Goal: Transaction & Acquisition: Book appointment/travel/reservation

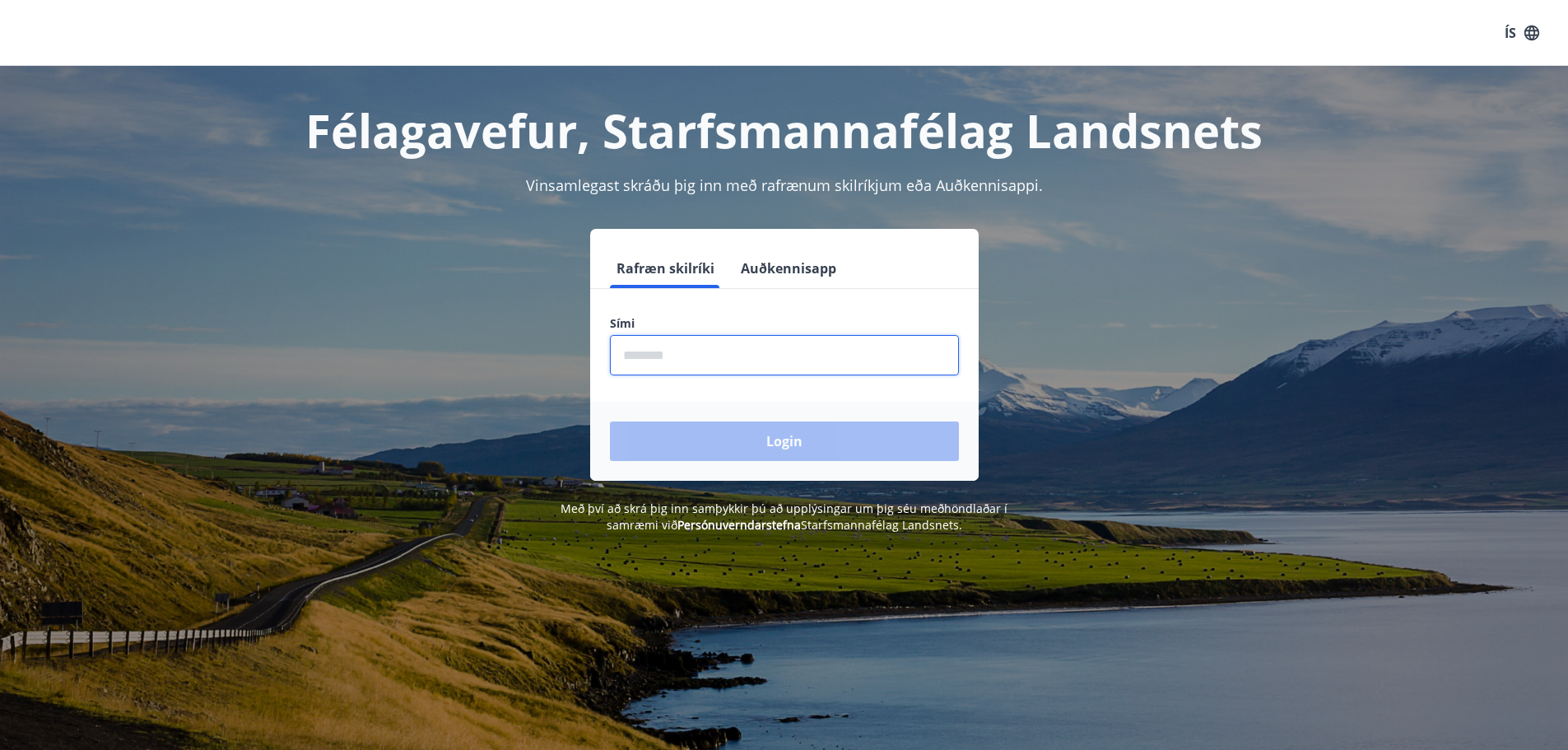
click at [699, 350] on input "phone" at bounding box center [784, 355] width 349 height 40
type input "********"
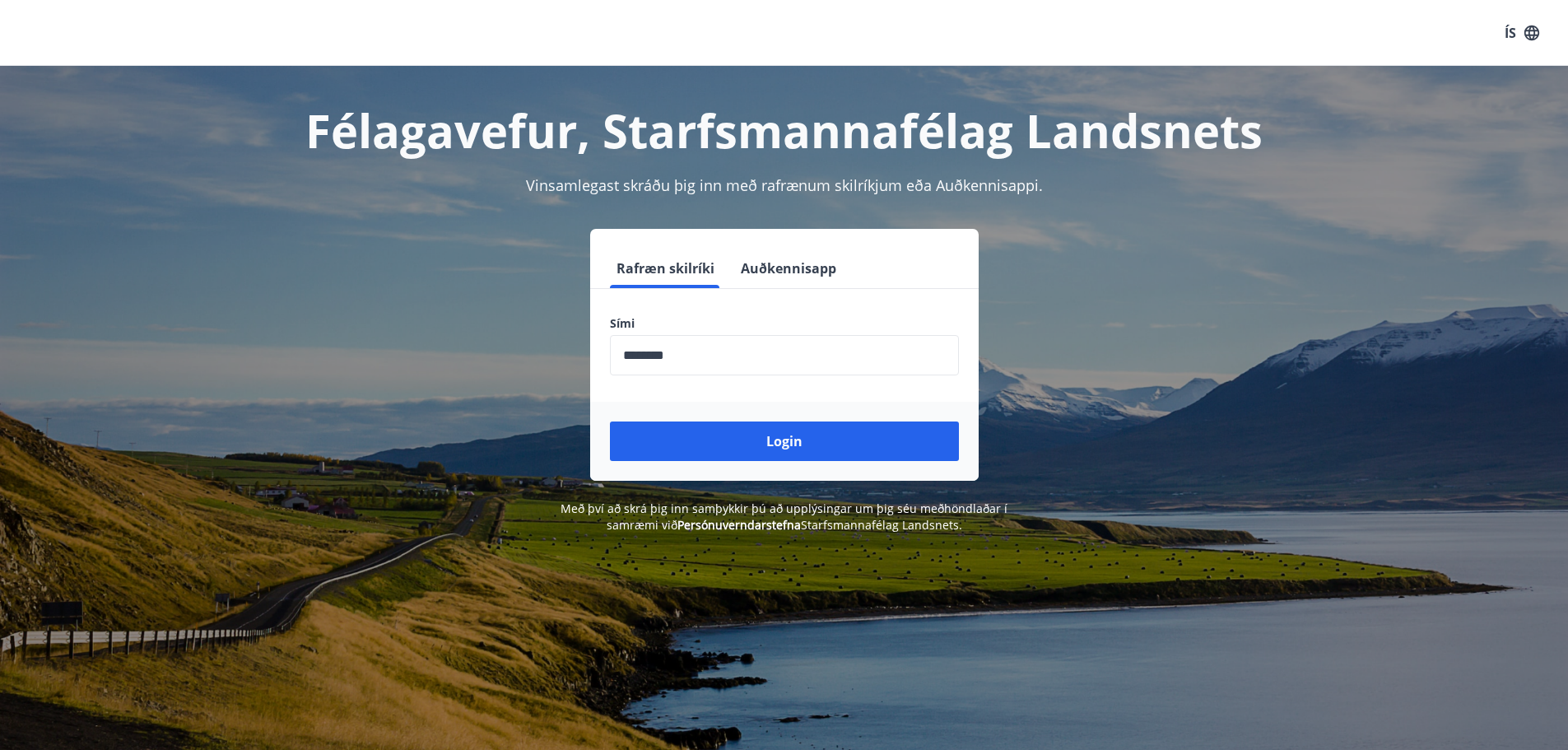
click at [752, 461] on div "Login" at bounding box center [784, 441] width 389 height 79
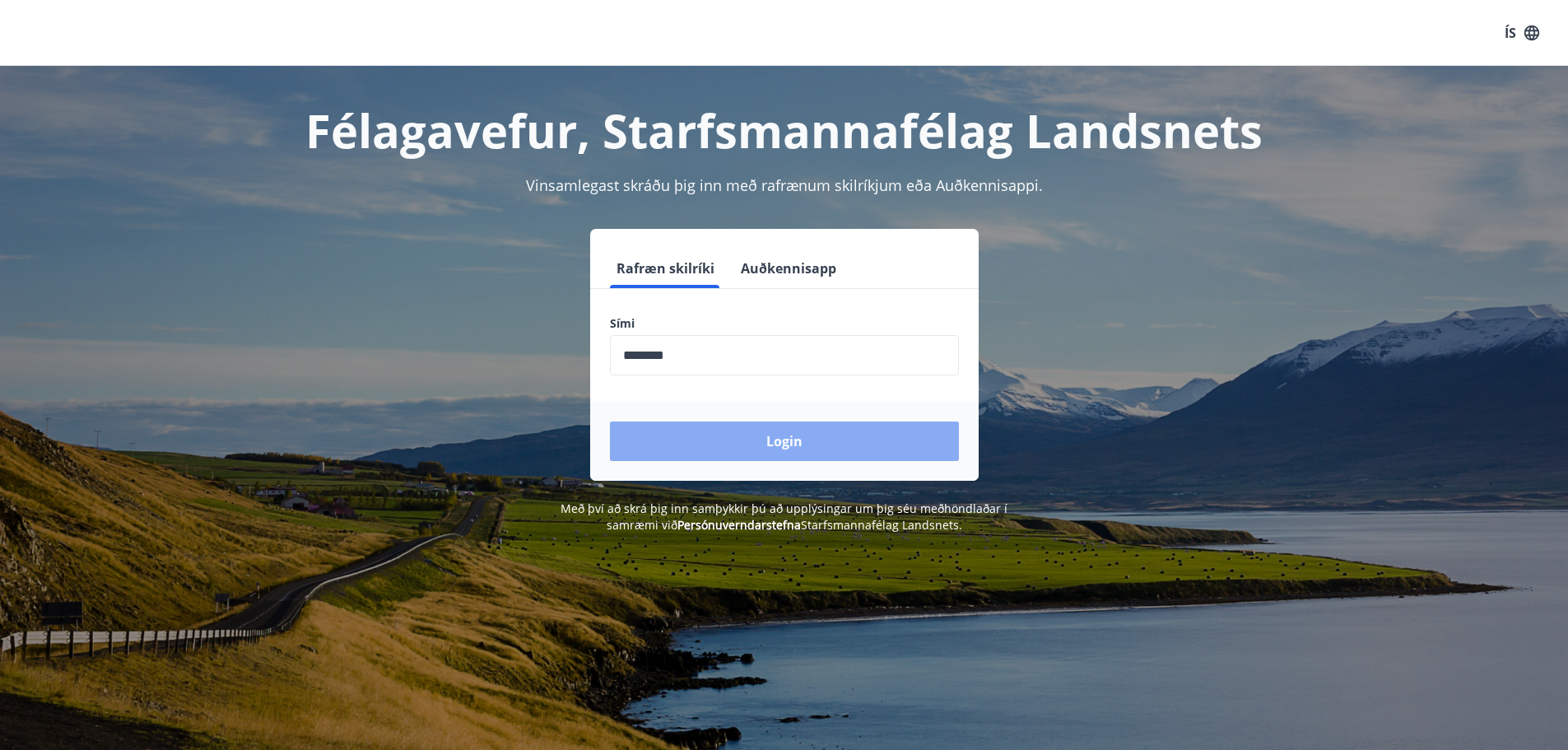
click at [748, 439] on button "Login" at bounding box center [784, 441] width 349 height 40
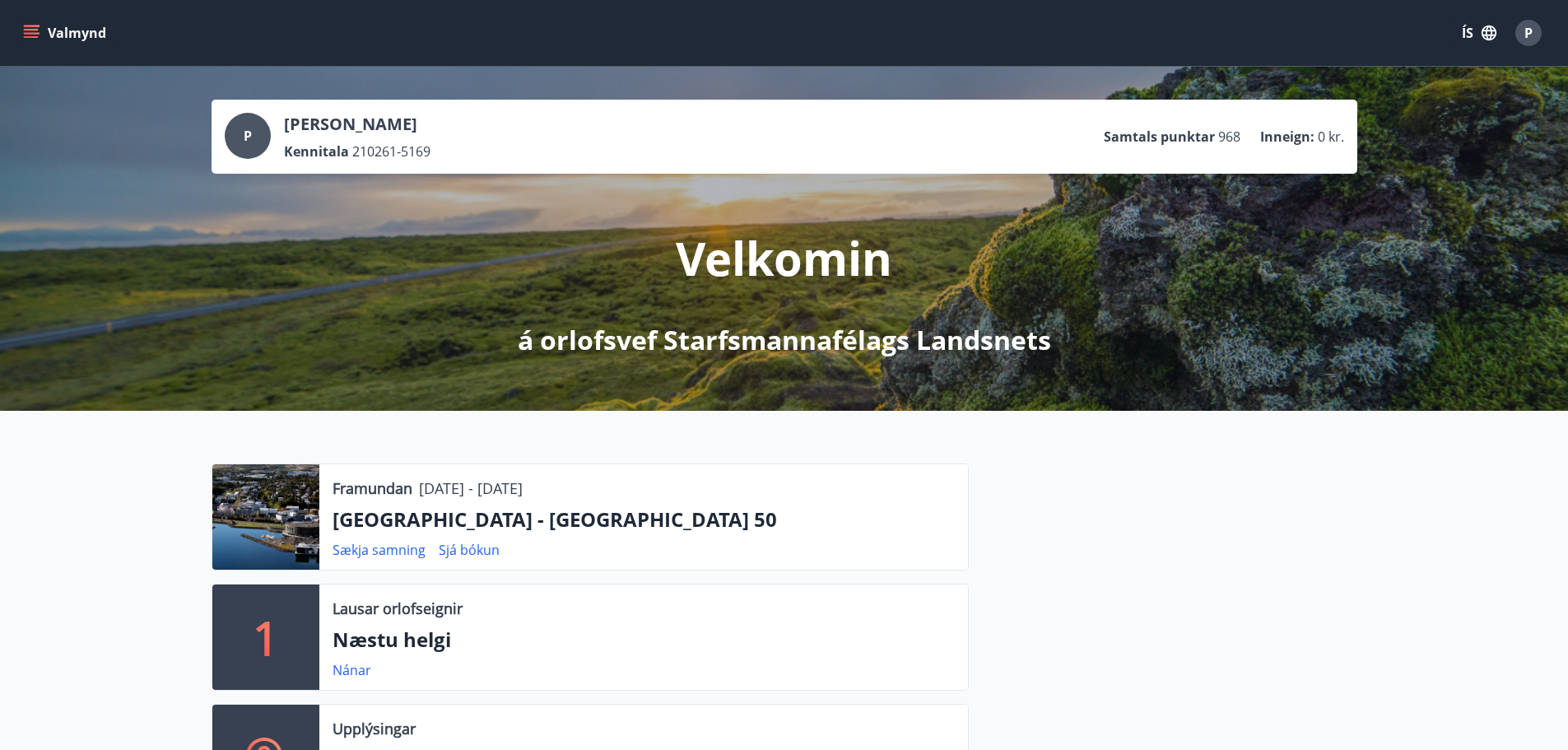
click at [24, 28] on icon "menu" at bounding box center [31, 32] width 16 height 16
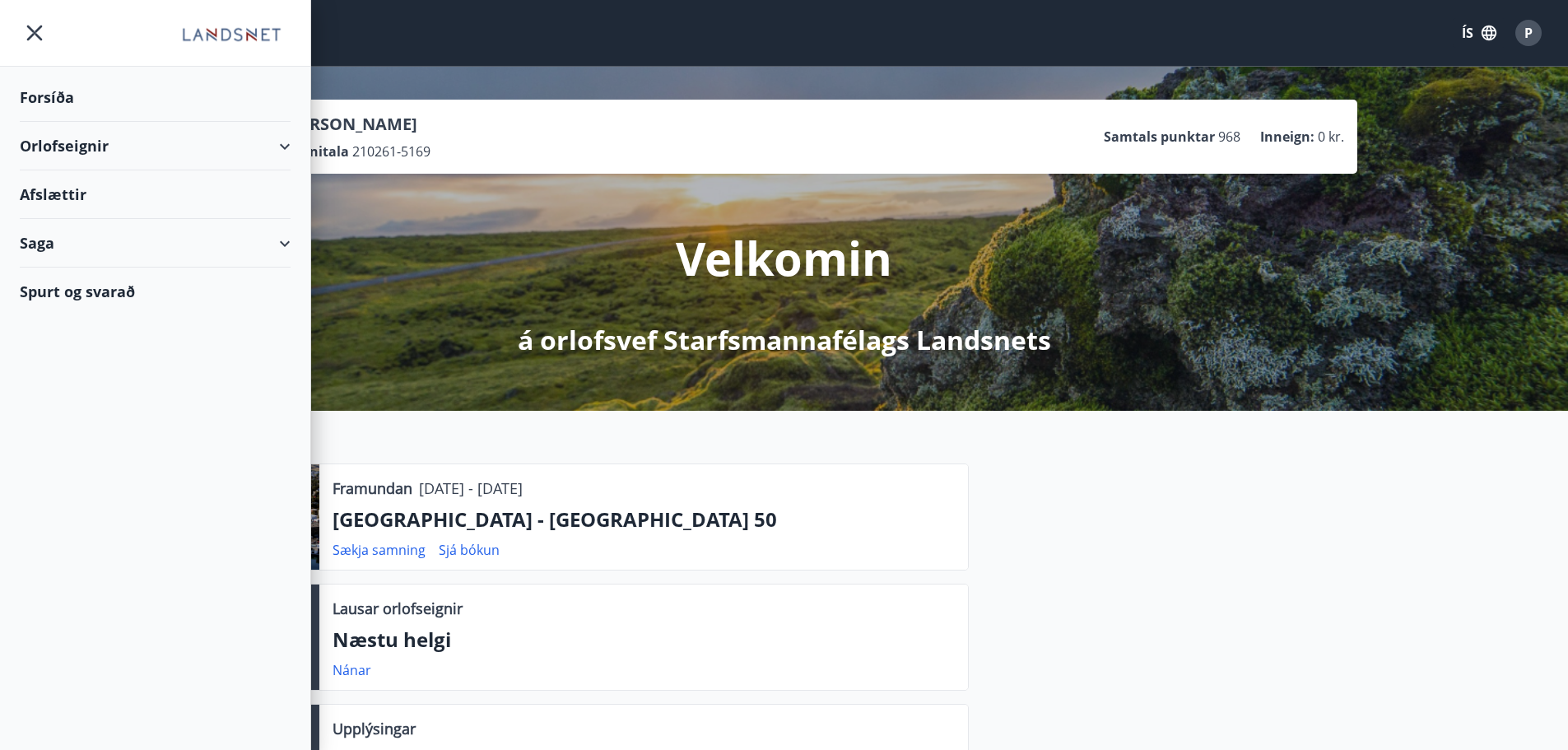
click at [51, 146] on div "Orlofseignir" at bounding box center [155, 146] width 271 height 49
click at [61, 222] on div "Bókunardagatal" at bounding box center [155, 222] width 244 height 34
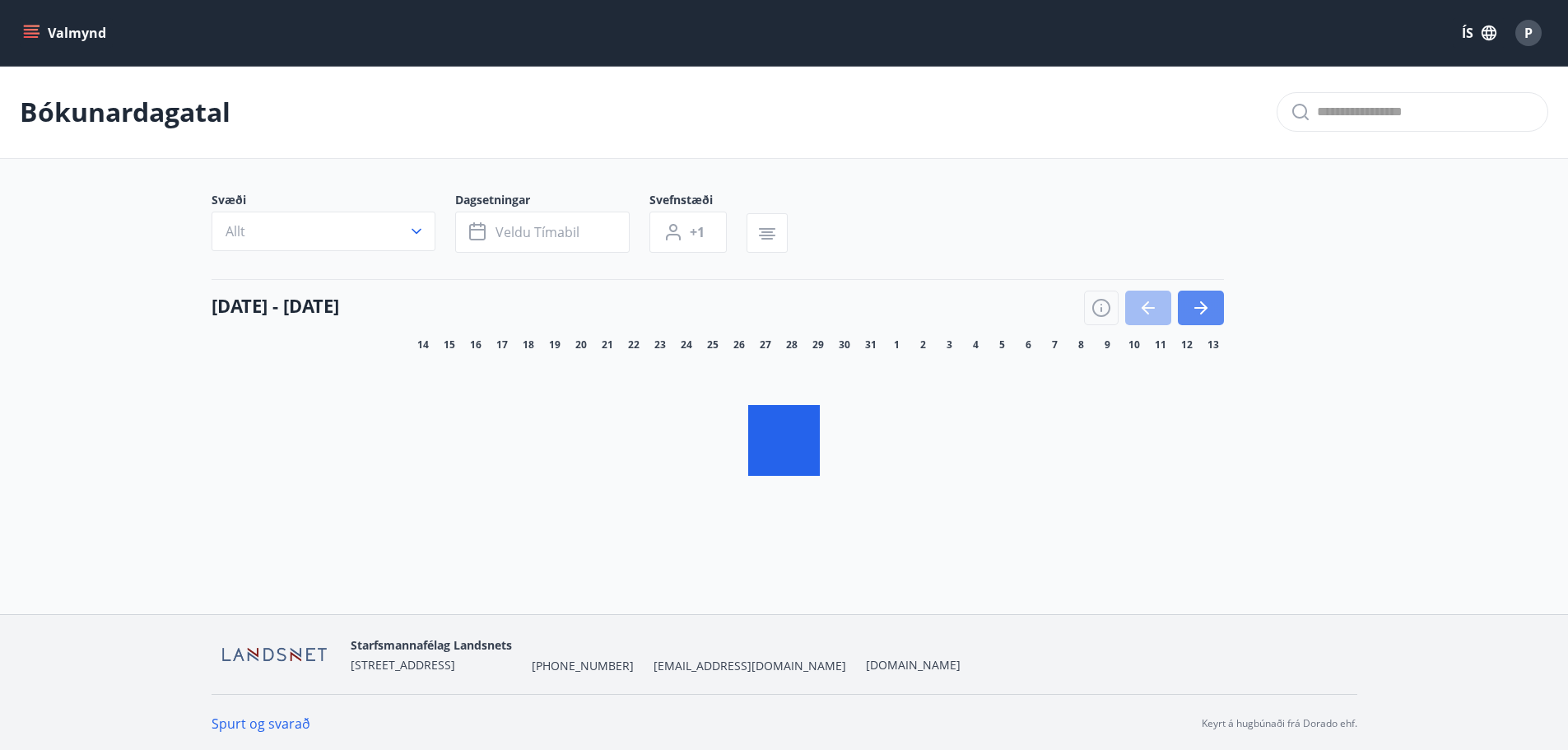
click at [1208, 294] on button "button" at bounding box center [1201, 308] width 46 height 34
click at [1207, 296] on button "button" at bounding box center [1201, 308] width 46 height 34
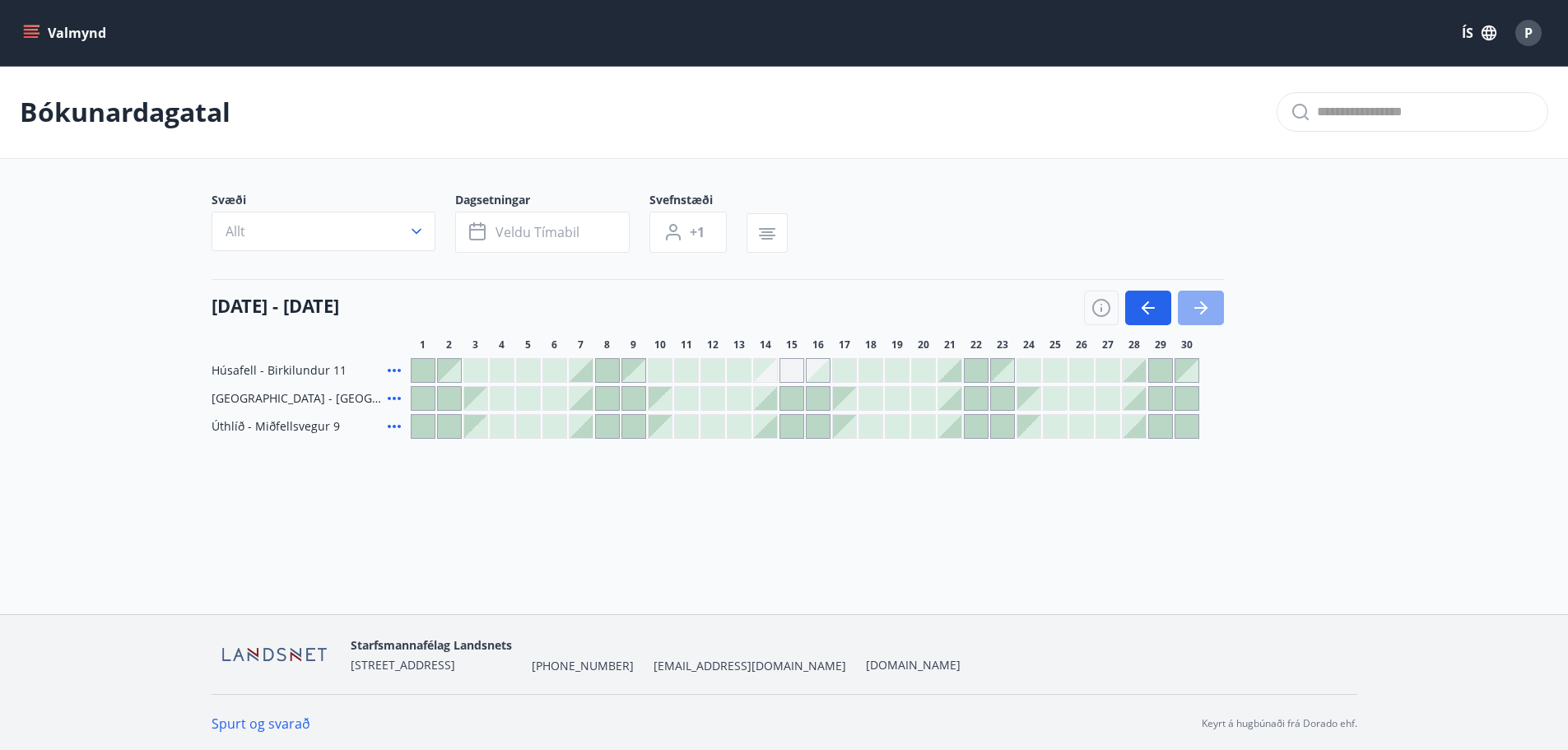
click at [1207, 296] on button "button" at bounding box center [1201, 308] width 46 height 34
click at [1205, 298] on icon "button" at bounding box center [1201, 308] width 20 height 20
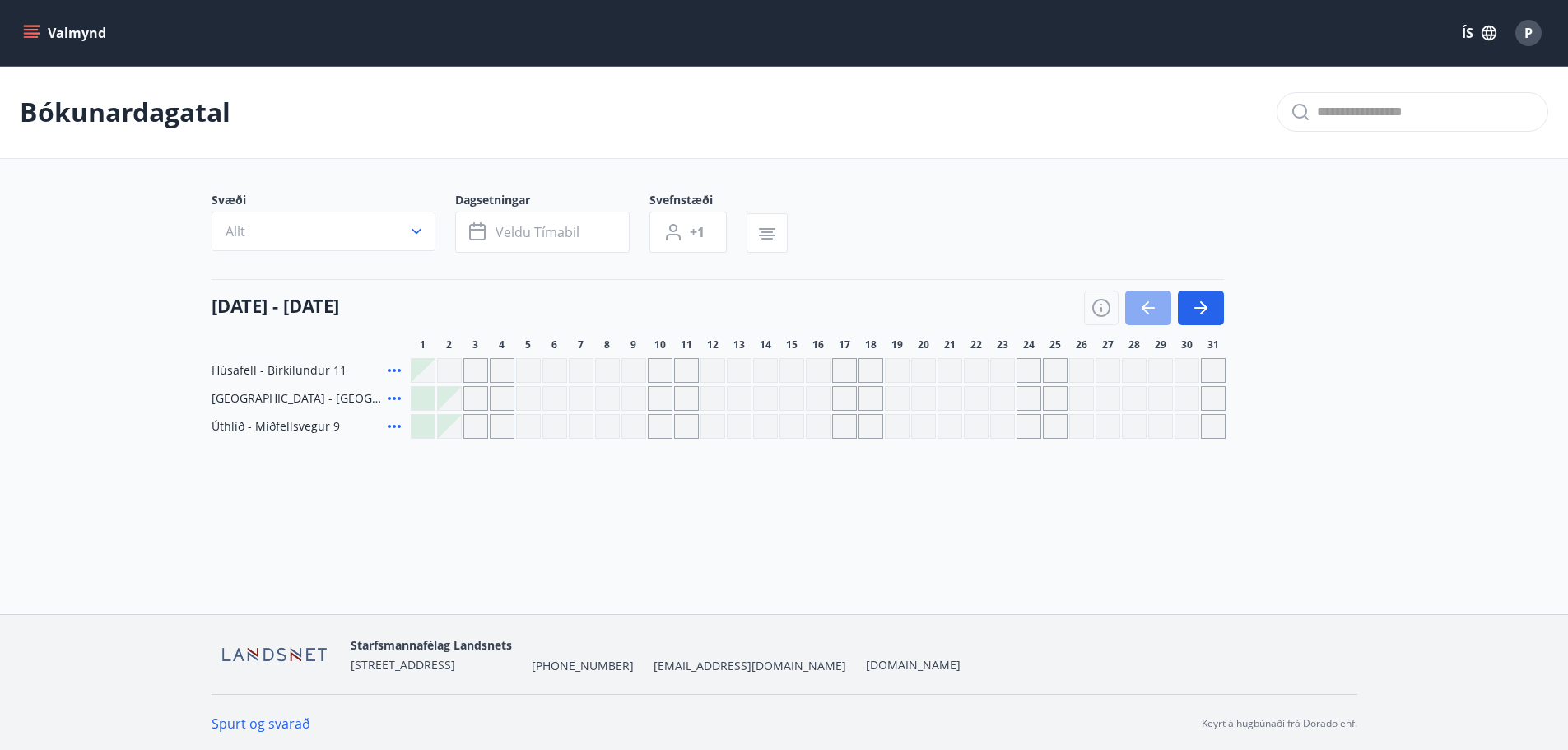
click at [1143, 301] on icon "button" at bounding box center [1149, 308] width 20 height 20
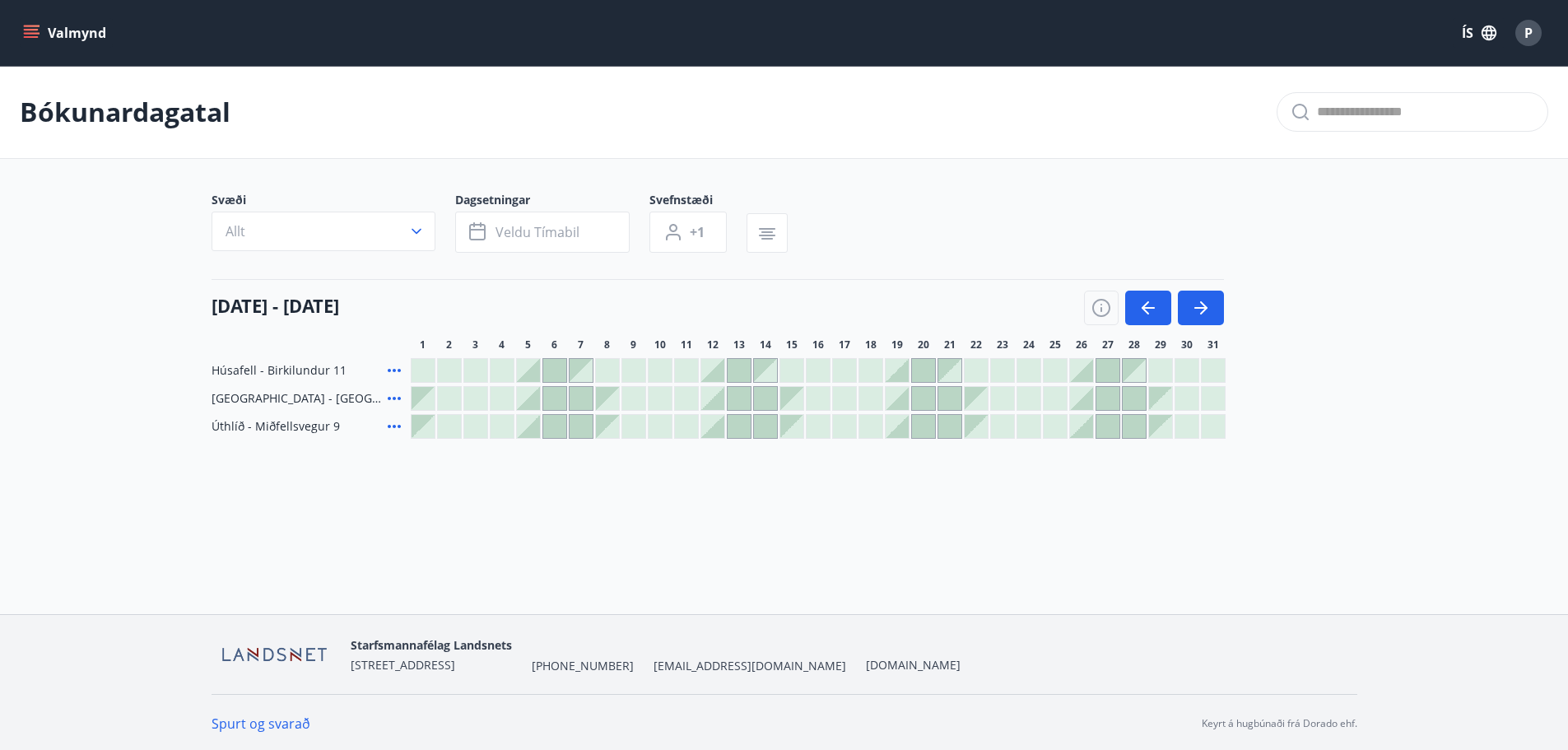
click at [893, 420] on div at bounding box center [897, 427] width 23 height 23
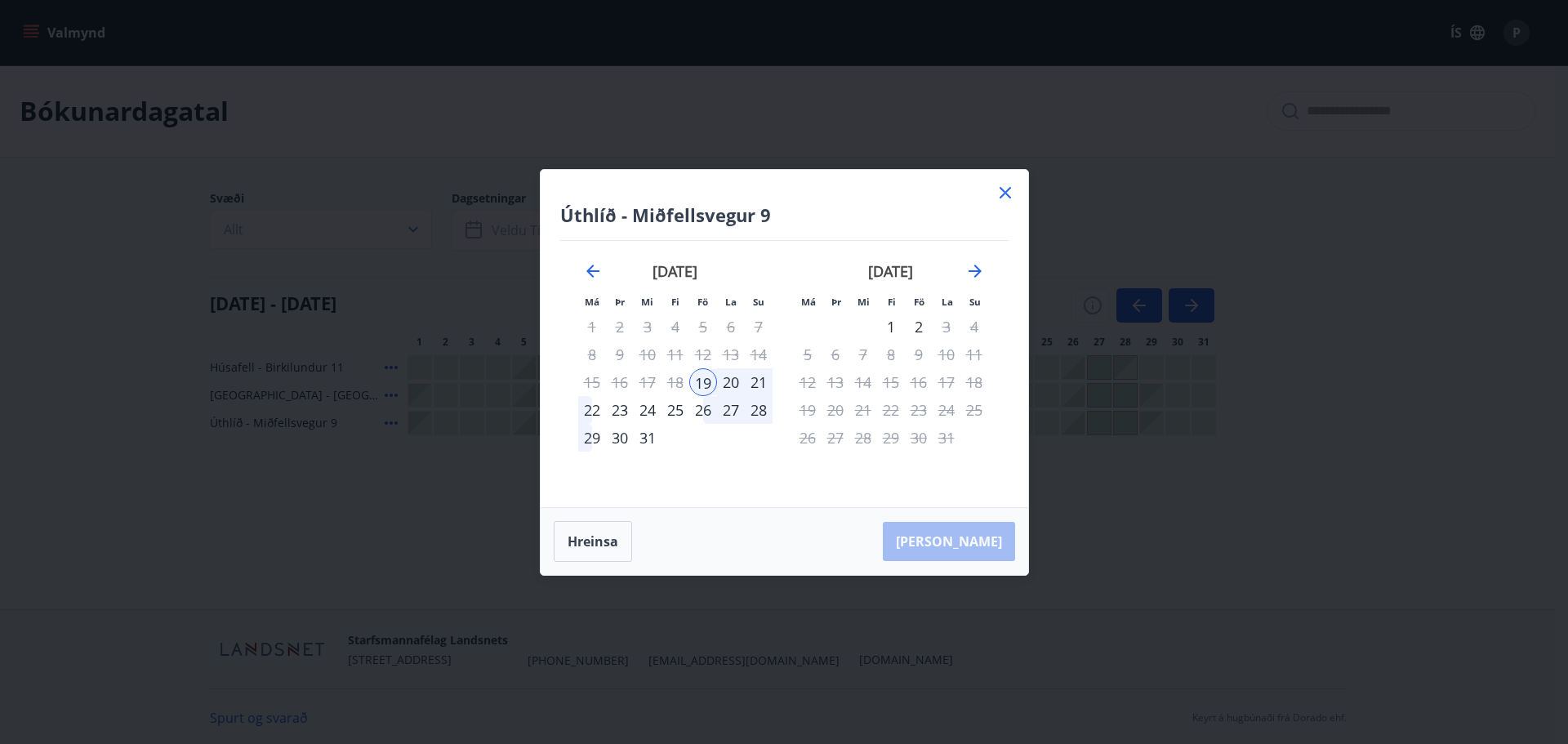
click at [651, 436] on div "31" at bounding box center [647, 437] width 28 height 28
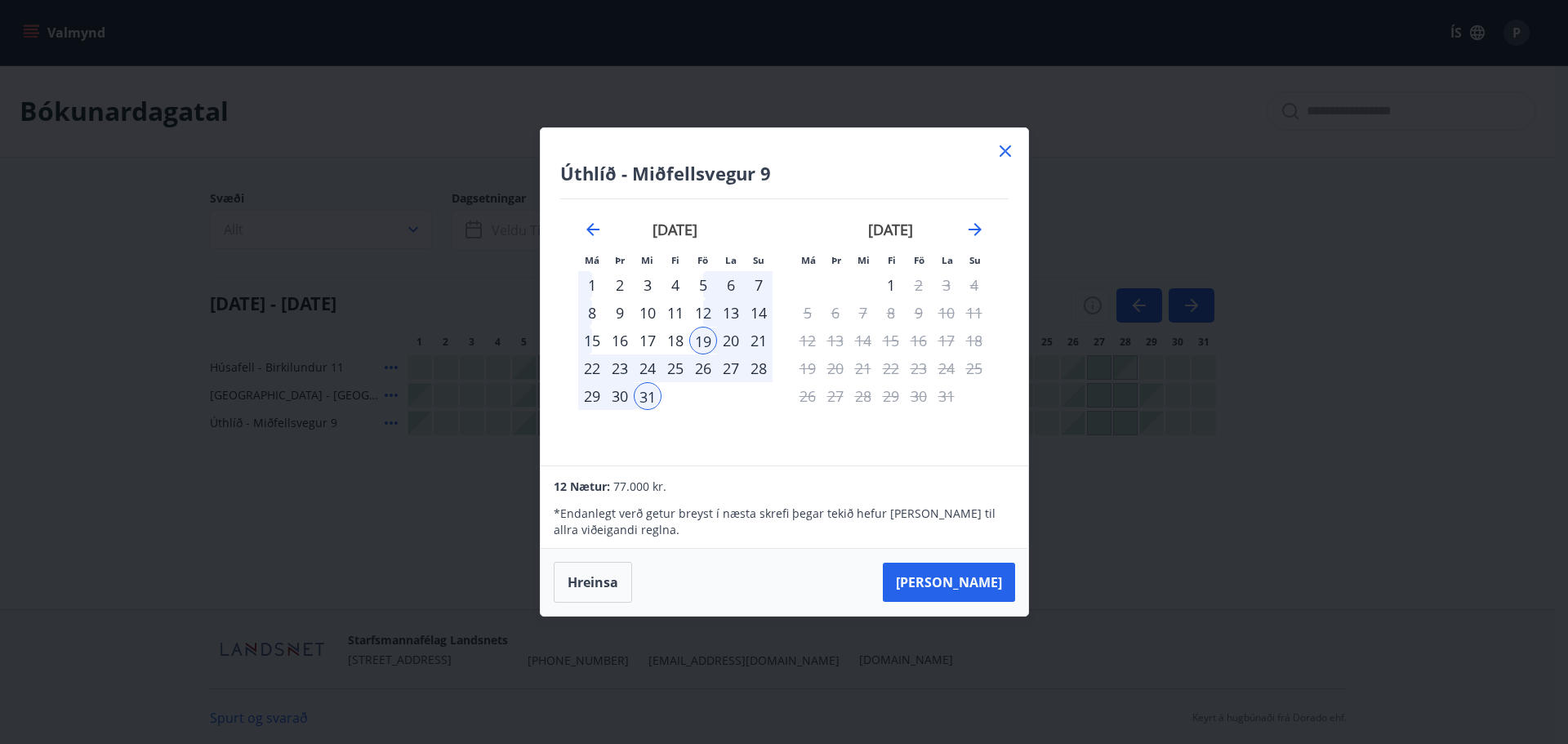
click at [621, 436] on div "[DATE] 1 2 3 4 5 6 7 8 9 10 11 12 13 14 15 16 17 18 19 20 21 22 23 24 25 26 27 …" at bounding box center [675, 333] width 216 height 268
click at [962, 576] on button "[PERSON_NAME]" at bounding box center [949, 583] width 132 height 39
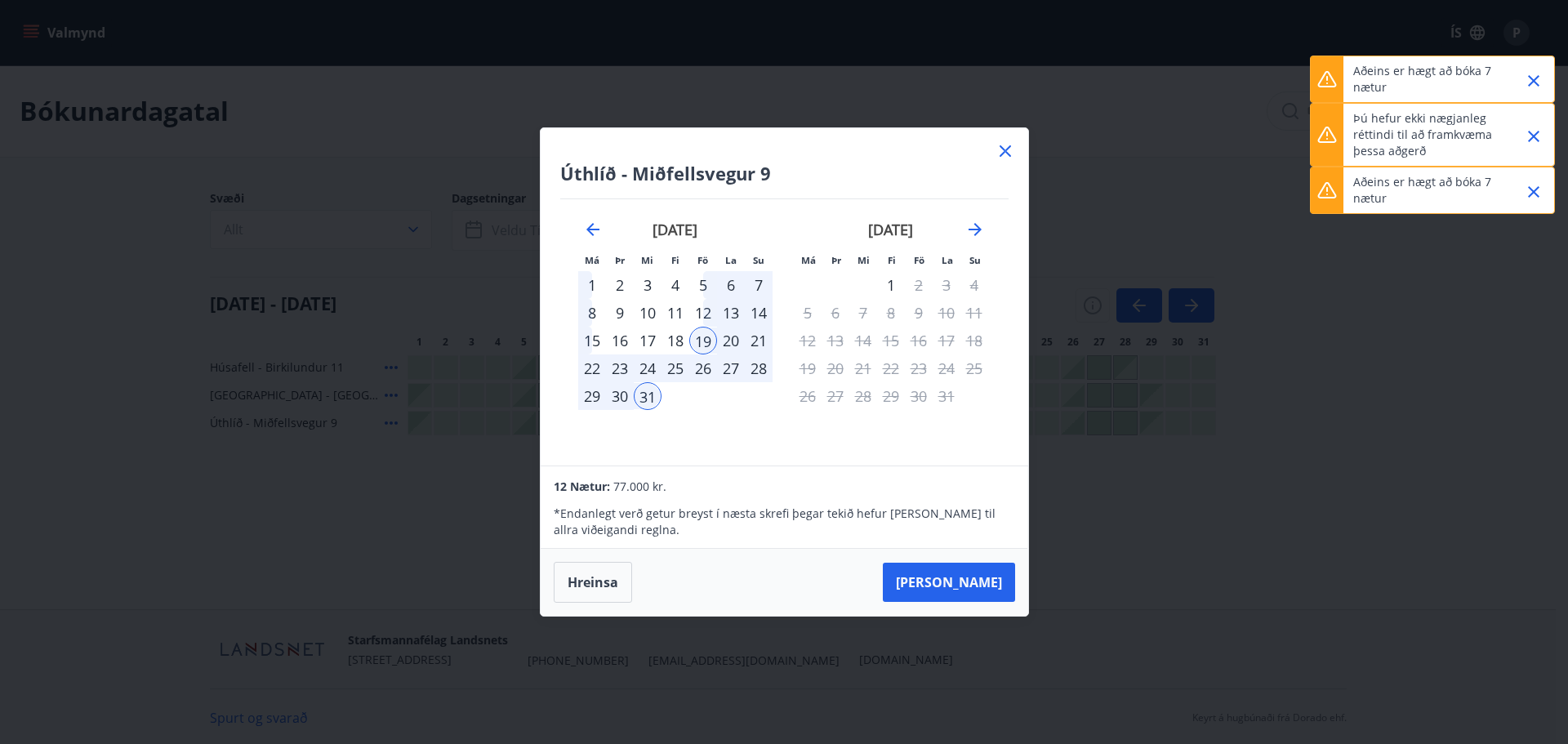
drag, startPoint x: 902, startPoint y: 278, endPoint x: 888, endPoint y: 279, distance: 14.0
click at [900, 278] on div "1" at bounding box center [890, 284] width 28 height 28
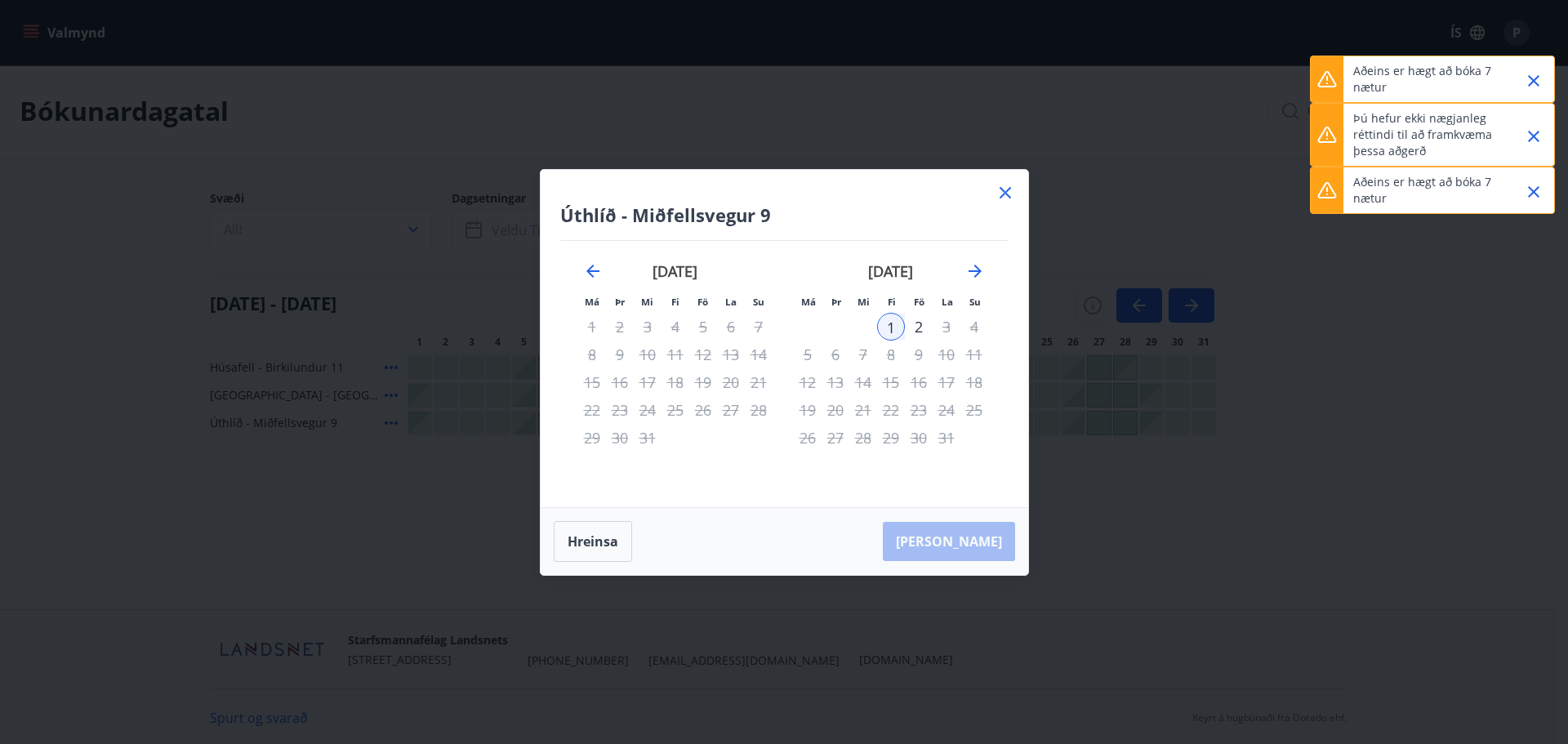
click at [888, 279] on strong "[DATE]" at bounding box center [890, 271] width 45 height 20
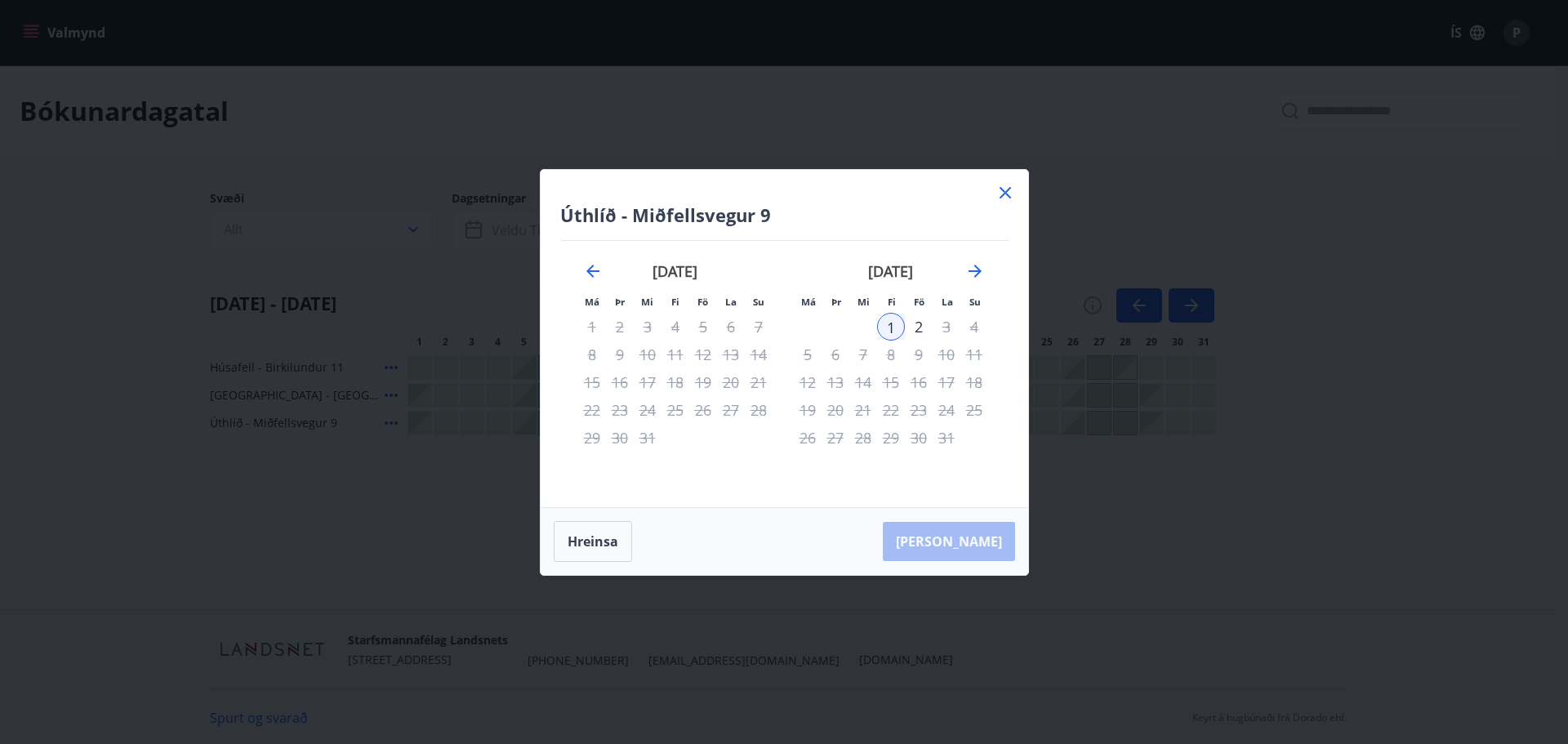
click at [1006, 190] on icon at bounding box center [1005, 192] width 20 height 20
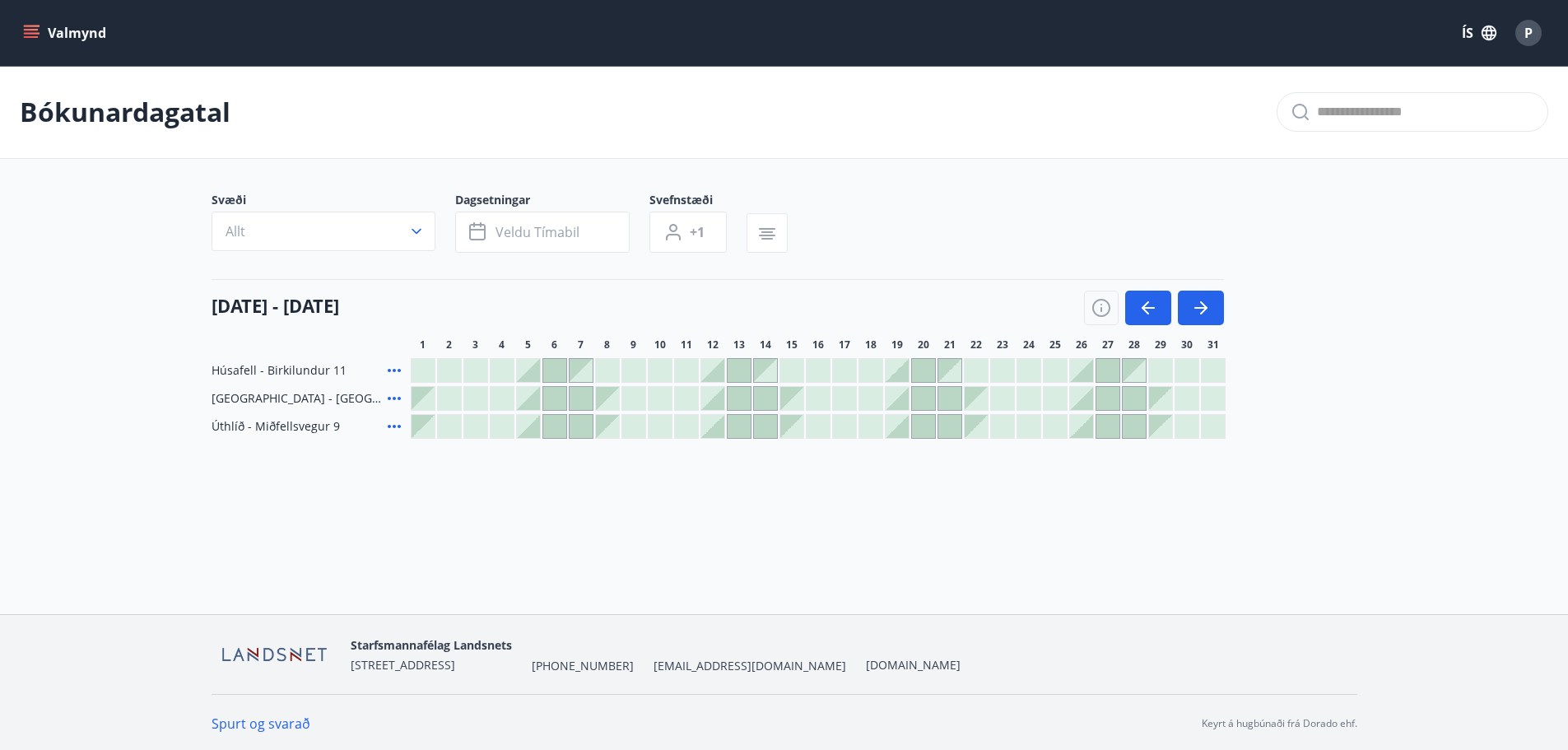
click at [893, 419] on div at bounding box center [897, 427] width 23 height 23
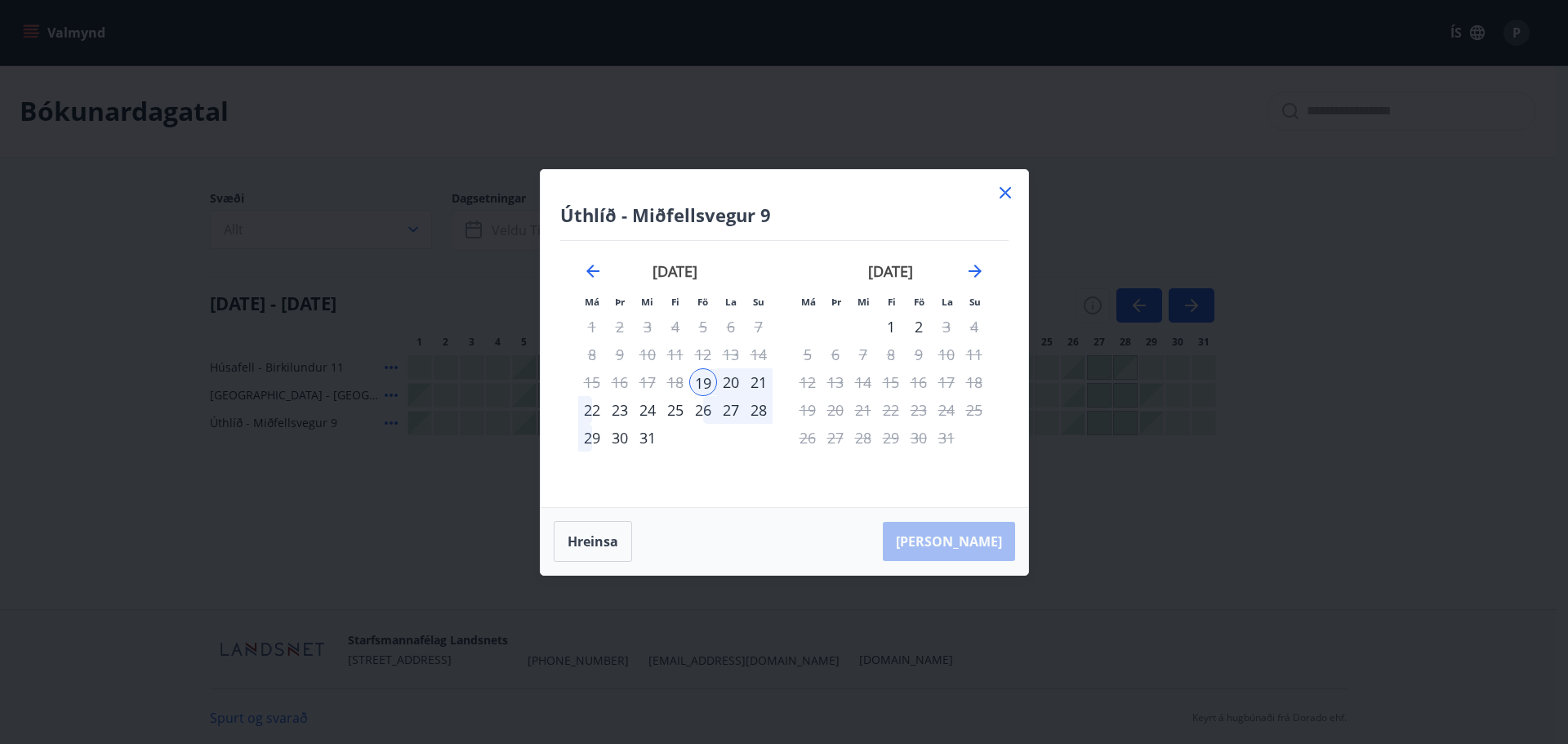
click at [592, 438] on div "29" at bounding box center [592, 437] width 28 height 28
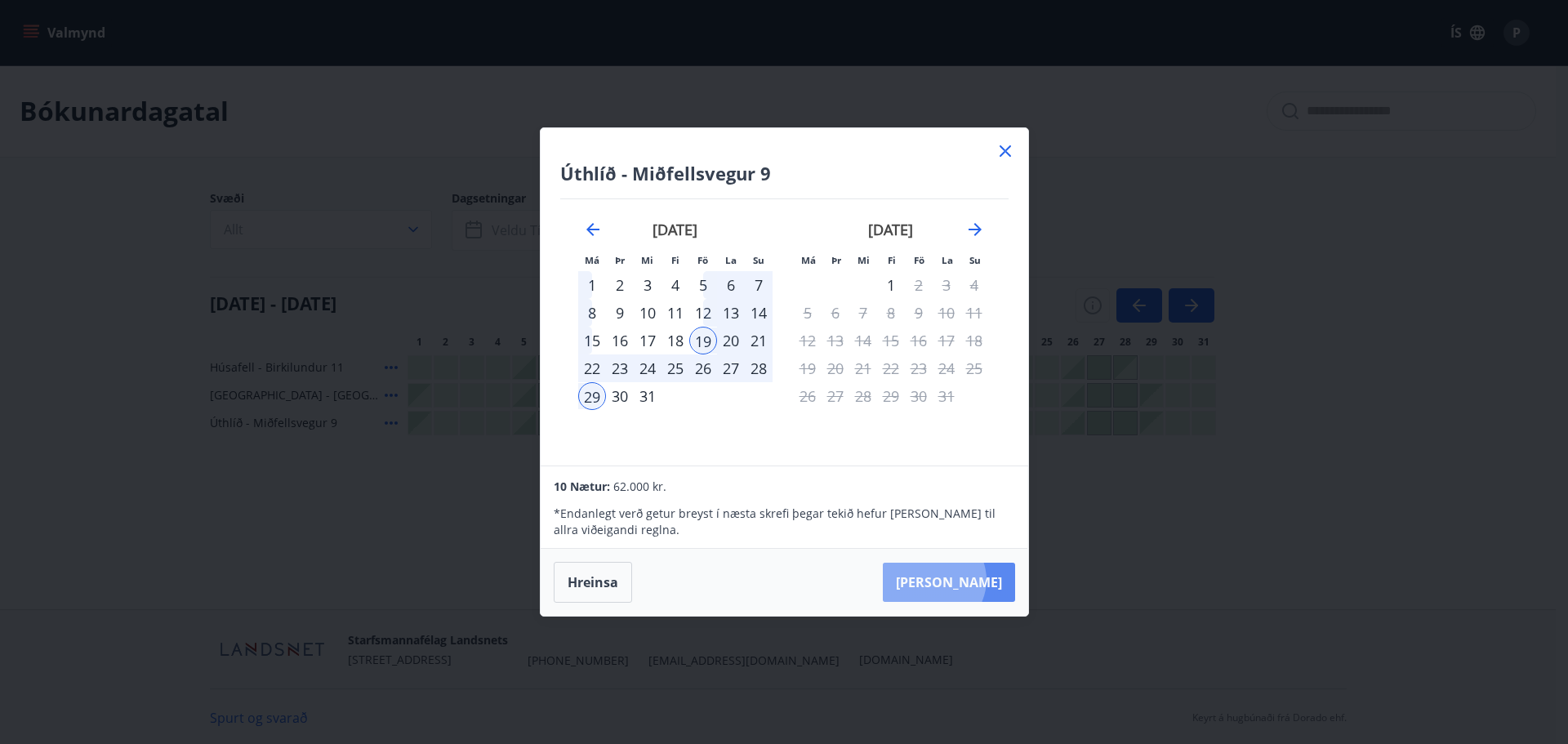
click at [984, 580] on button "[PERSON_NAME]" at bounding box center [949, 583] width 132 height 39
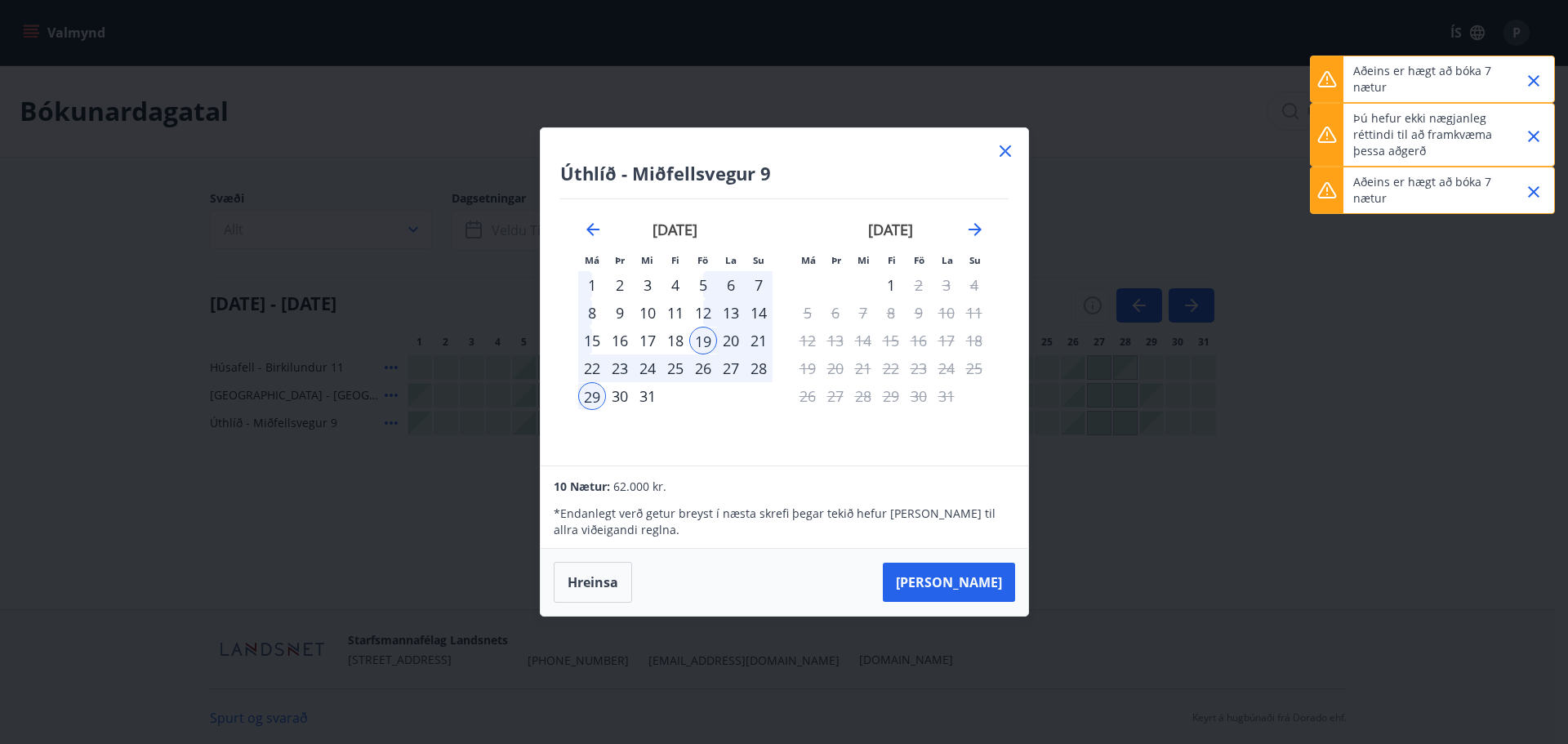
click at [1434, 77] on p "Aðeins er hægt að bóka 7 nætur" at bounding box center [1425, 79] width 143 height 33
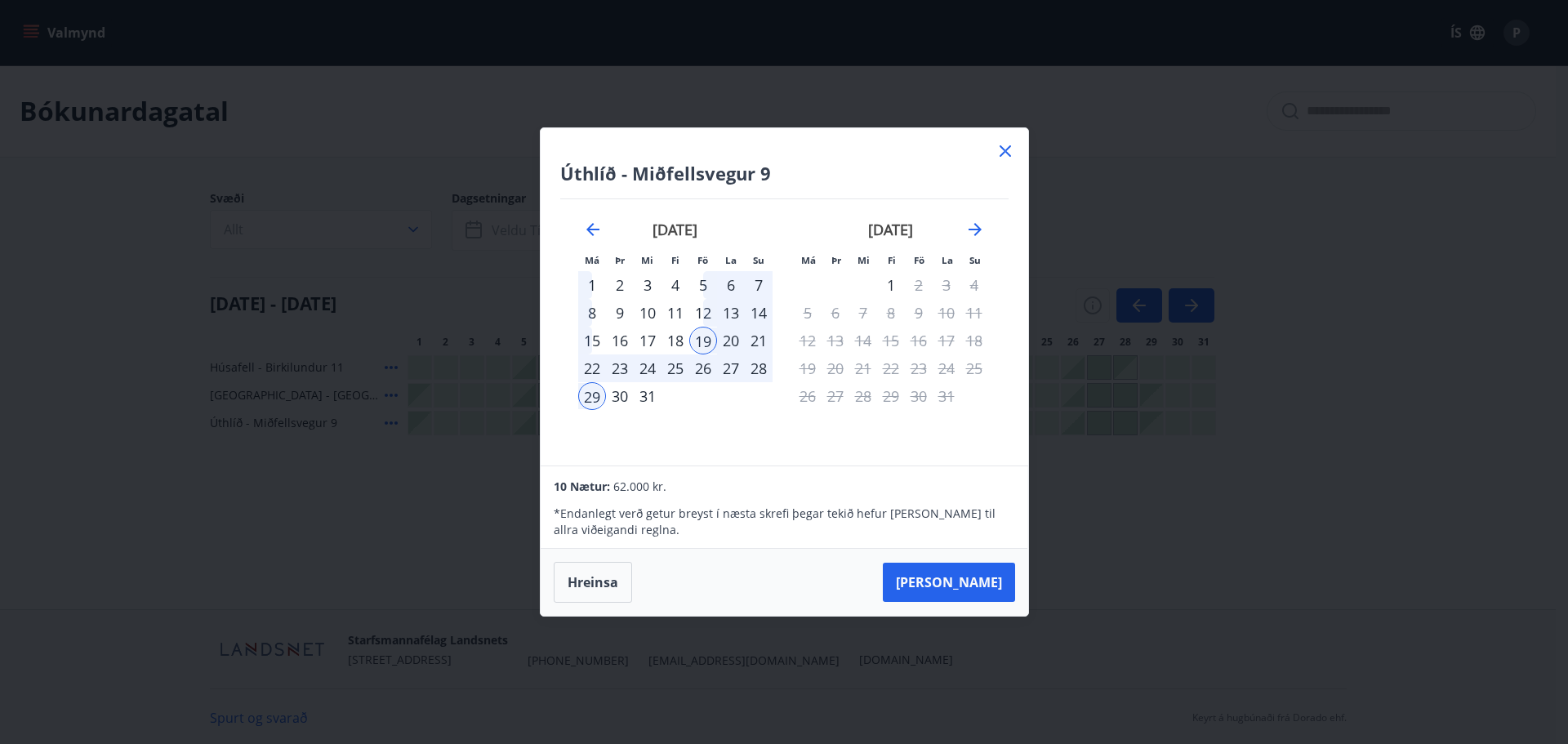
click at [704, 371] on div "26" at bounding box center [703, 368] width 28 height 28
click at [974, 575] on button "[PERSON_NAME]" at bounding box center [949, 583] width 132 height 39
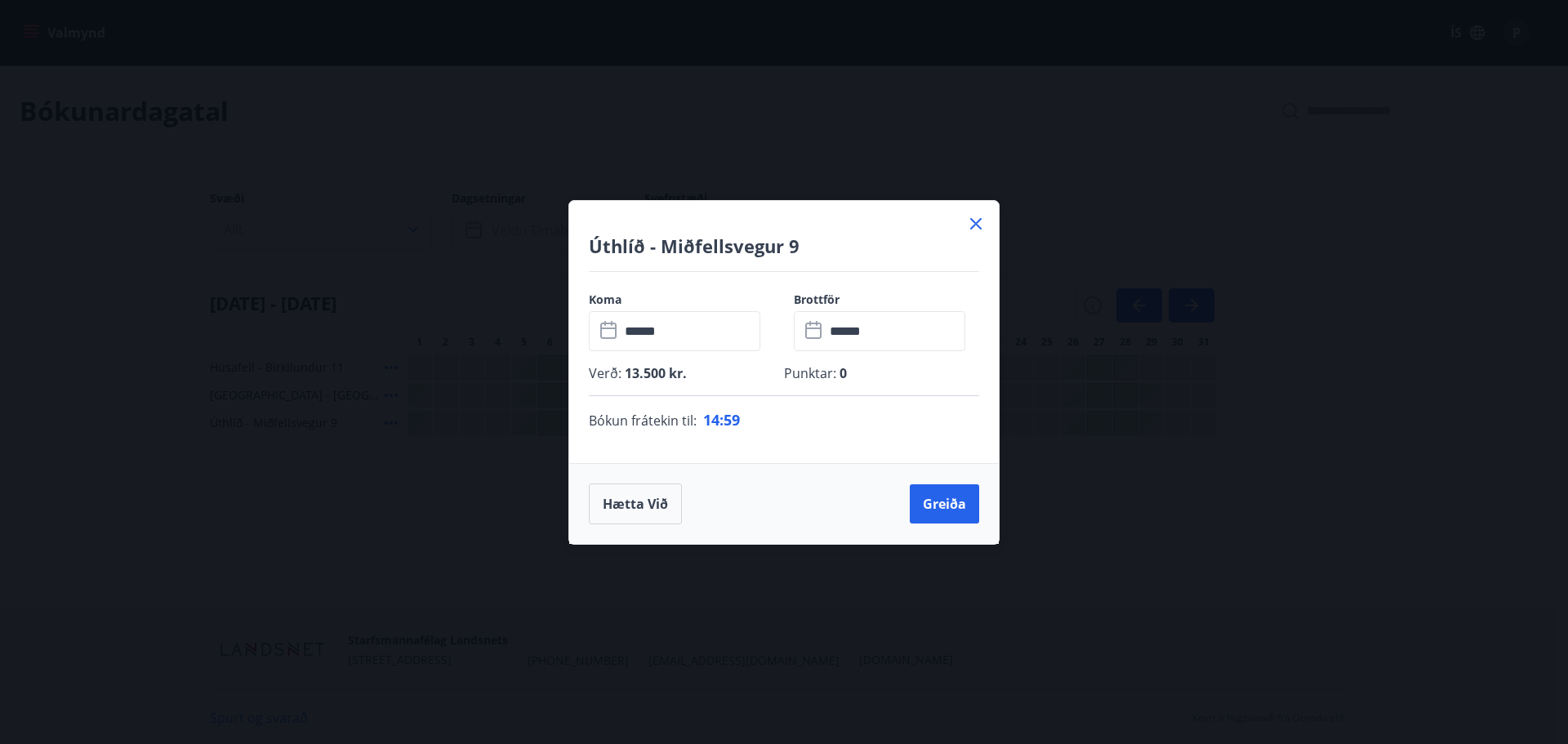
click at [973, 221] on icon at bounding box center [976, 224] width 20 height 20
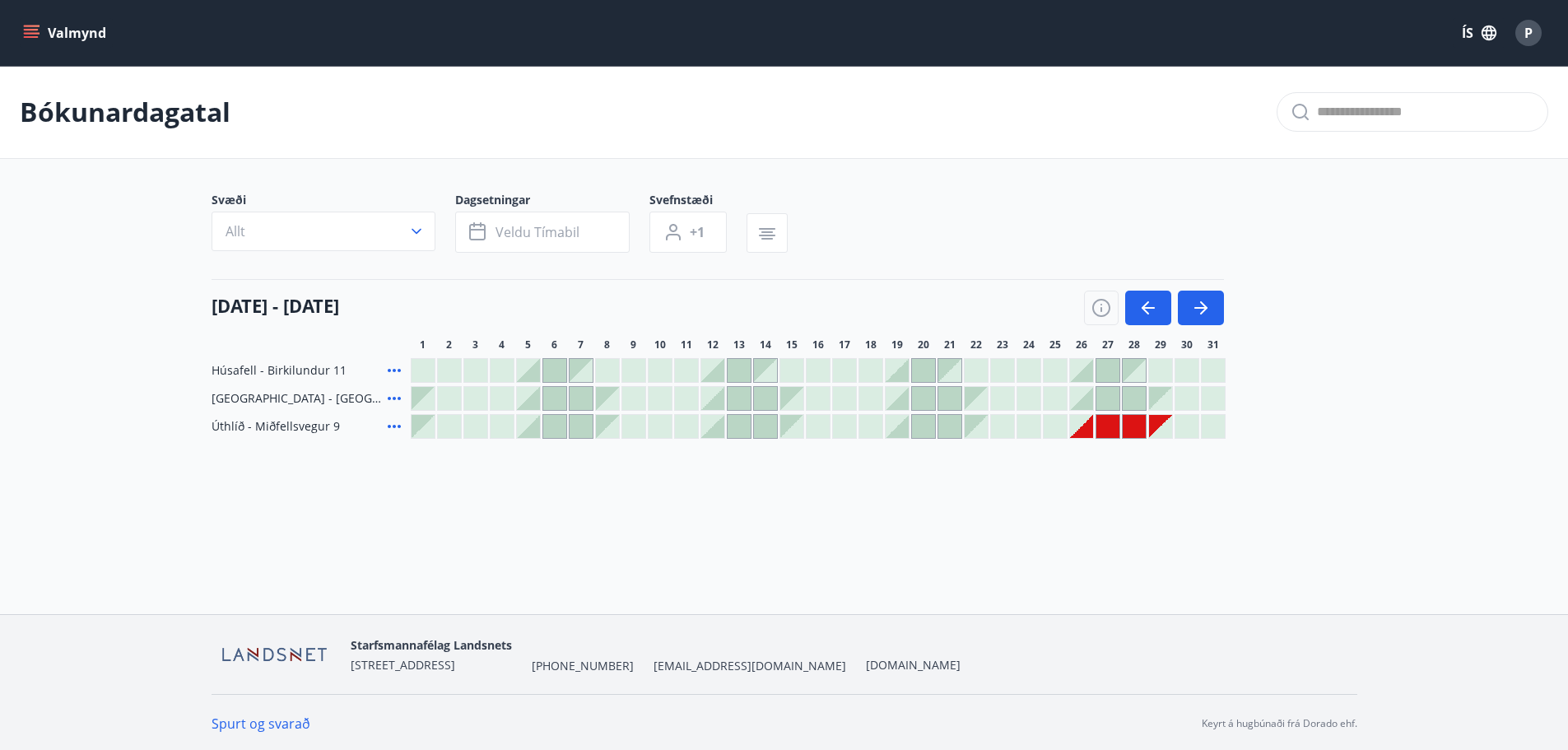
click at [982, 430] on div at bounding box center [976, 427] width 23 height 23
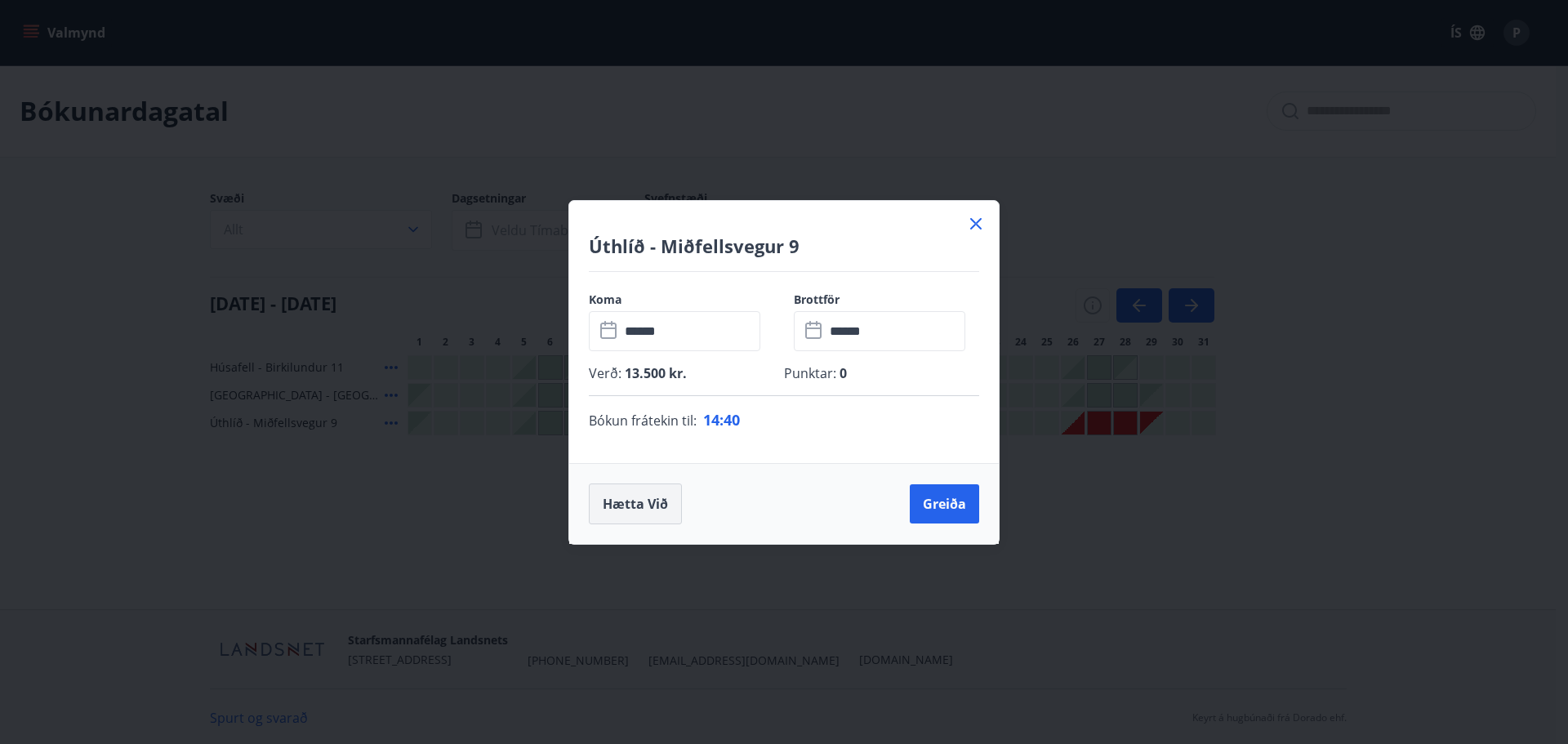
click at [633, 500] on button "Hætta við" at bounding box center [635, 504] width 93 height 41
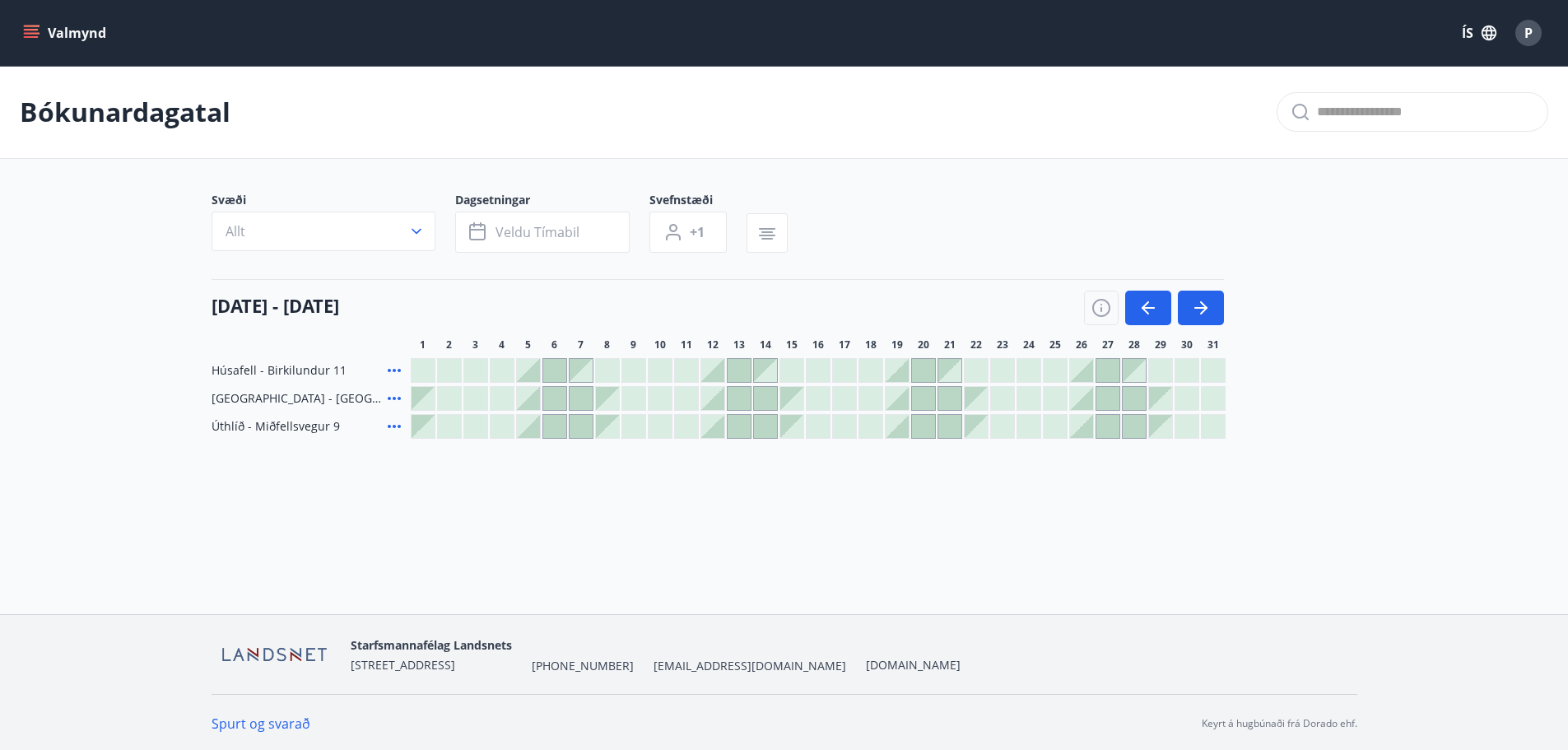
click at [892, 419] on div at bounding box center [897, 427] width 23 height 23
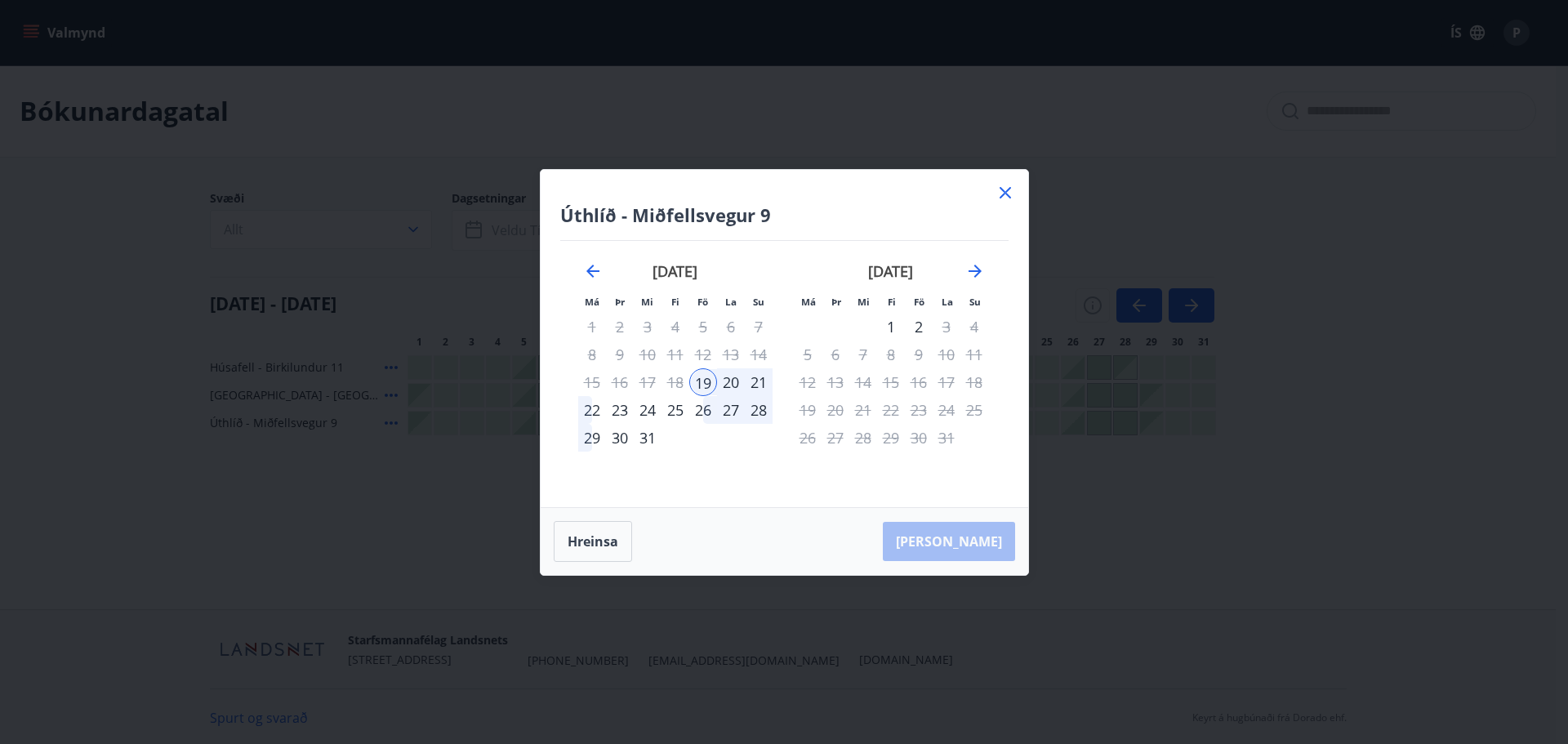
click at [701, 409] on div "26" at bounding box center [703, 410] width 28 height 28
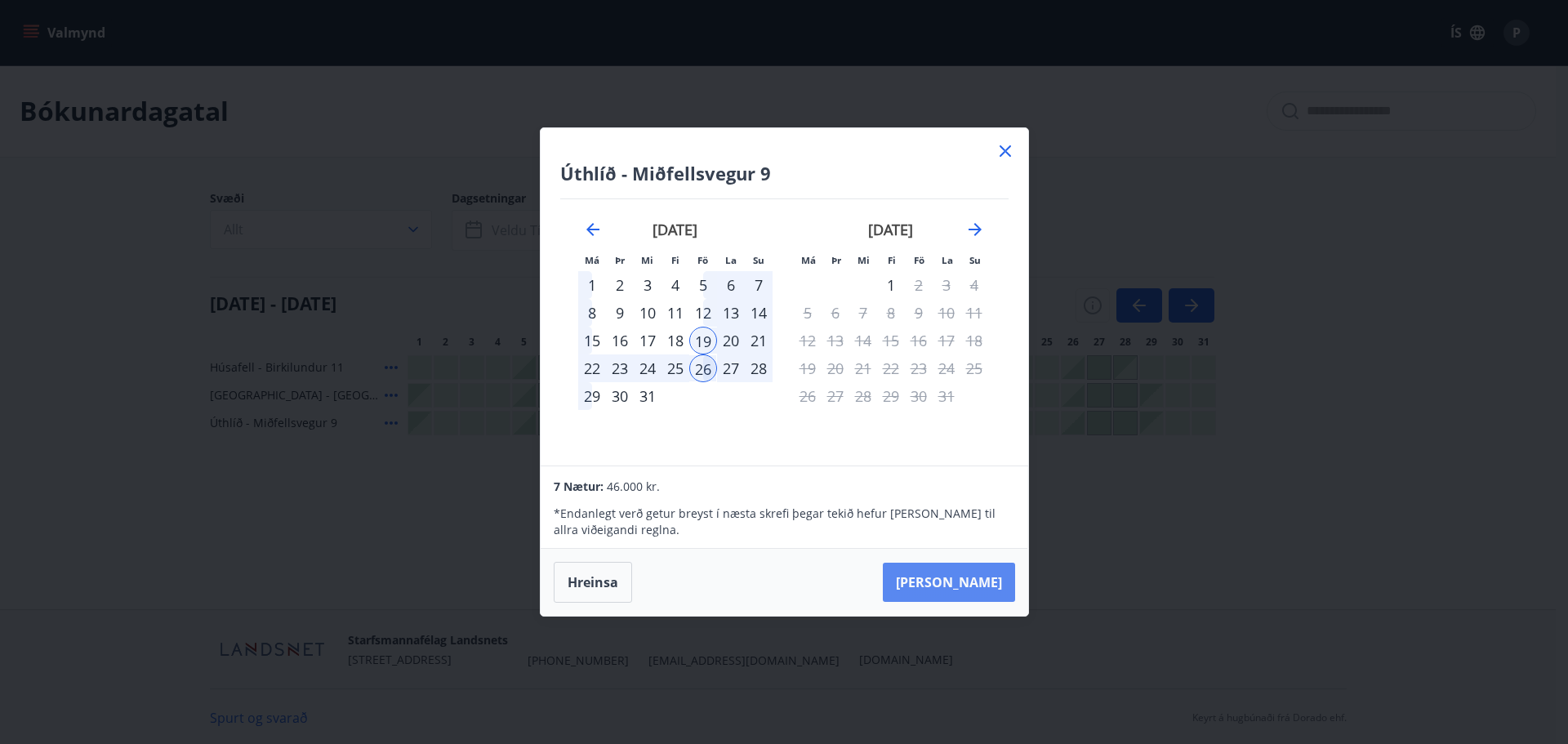
click at [965, 572] on button "[PERSON_NAME]" at bounding box center [949, 583] width 132 height 39
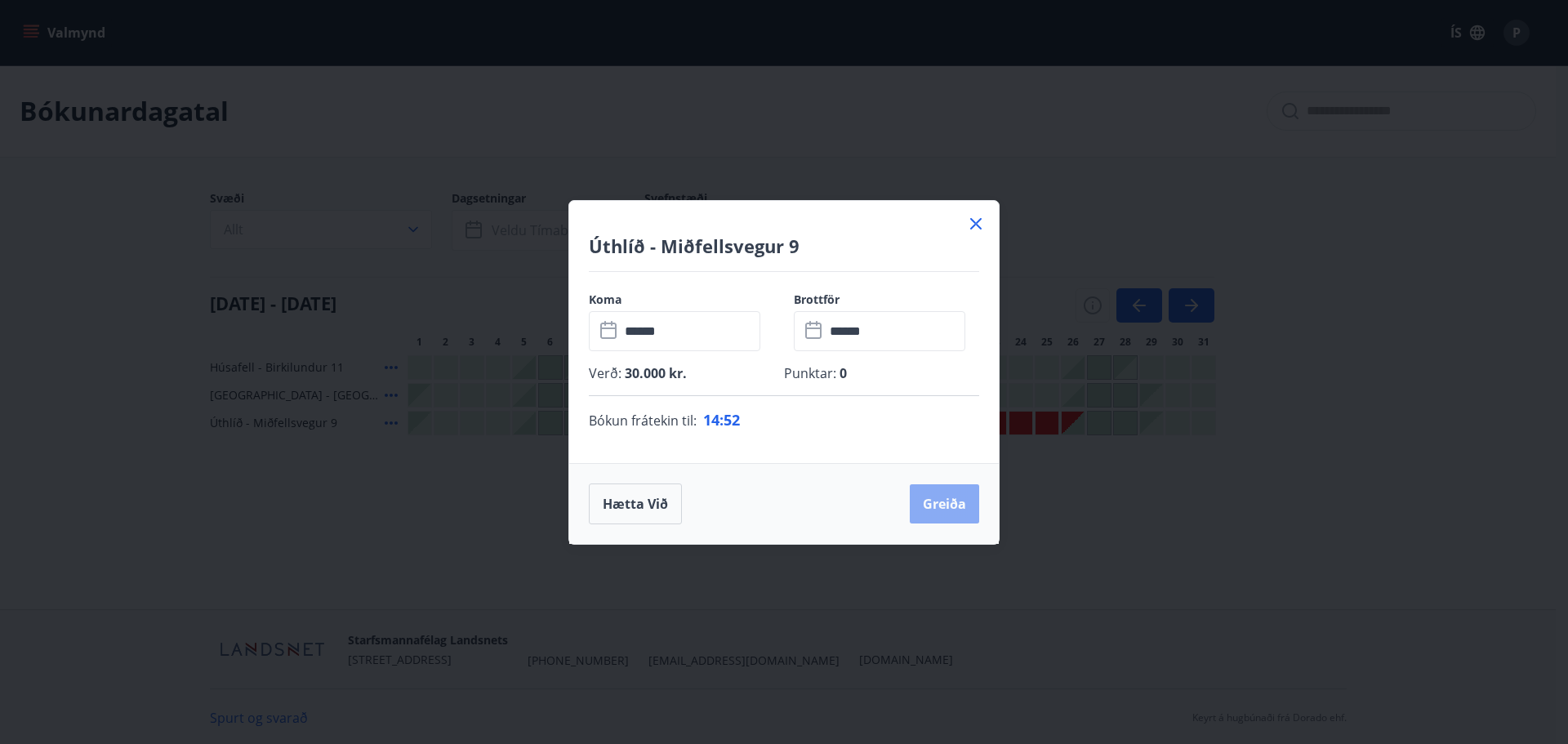
click at [945, 504] on button "Greiða" at bounding box center [944, 504] width 69 height 39
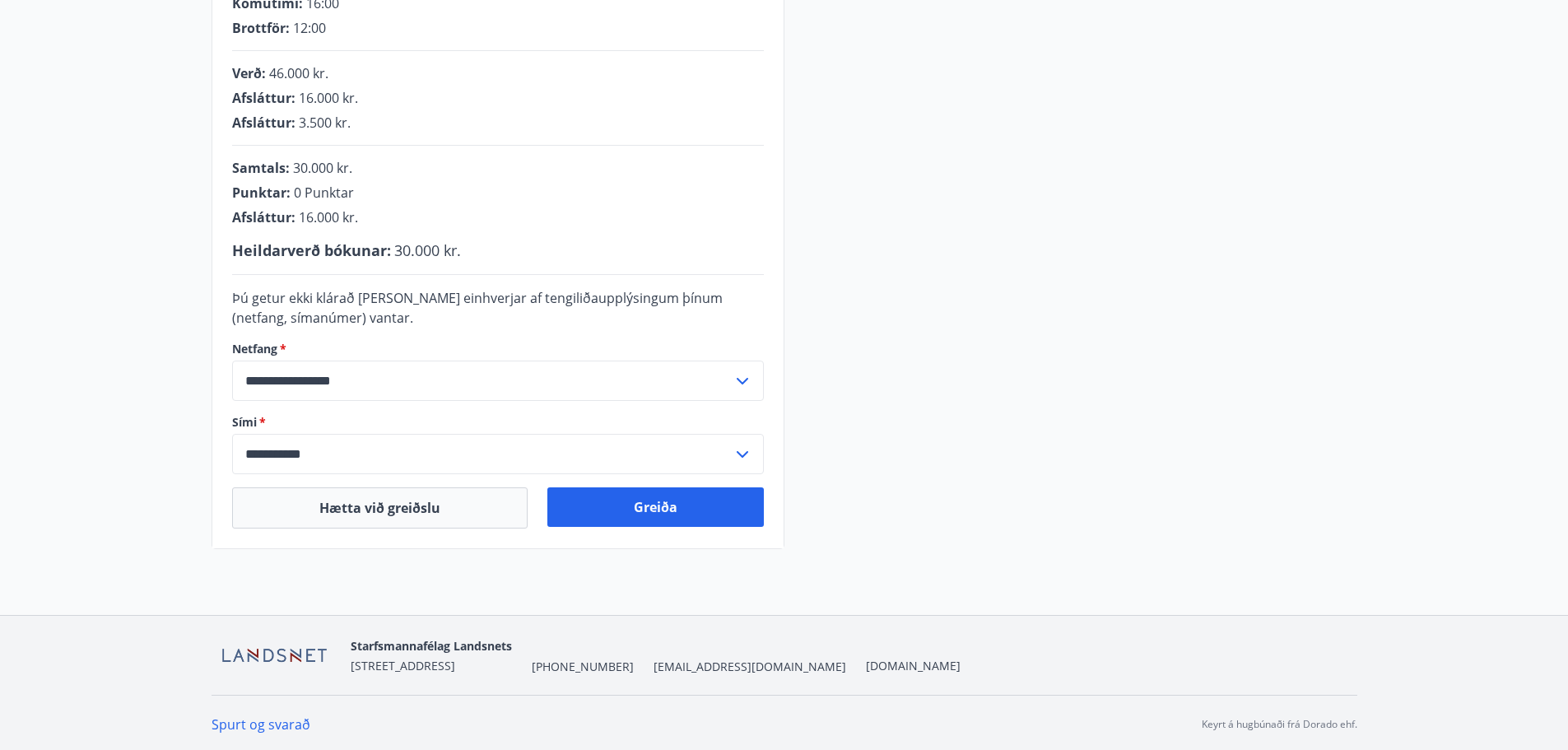
scroll to position [389, 0]
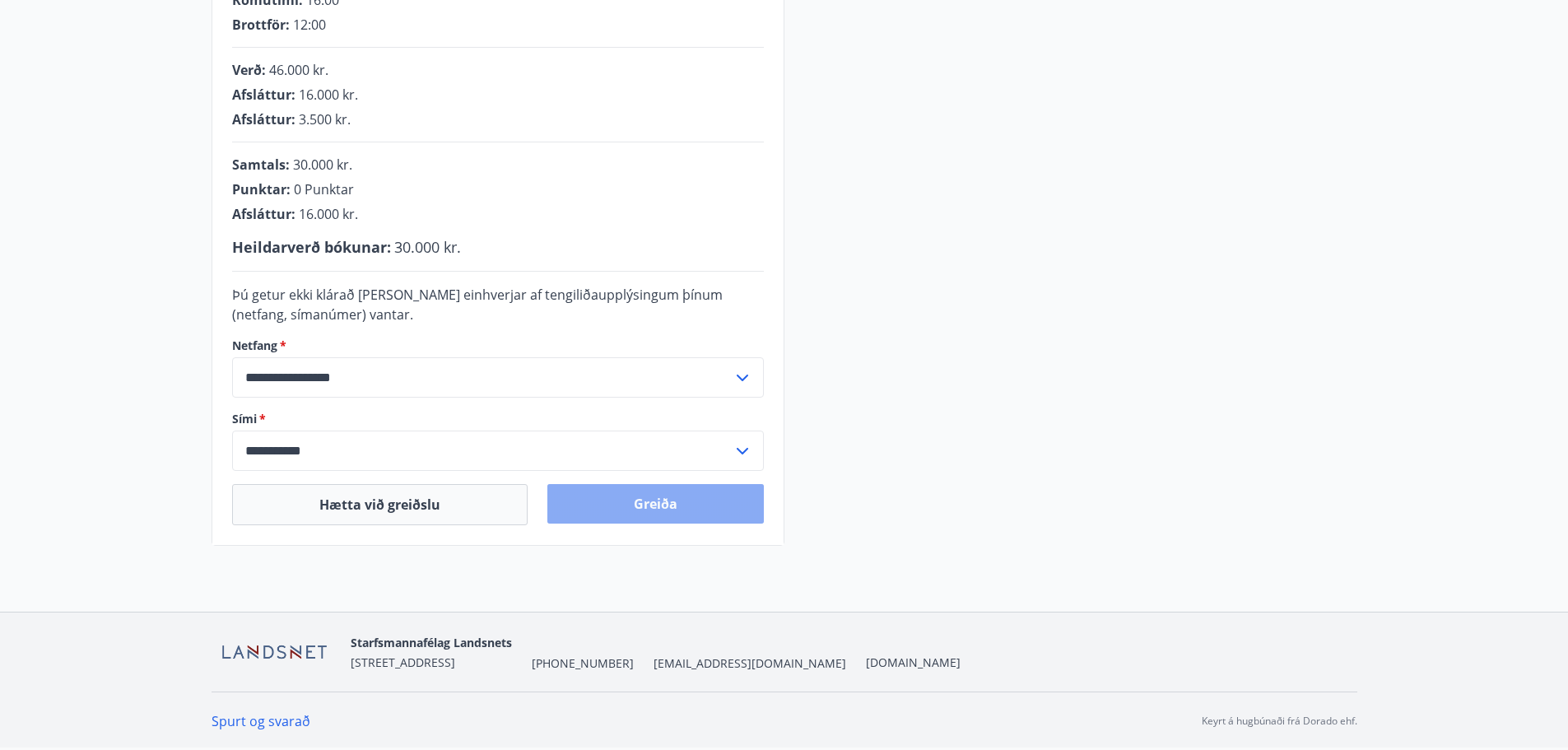
click at [639, 495] on button "Greiða" at bounding box center [656, 504] width 216 height 40
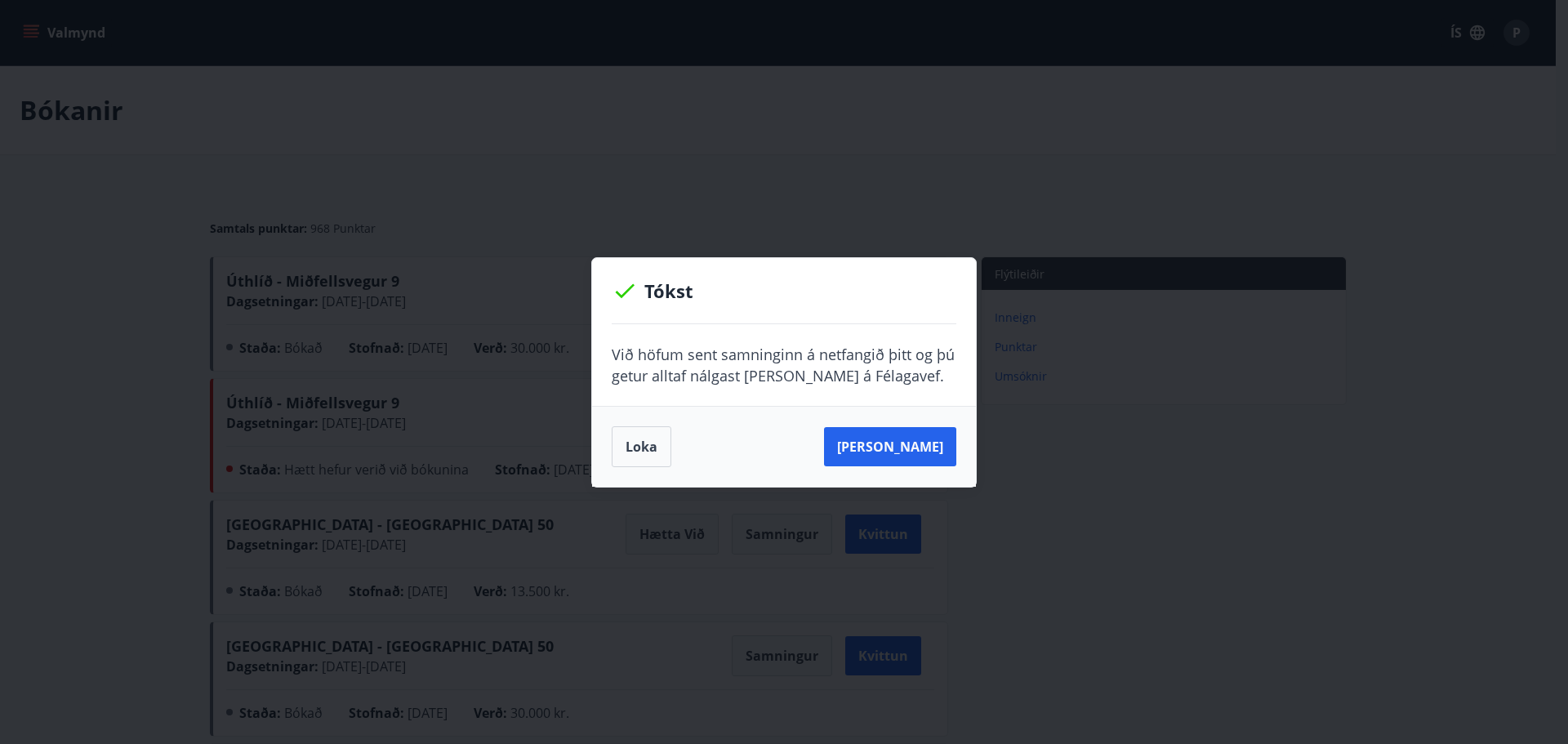
drag, startPoint x: 907, startPoint y: 447, endPoint x: 644, endPoint y: 521, distance: 273.2
click at [651, 526] on div "Tókst Við höfum sent samninginn á netfangið þitt og þú getur alltaf nálgast [PE…" at bounding box center [784, 372] width 1568 height 744
click at [642, 446] on button "Loka" at bounding box center [641, 446] width 60 height 41
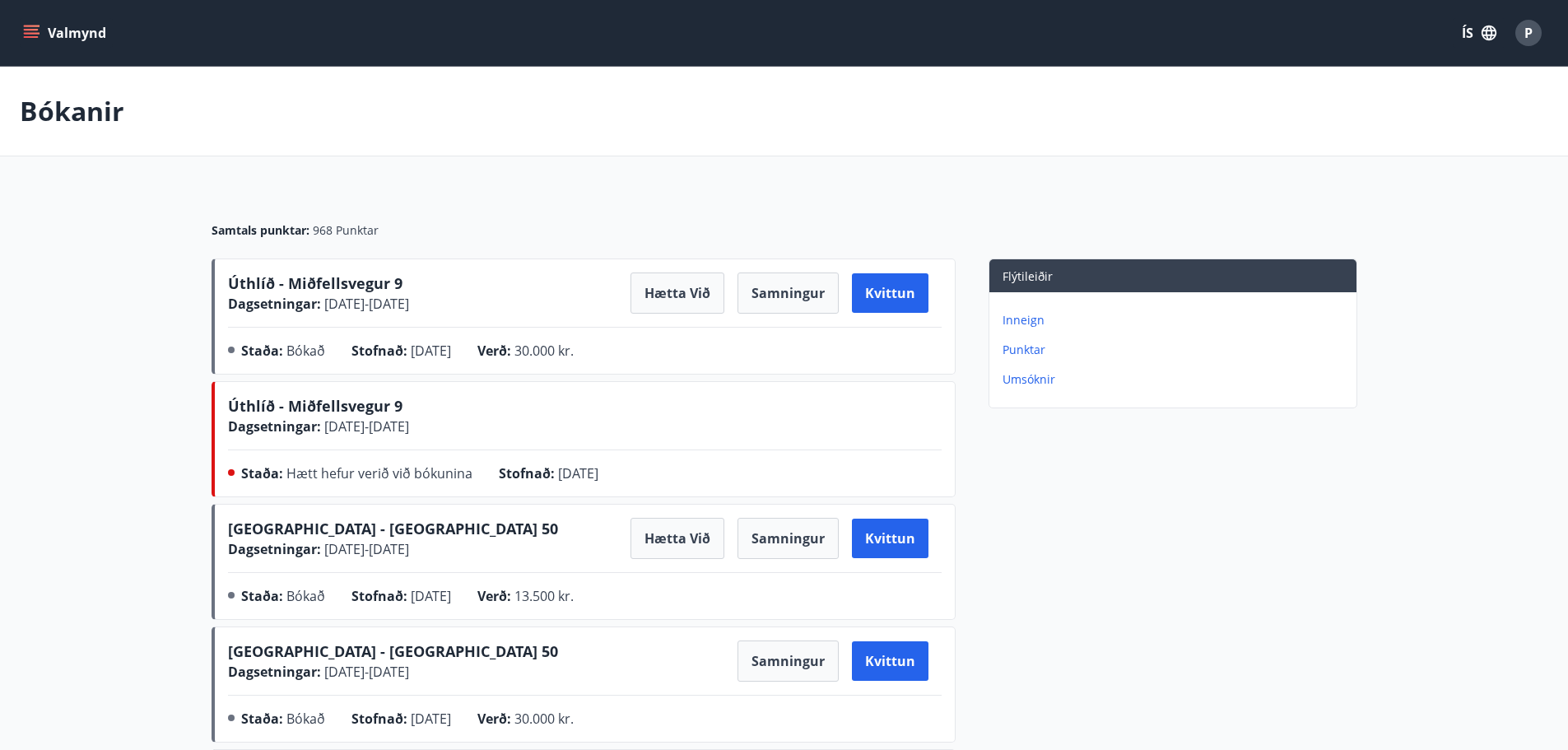
click at [27, 29] on icon "menu" at bounding box center [31, 30] width 14 height 2
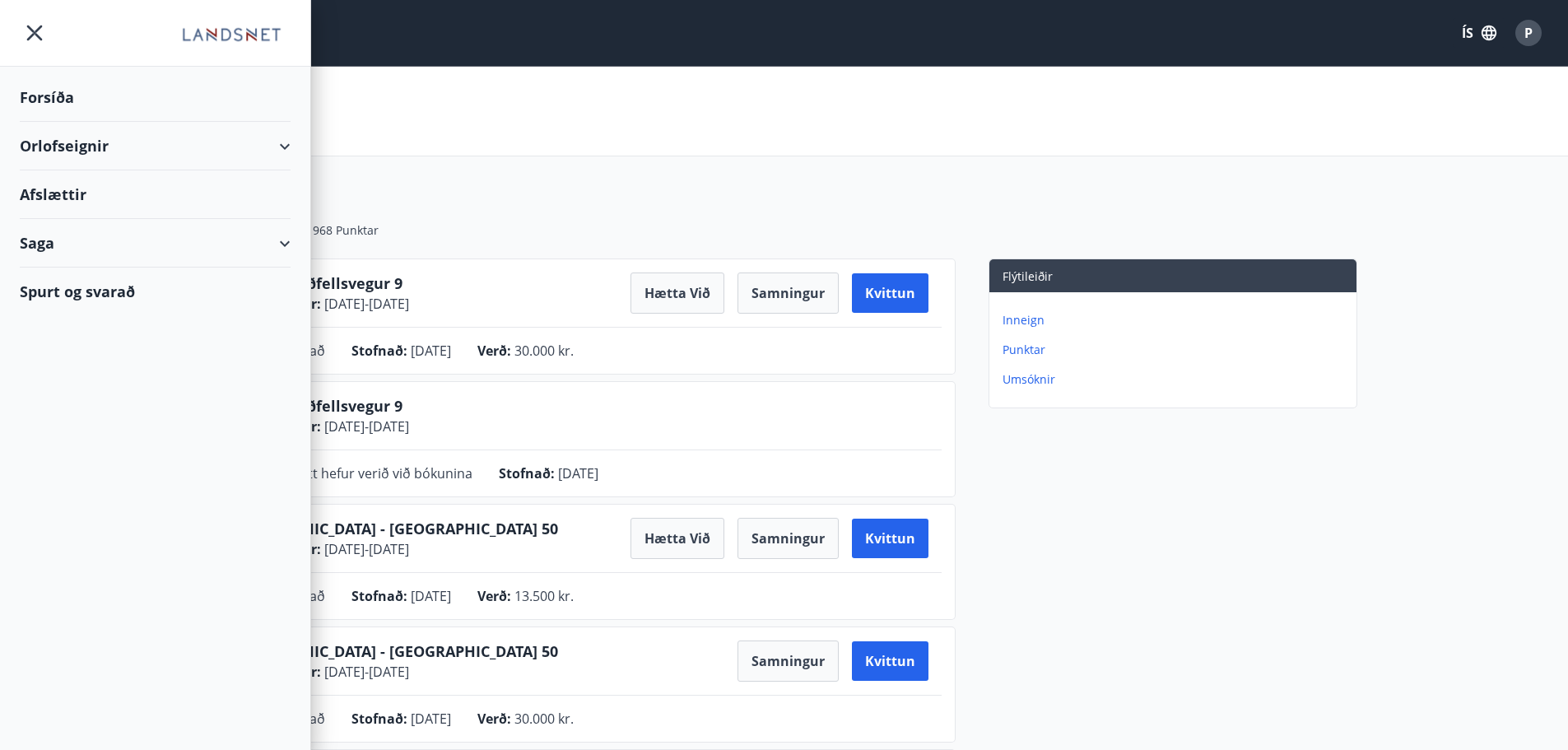
click at [57, 144] on div "Orlofseignir" at bounding box center [155, 146] width 271 height 49
click at [60, 222] on div "Bókunardagatal" at bounding box center [155, 222] width 244 height 34
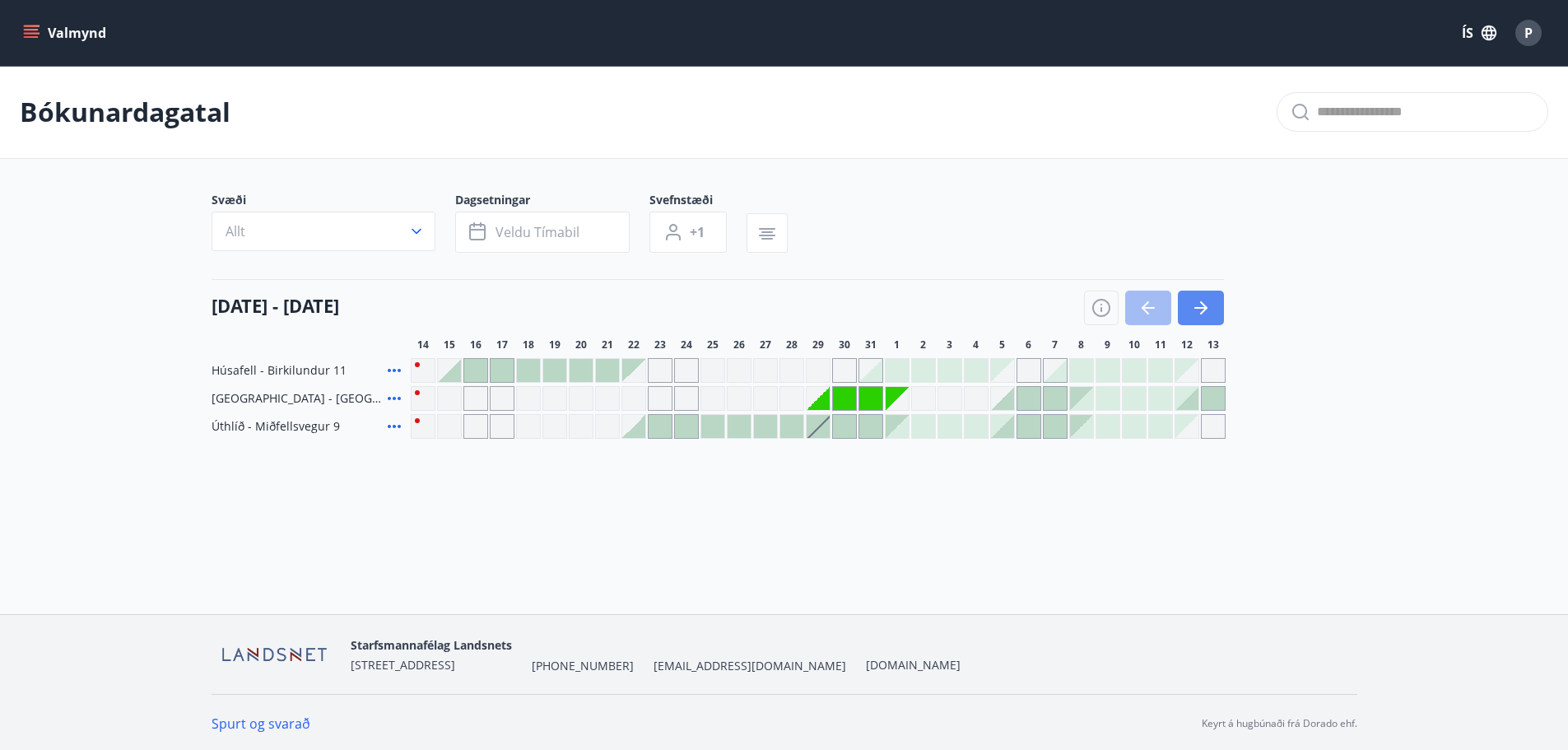
click at [1199, 306] on icon "button" at bounding box center [1201, 308] width 20 height 20
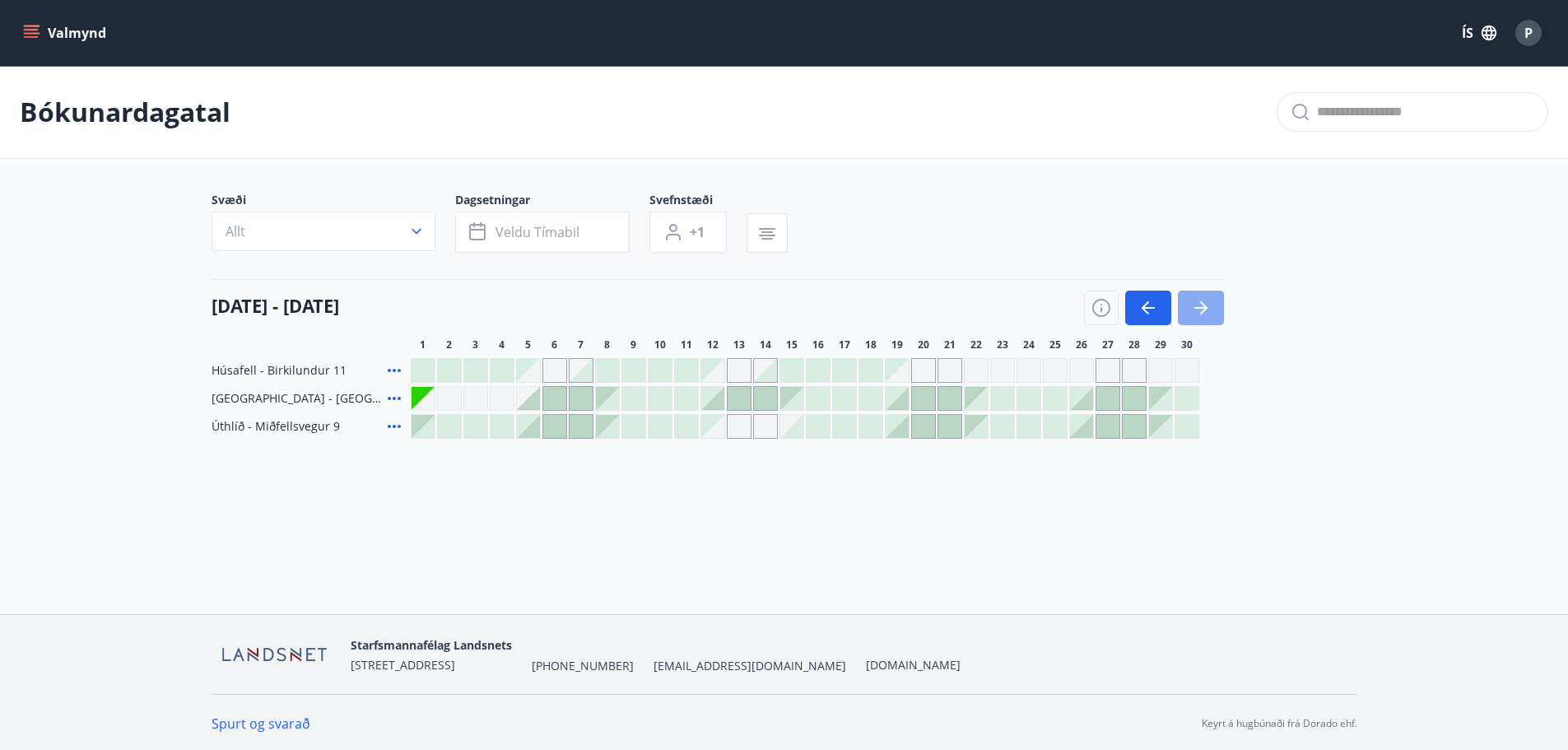
click at [1199, 306] on icon "button" at bounding box center [1201, 308] width 20 height 20
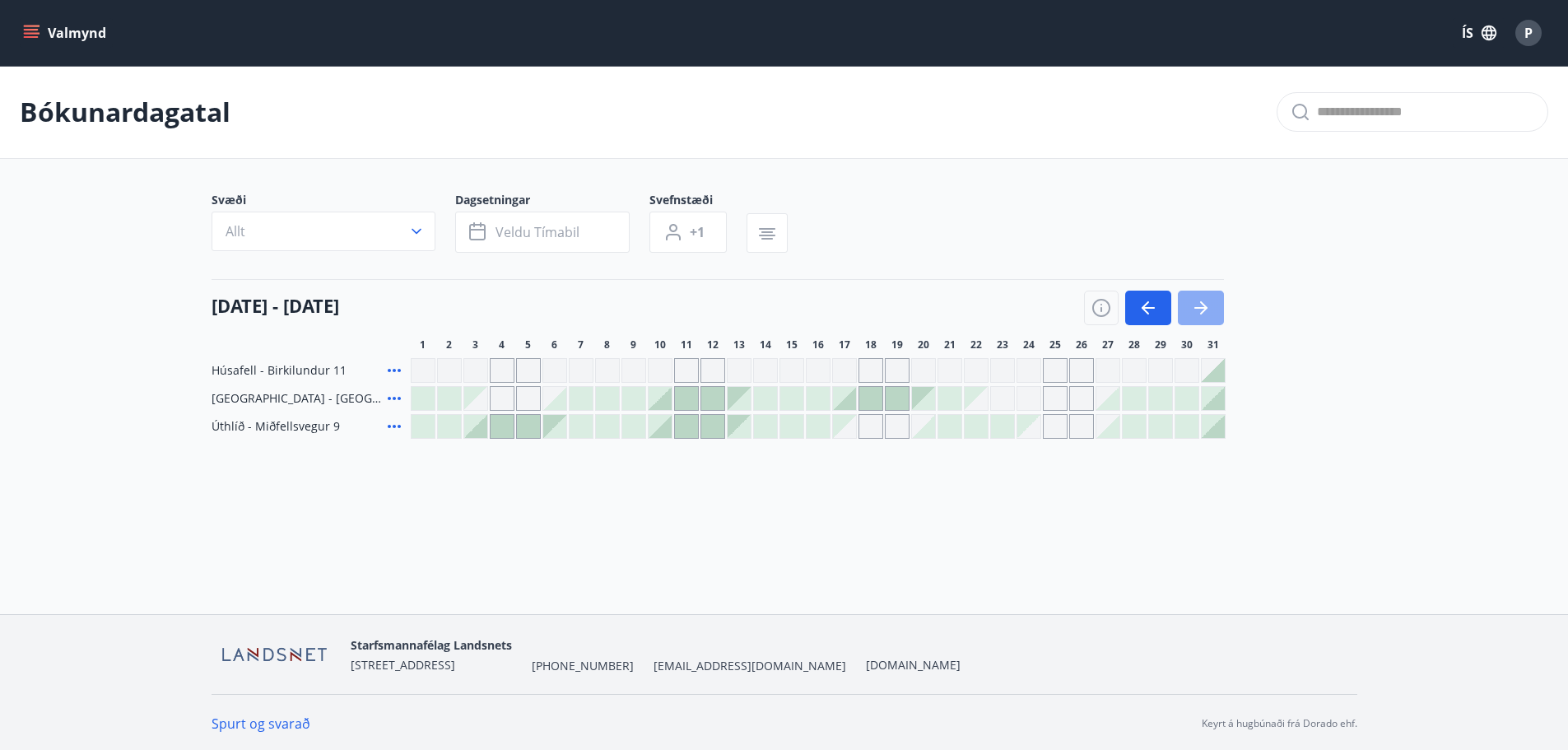
click at [1199, 306] on icon "button" at bounding box center [1201, 308] width 20 height 20
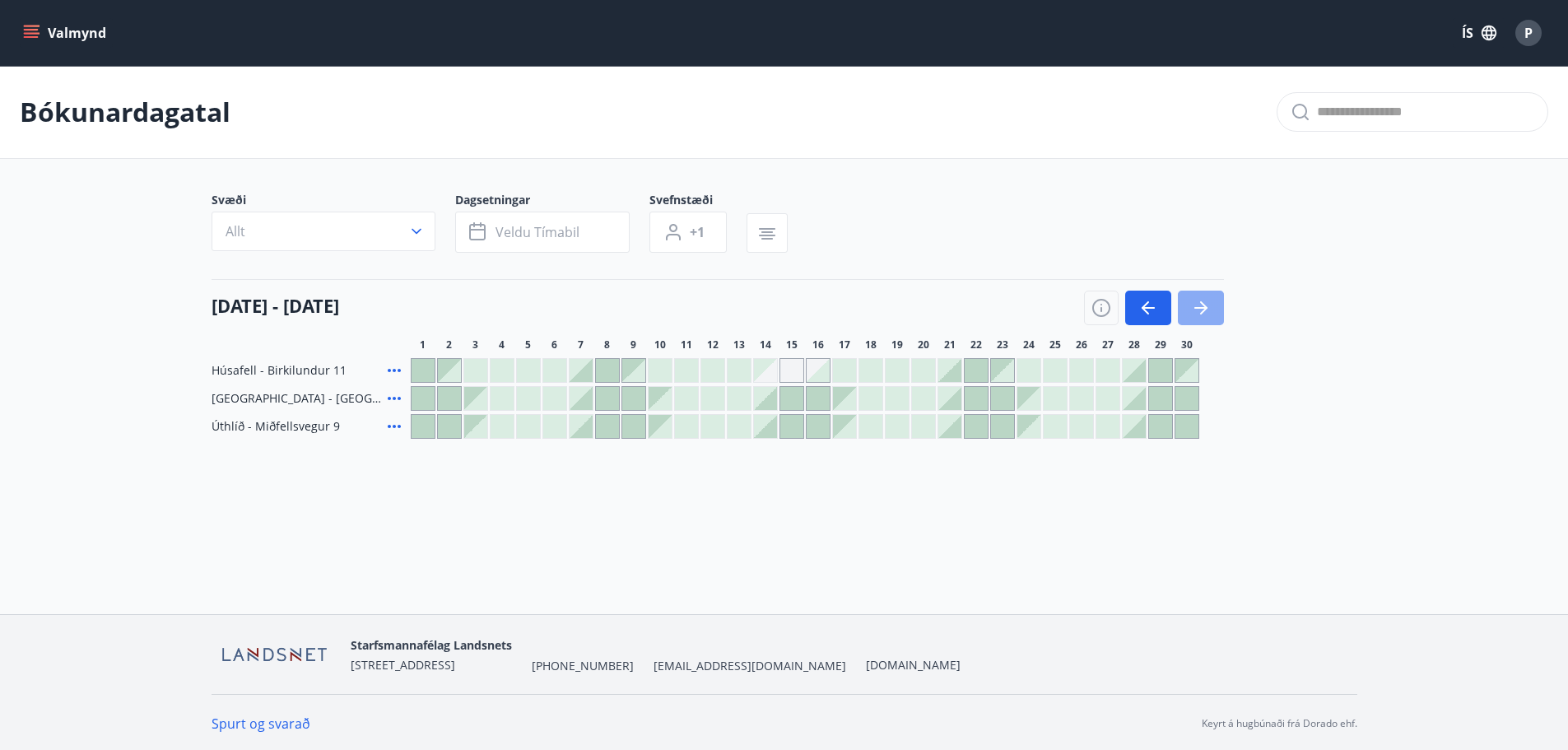
click at [1199, 306] on icon "button" at bounding box center [1201, 308] width 20 height 20
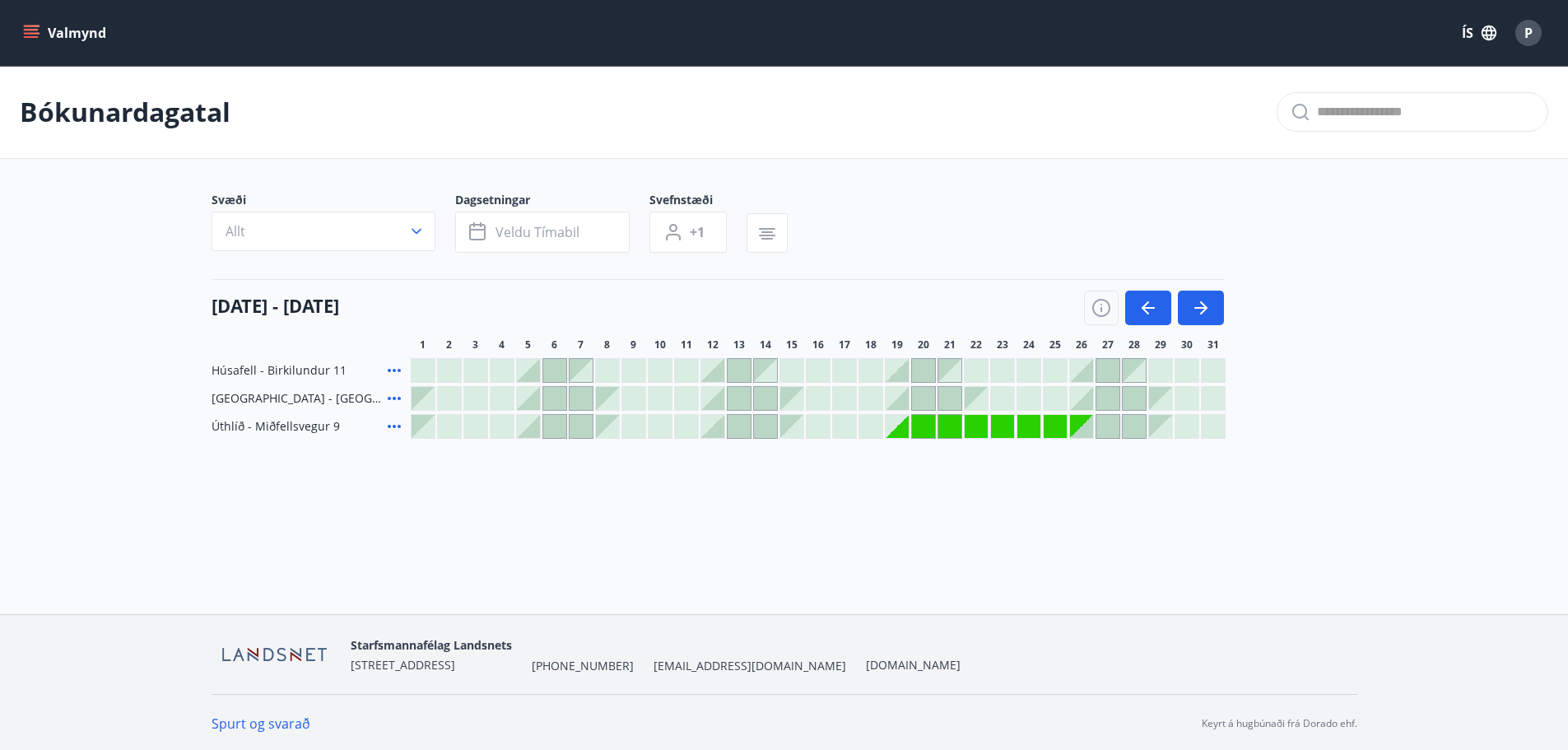
click at [1088, 431] on div at bounding box center [1082, 427] width 23 height 23
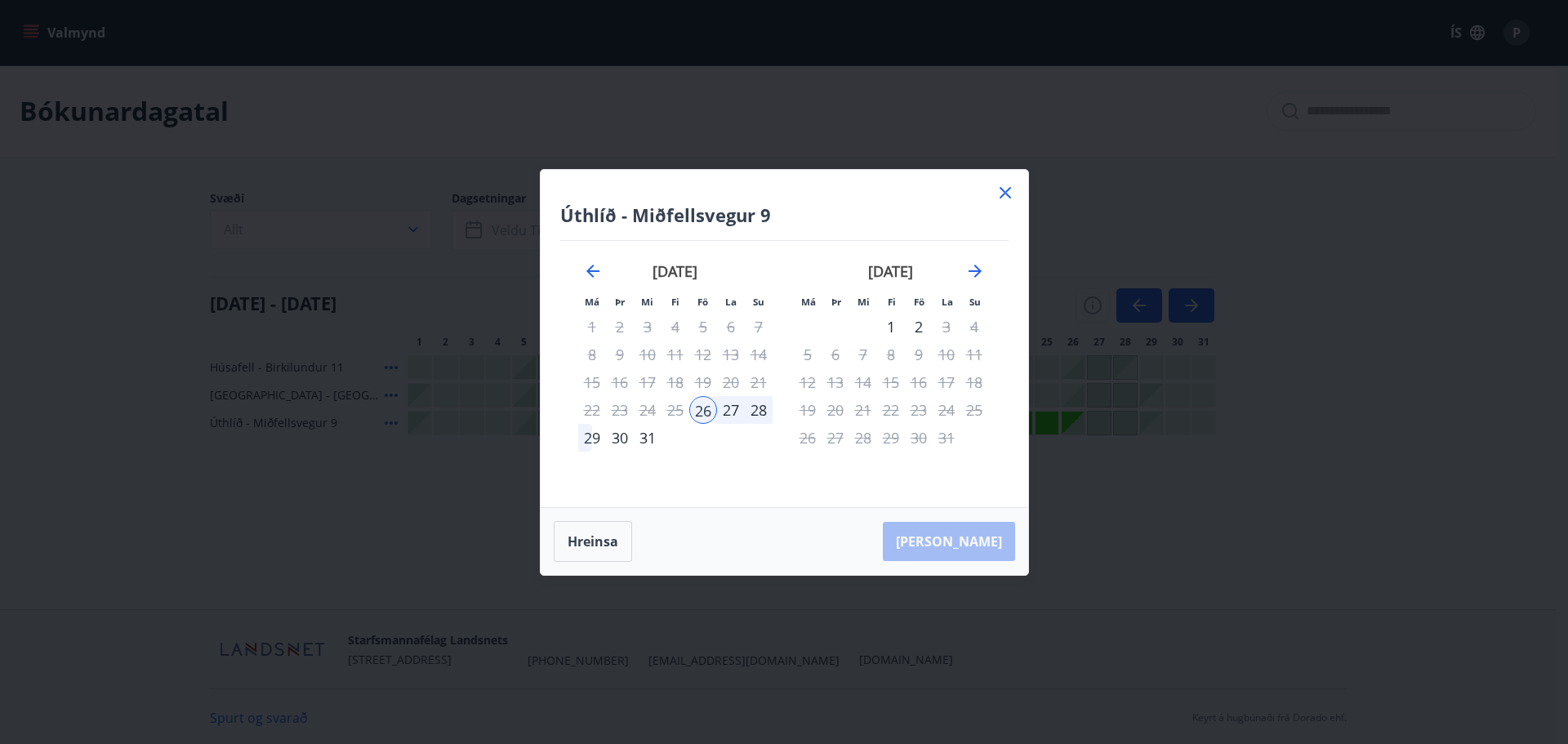
click at [650, 436] on div "31" at bounding box center [647, 437] width 28 height 28
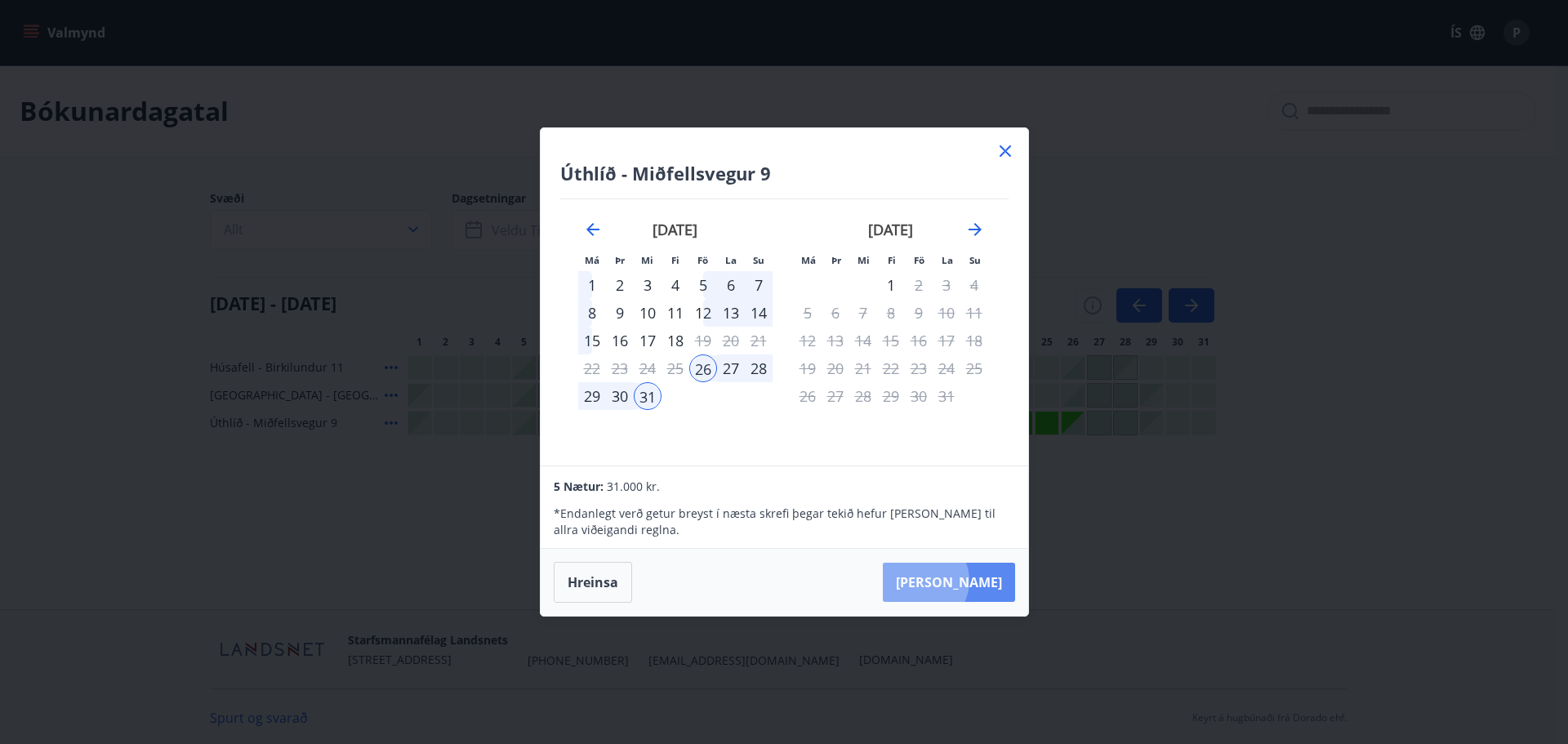
click at [969, 581] on button "[PERSON_NAME]" at bounding box center [949, 583] width 132 height 39
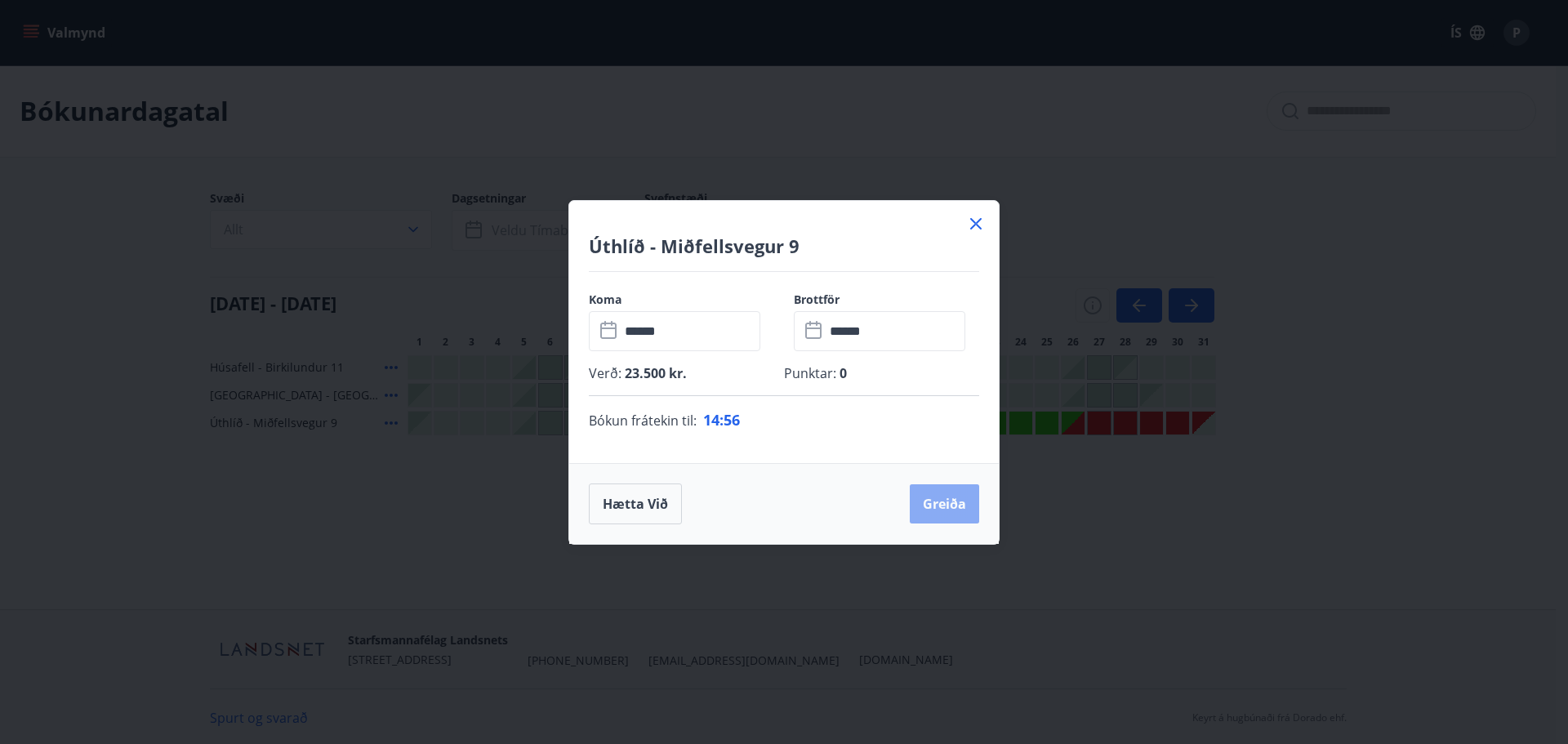
click at [938, 505] on button "Greiða" at bounding box center [944, 504] width 69 height 39
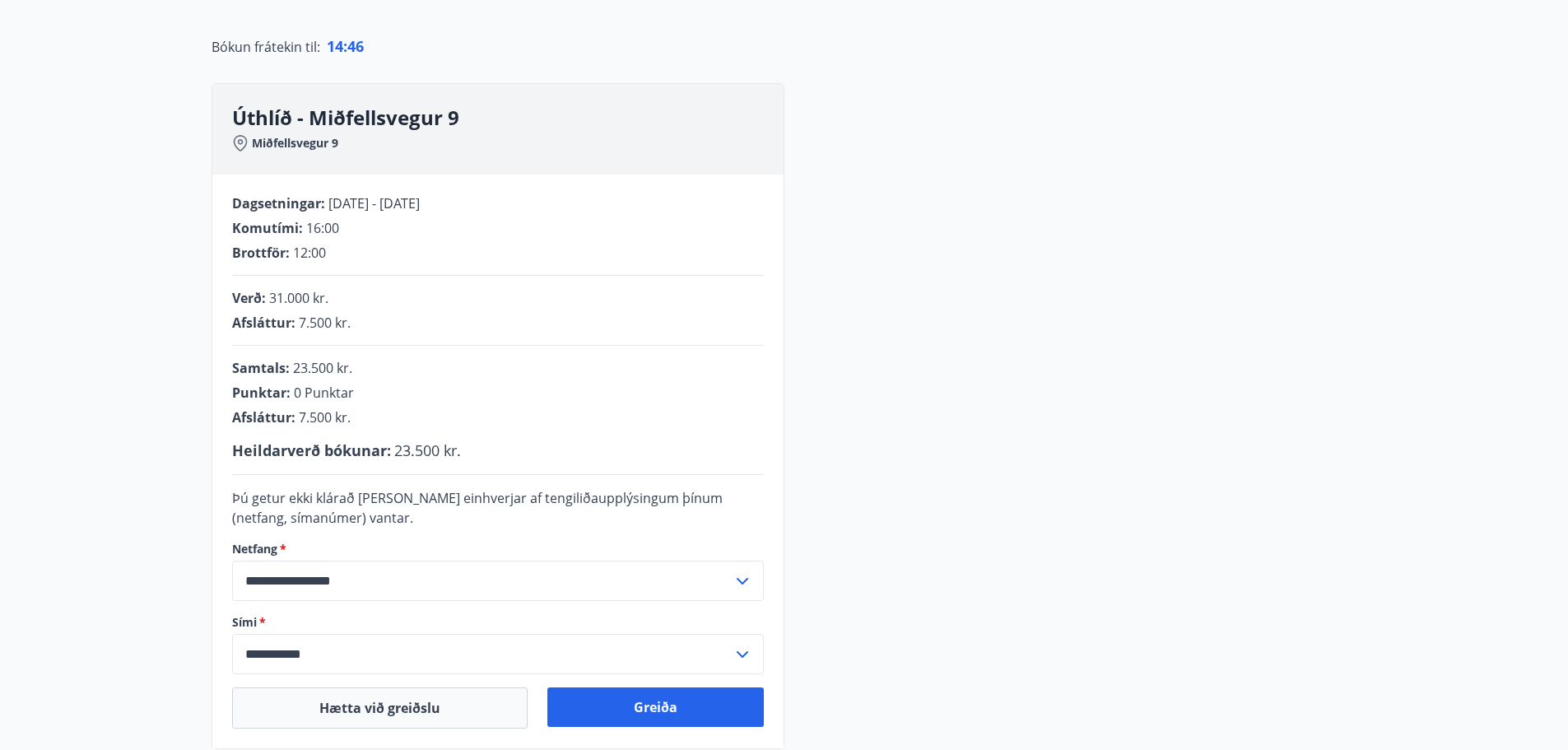
scroll to position [364, 0]
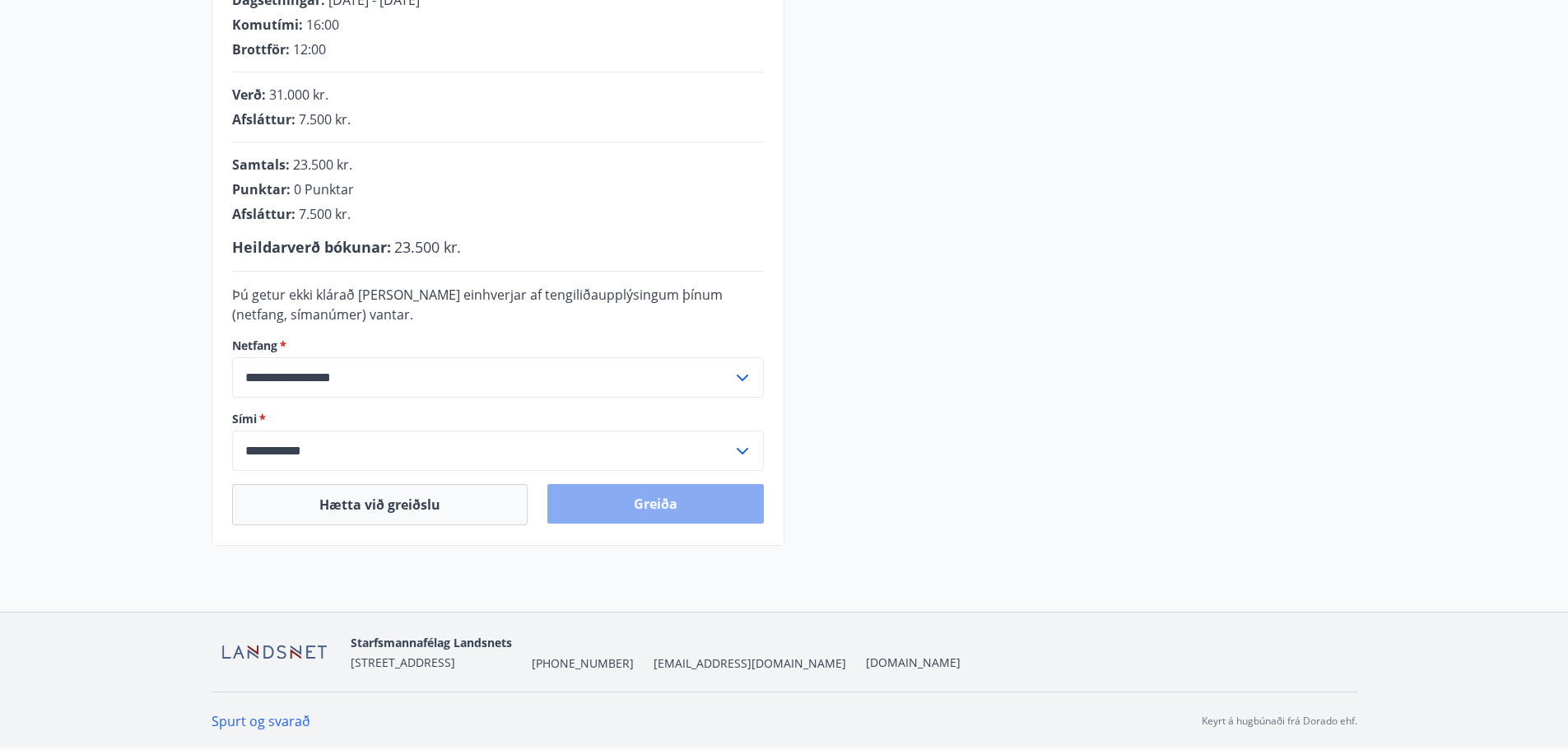
click at [647, 504] on button "Greiða" at bounding box center [656, 504] width 216 height 40
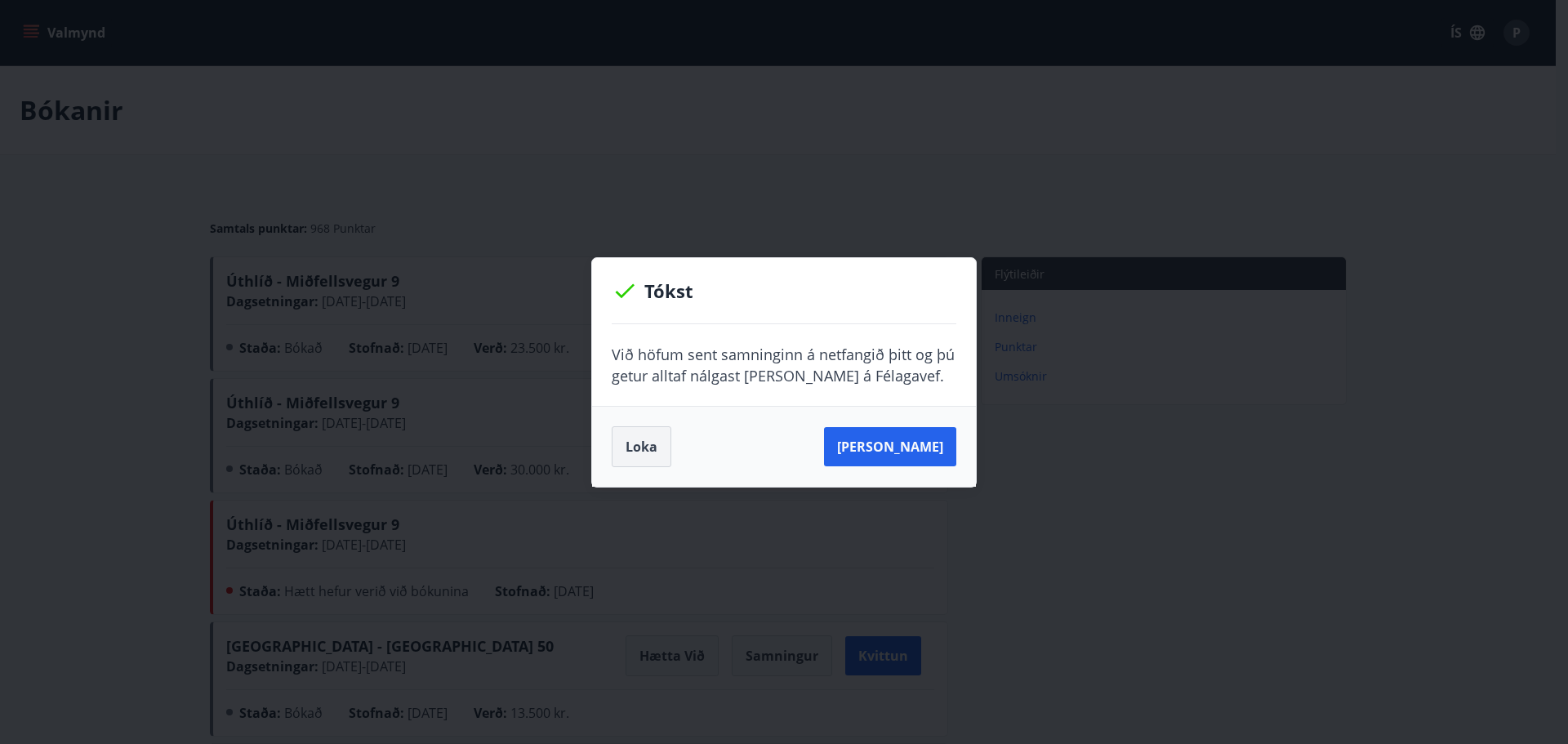
click at [649, 454] on button "Loka" at bounding box center [641, 446] width 60 height 41
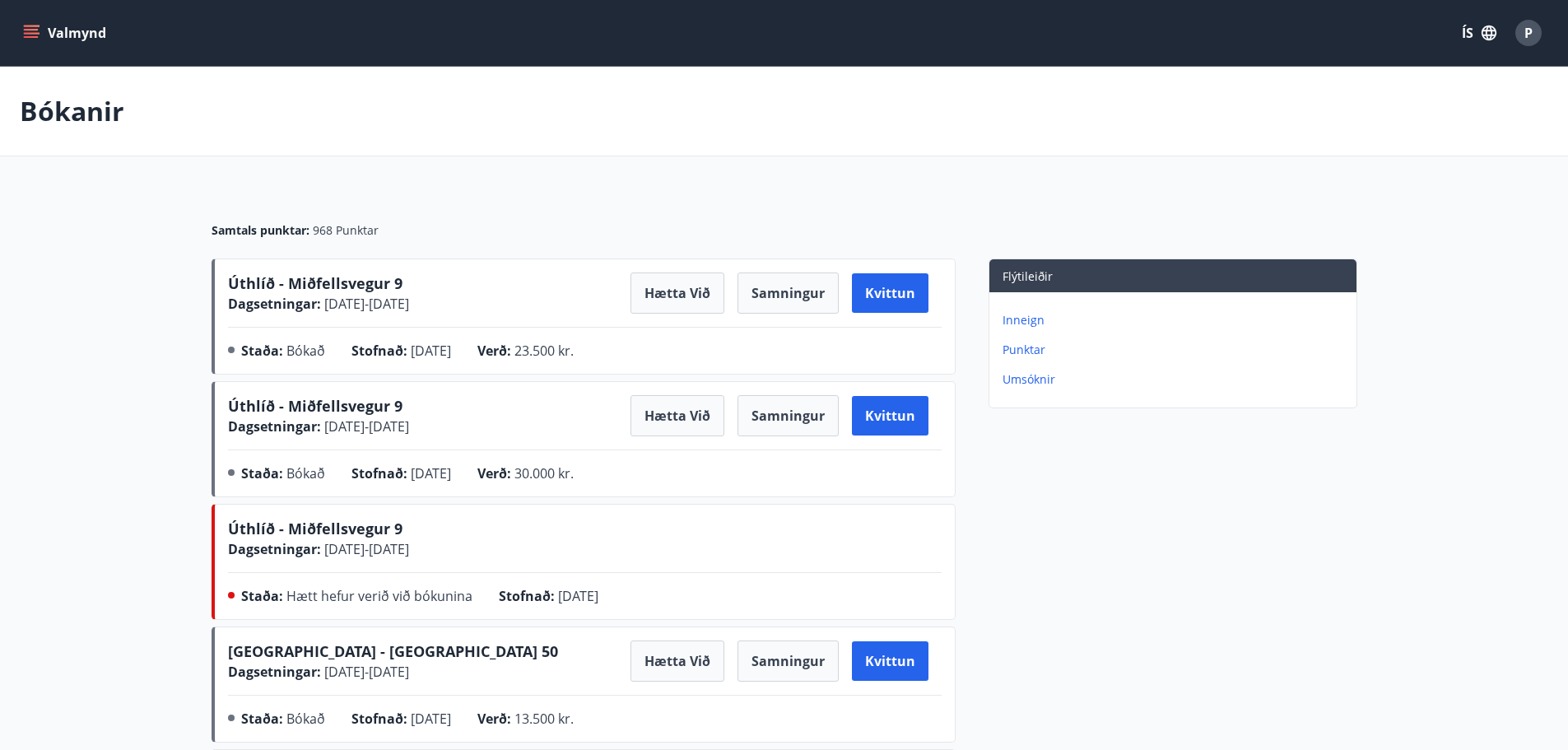
click at [31, 29] on icon "menu" at bounding box center [31, 30] width 14 height 2
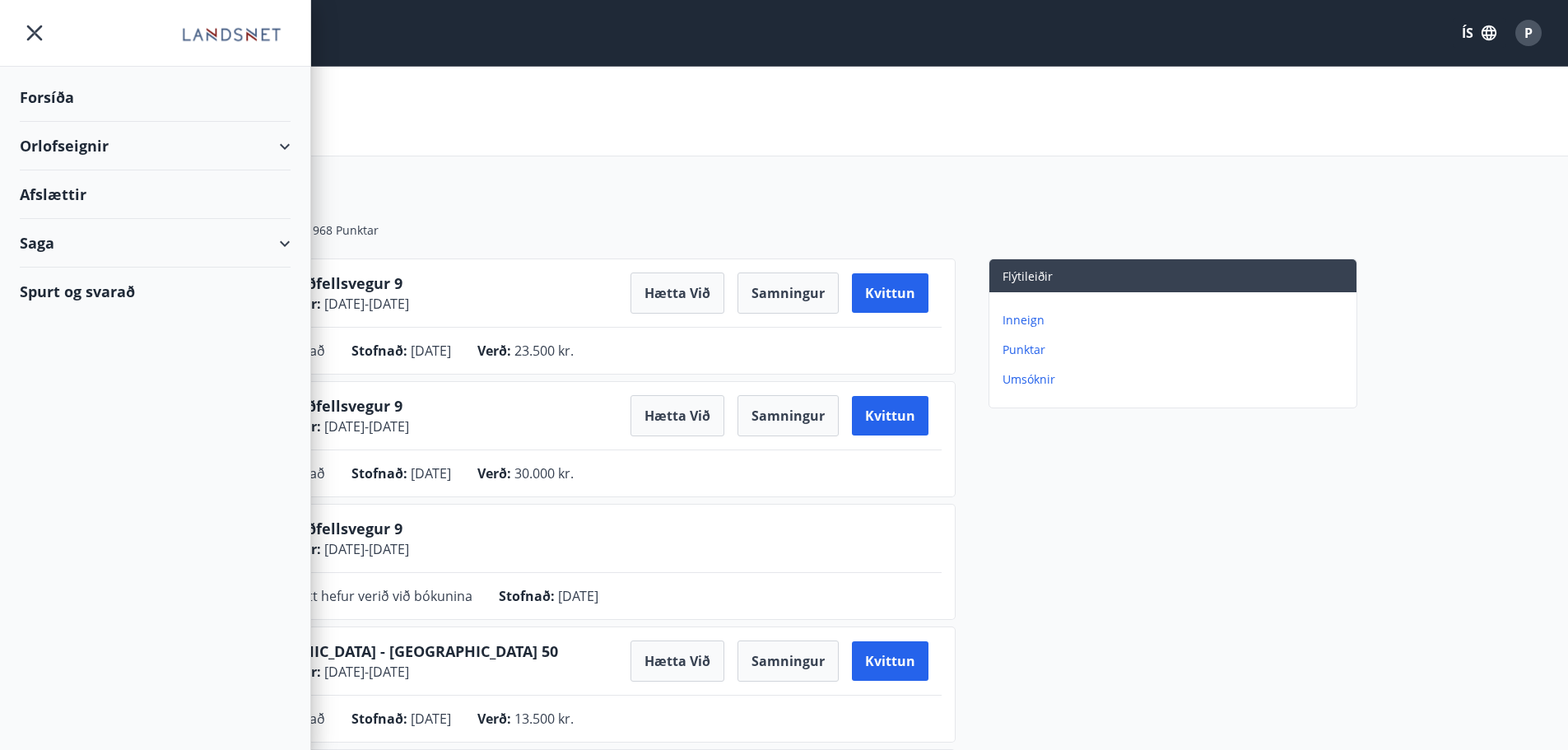
click at [61, 146] on div "Orlofseignir" at bounding box center [155, 146] width 271 height 49
click at [66, 187] on div "Framboð" at bounding box center [155, 188] width 244 height 34
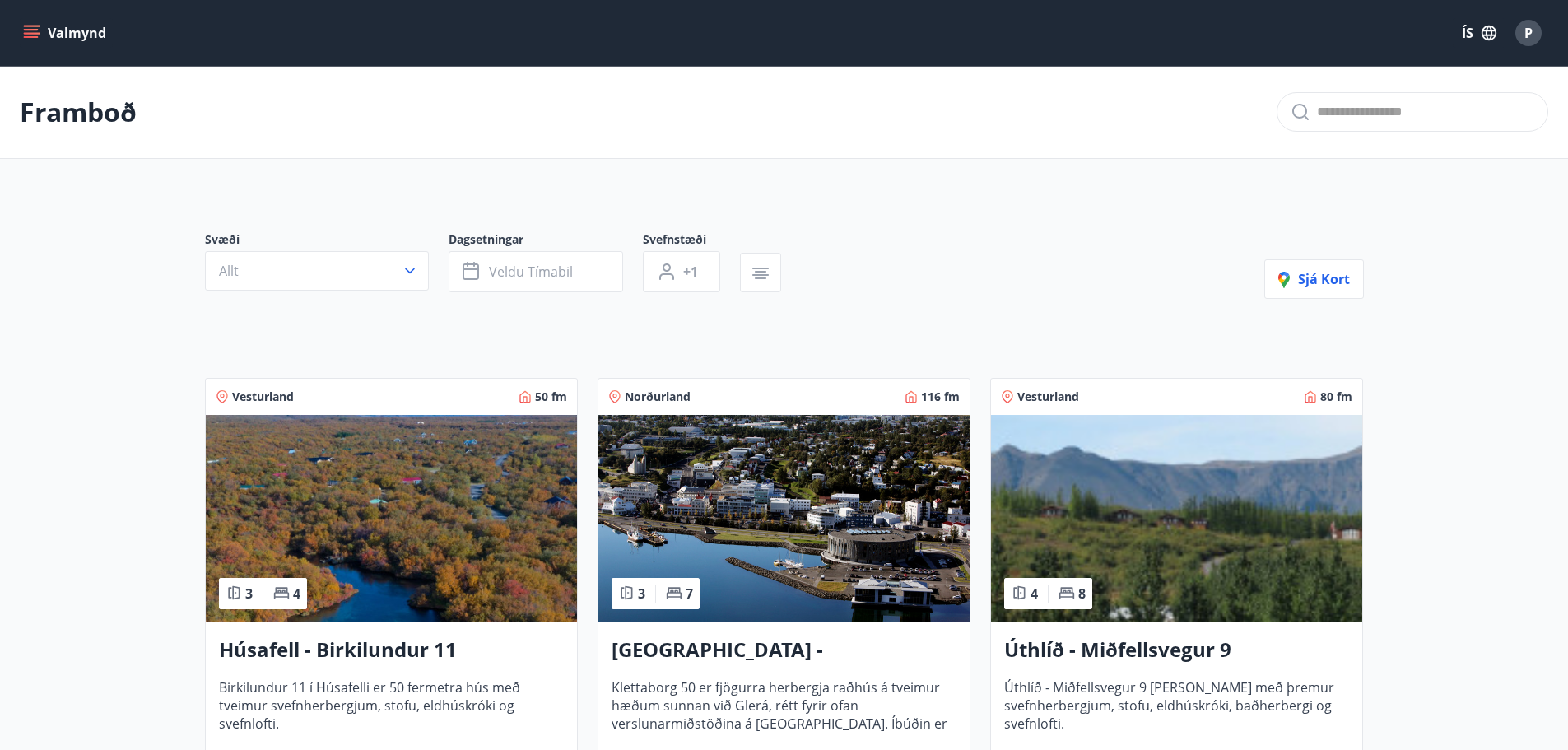
click at [26, 24] on button "Valmynd" at bounding box center [66, 32] width 93 height 30
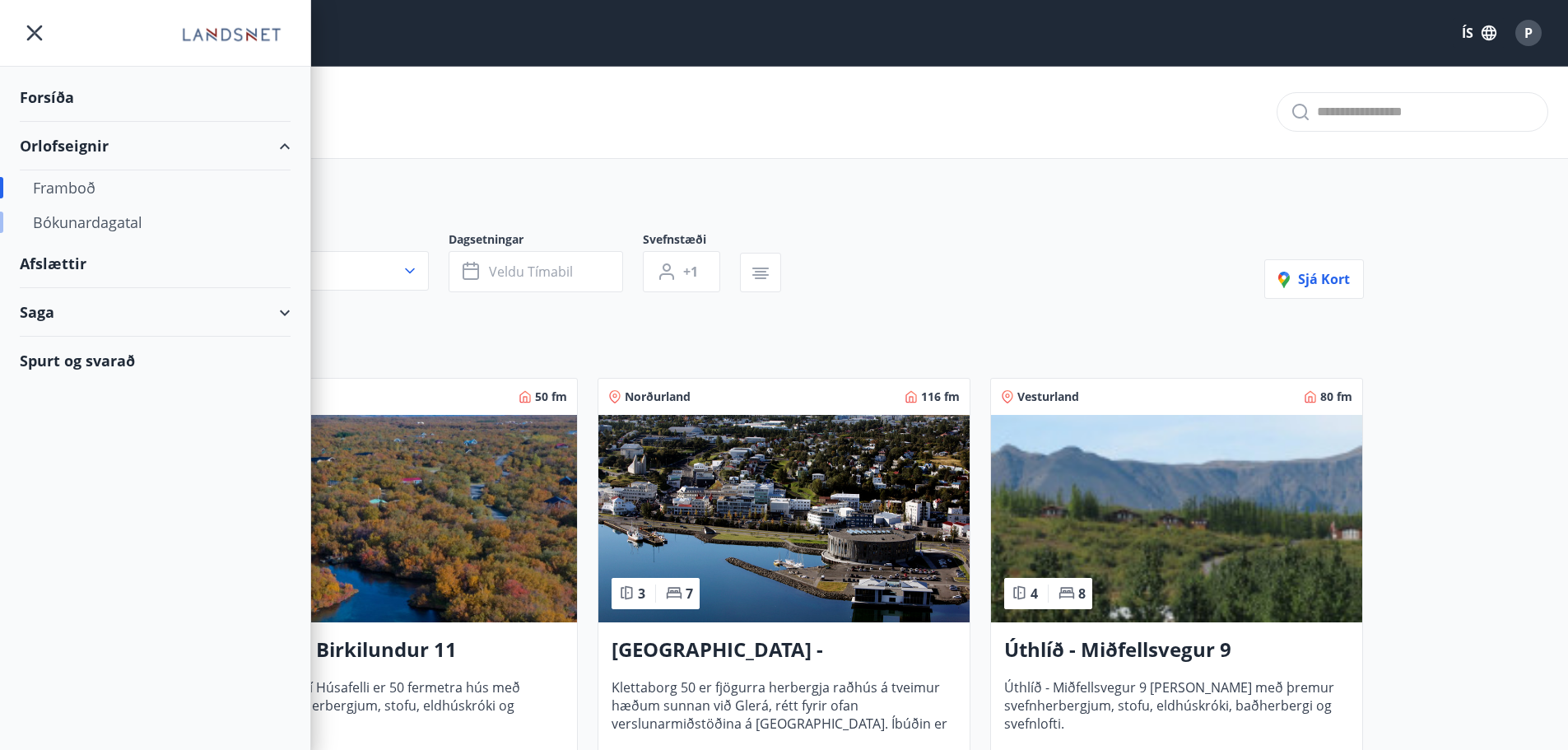
click at [66, 216] on div "Bókunardagatal" at bounding box center [155, 222] width 244 height 34
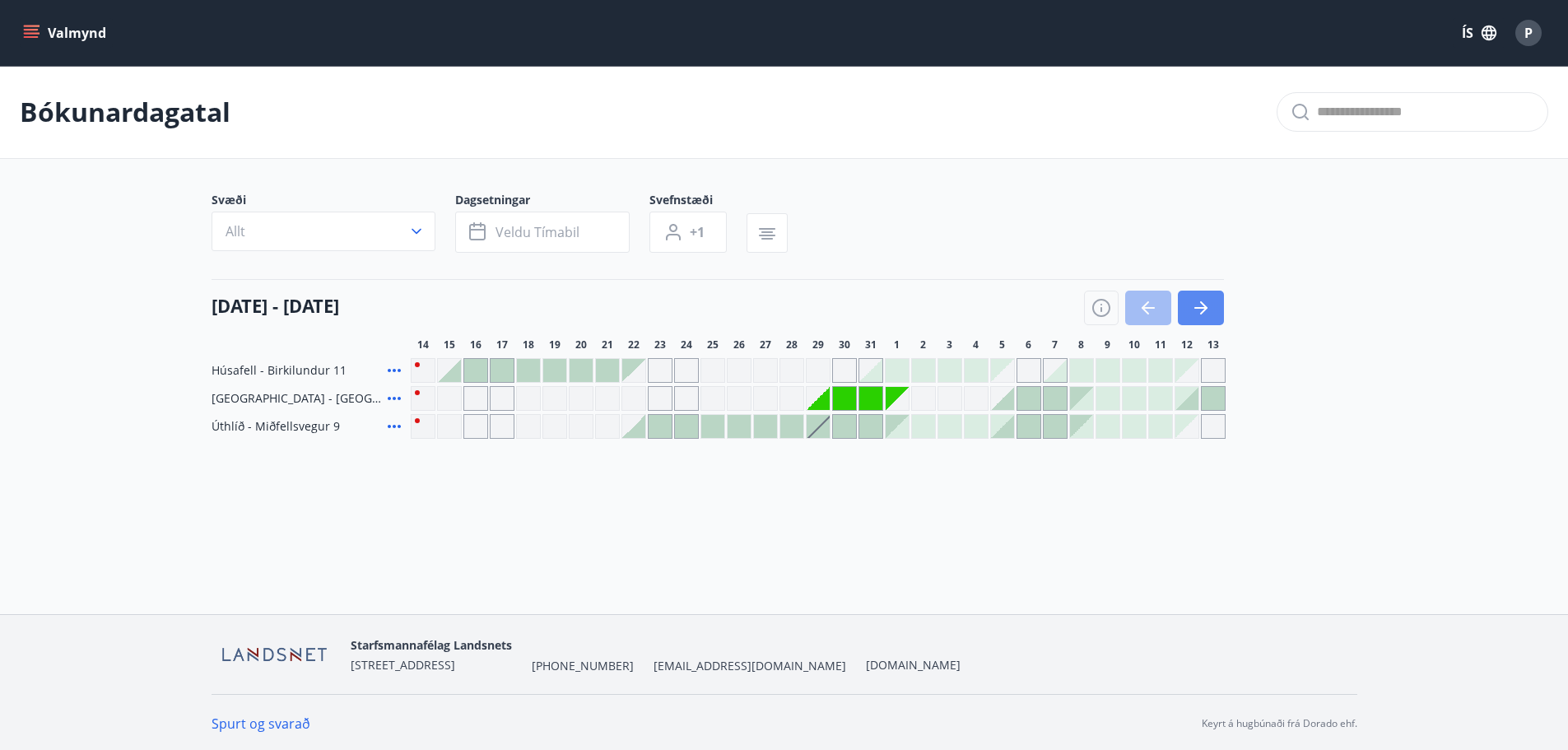
click at [1202, 308] on icon "button" at bounding box center [1201, 308] width 13 height 2
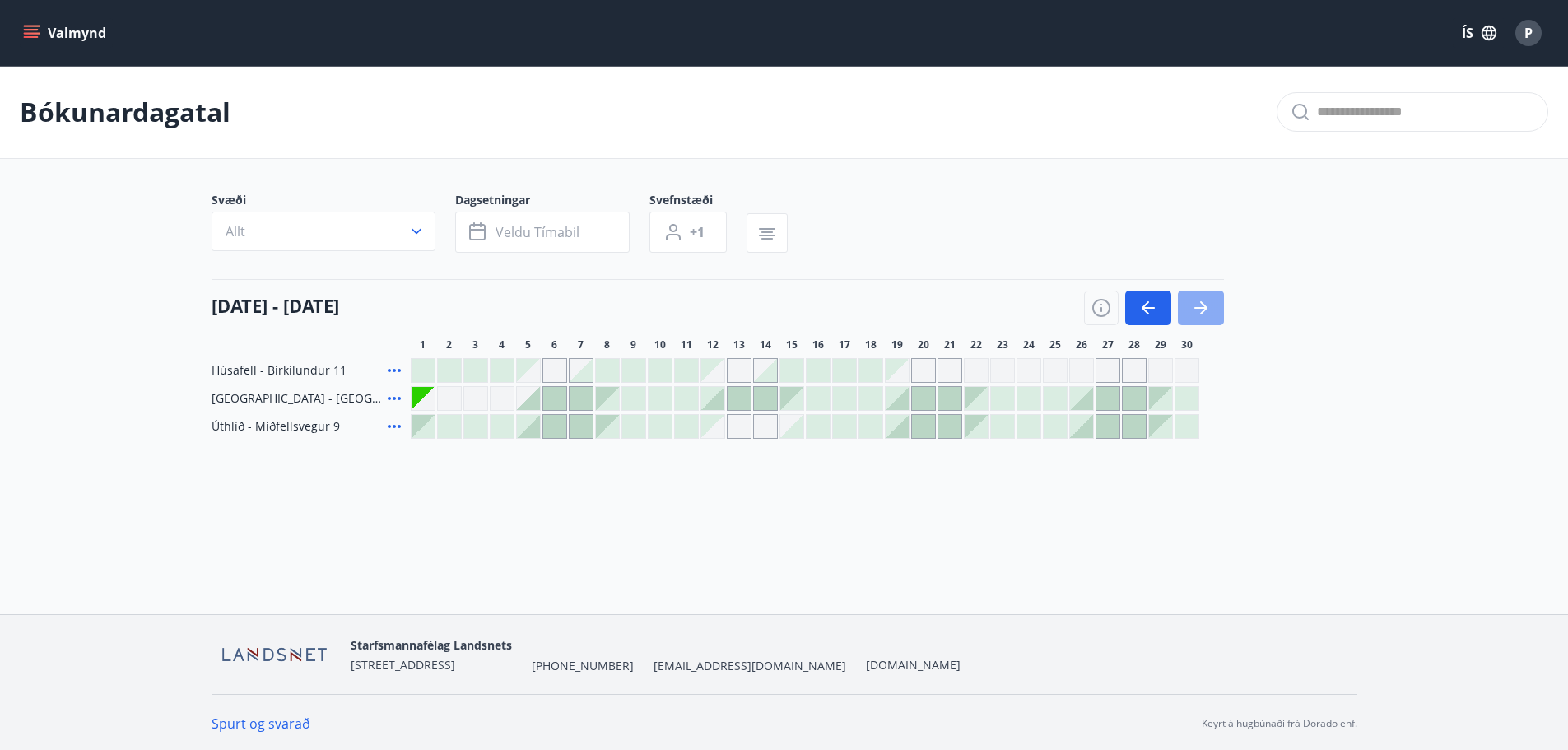
click at [1202, 308] on icon "button" at bounding box center [1201, 308] width 13 height 2
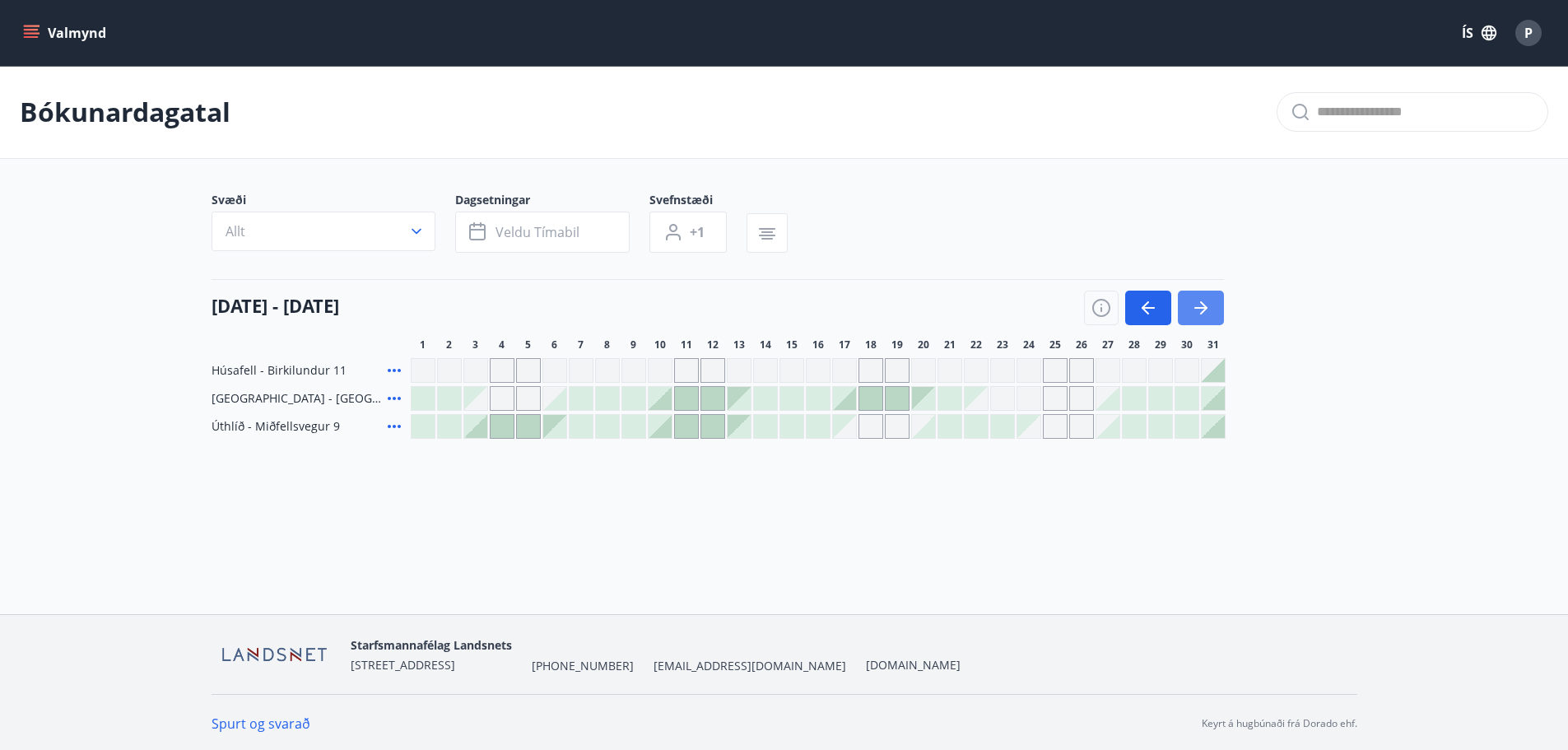
click at [1202, 308] on icon "button" at bounding box center [1201, 308] width 13 height 2
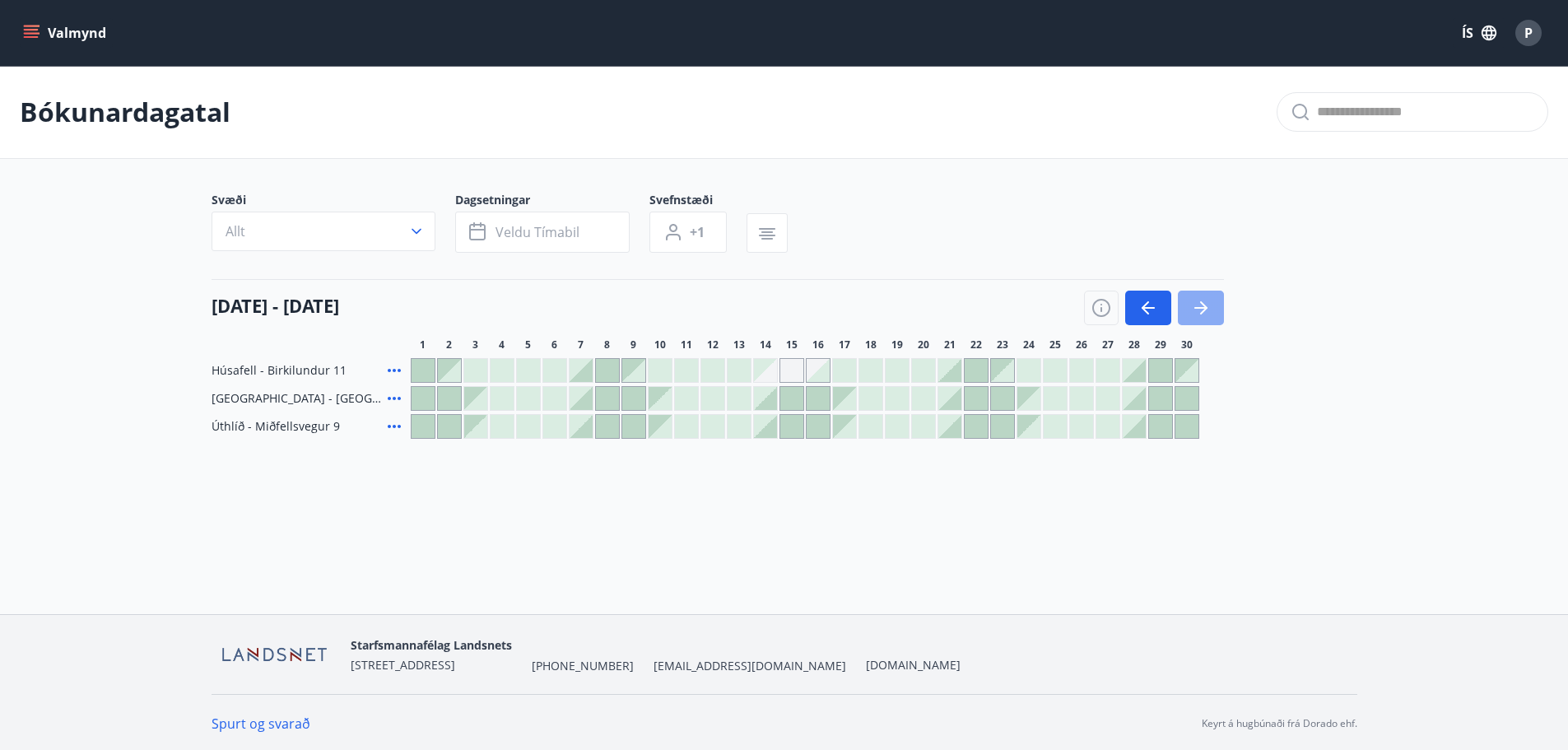
click at [1202, 308] on icon "button" at bounding box center [1201, 308] width 13 height 2
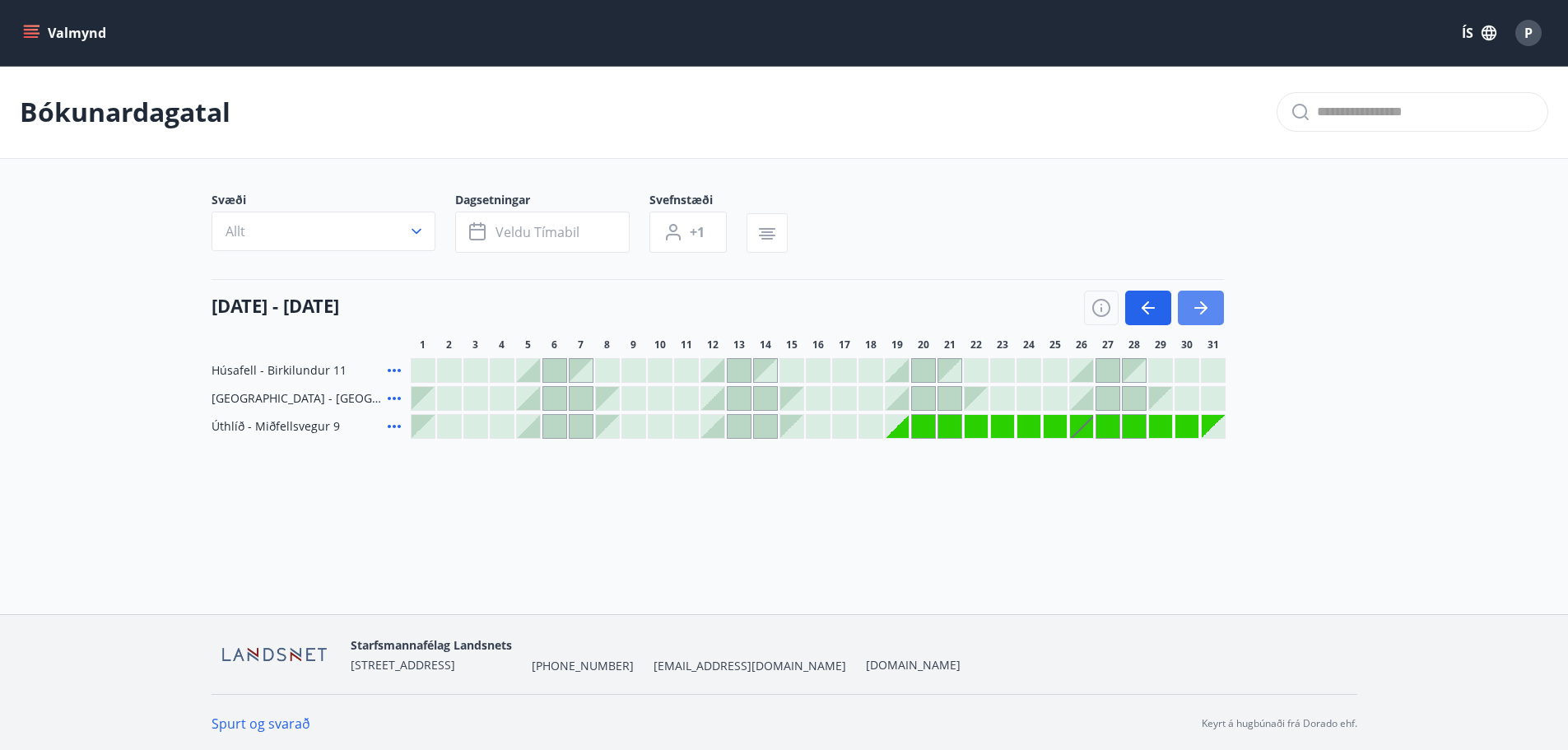
click at [1202, 313] on icon "button" at bounding box center [1201, 308] width 20 height 20
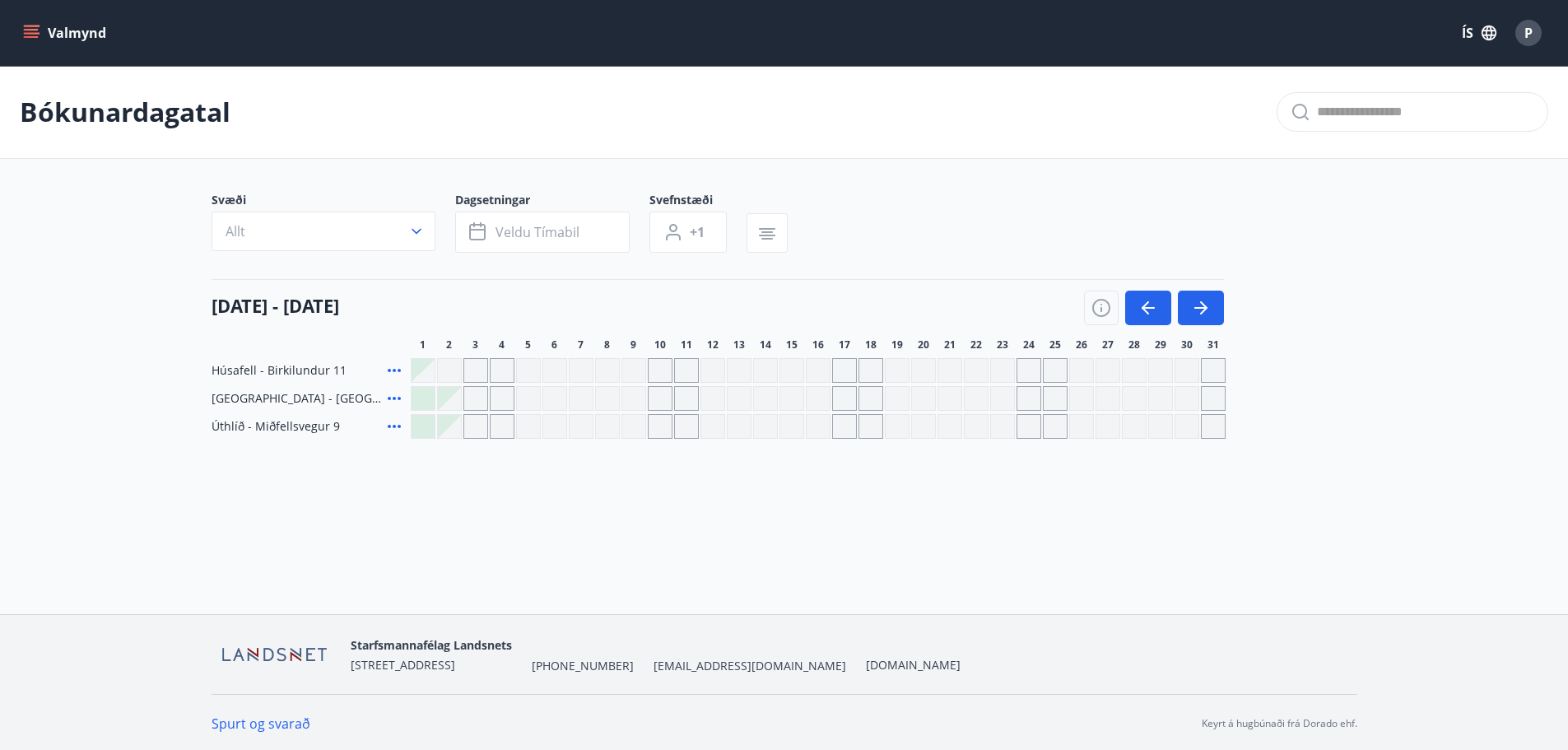
click at [416, 366] on div "Gráir dagar eru ekki bókanlegir" at bounding box center [423, 371] width 23 height 23
click at [1150, 318] on button "button" at bounding box center [1148, 308] width 46 height 34
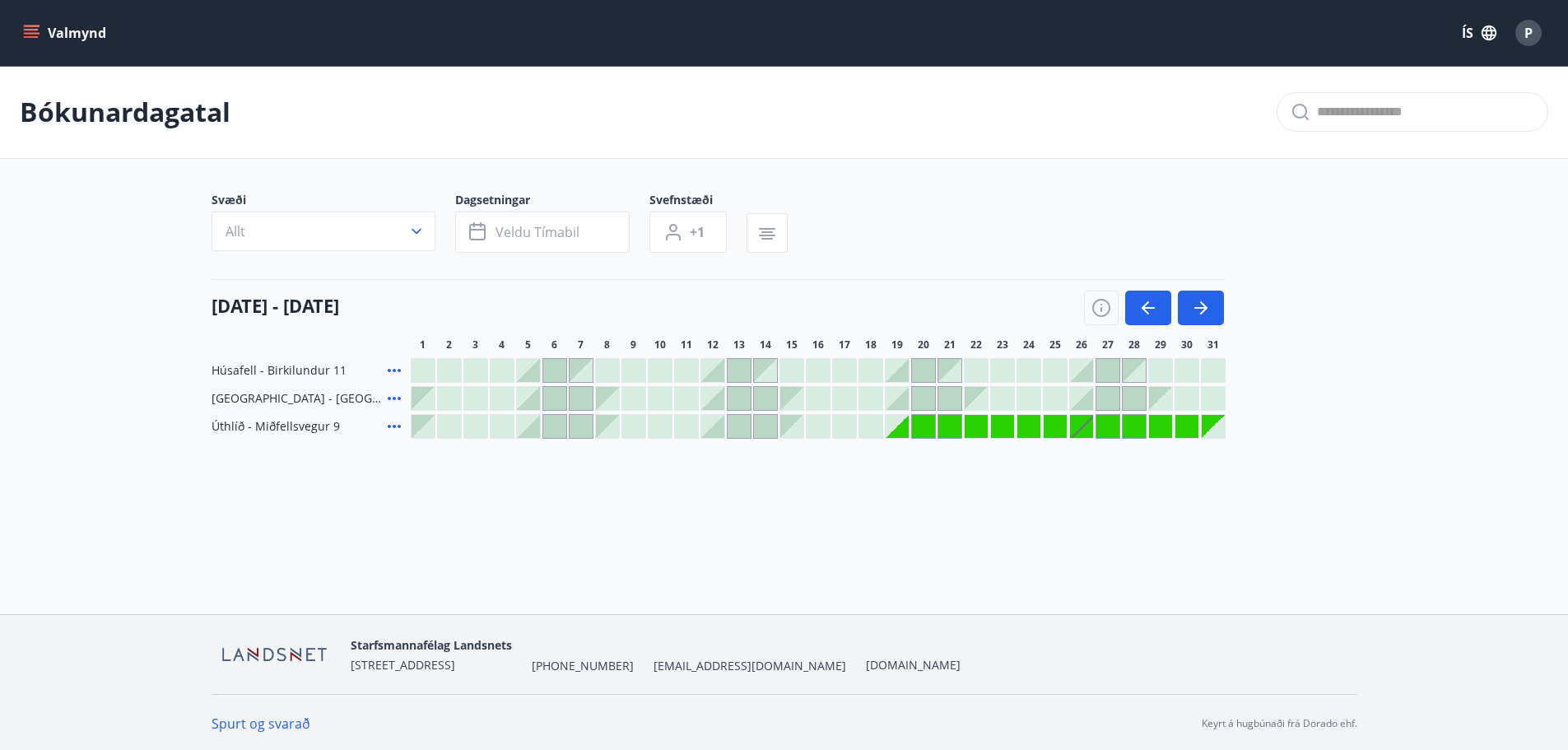
click at [1218, 429] on div at bounding box center [1213, 427] width 23 height 23
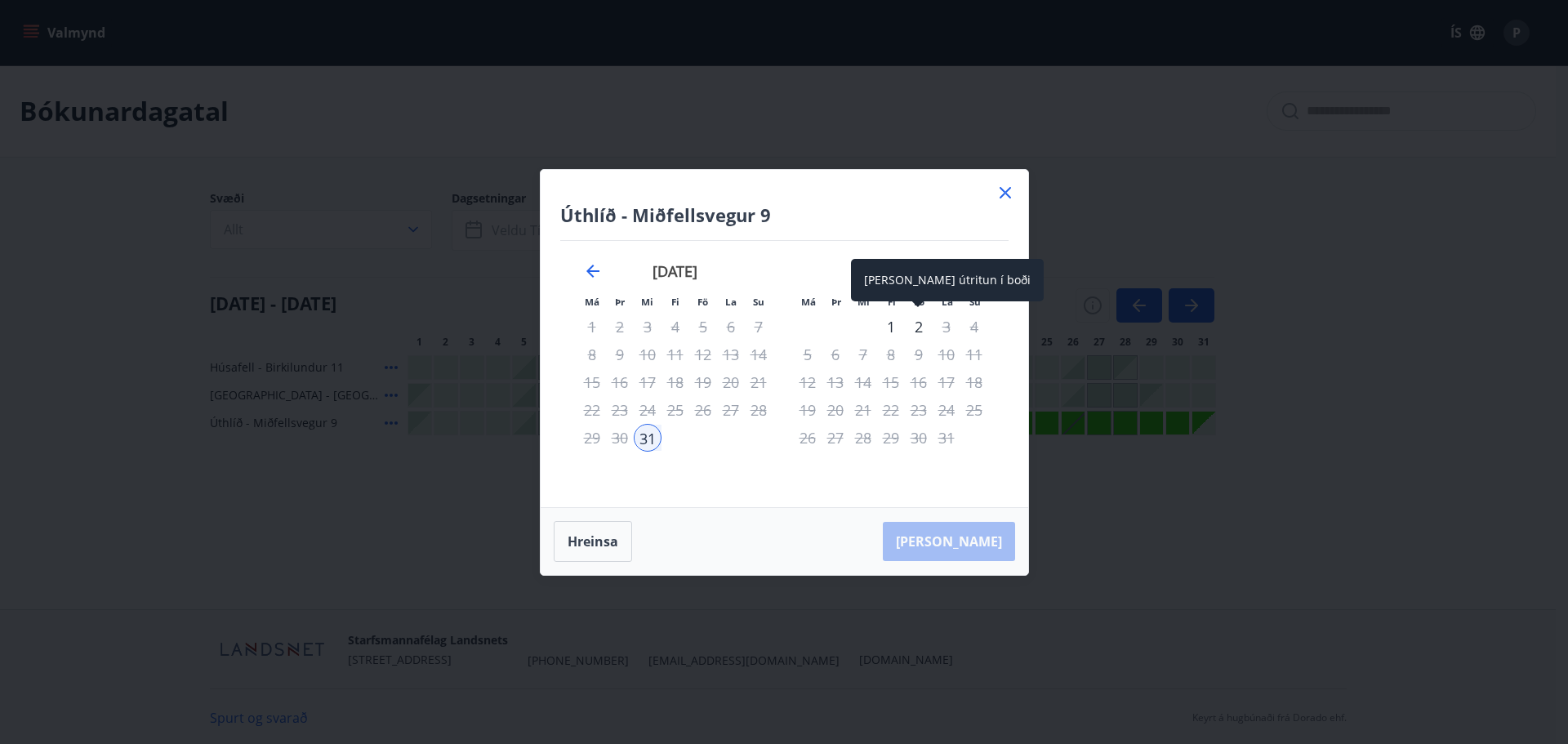
click at [914, 328] on div "2" at bounding box center [919, 326] width 28 height 28
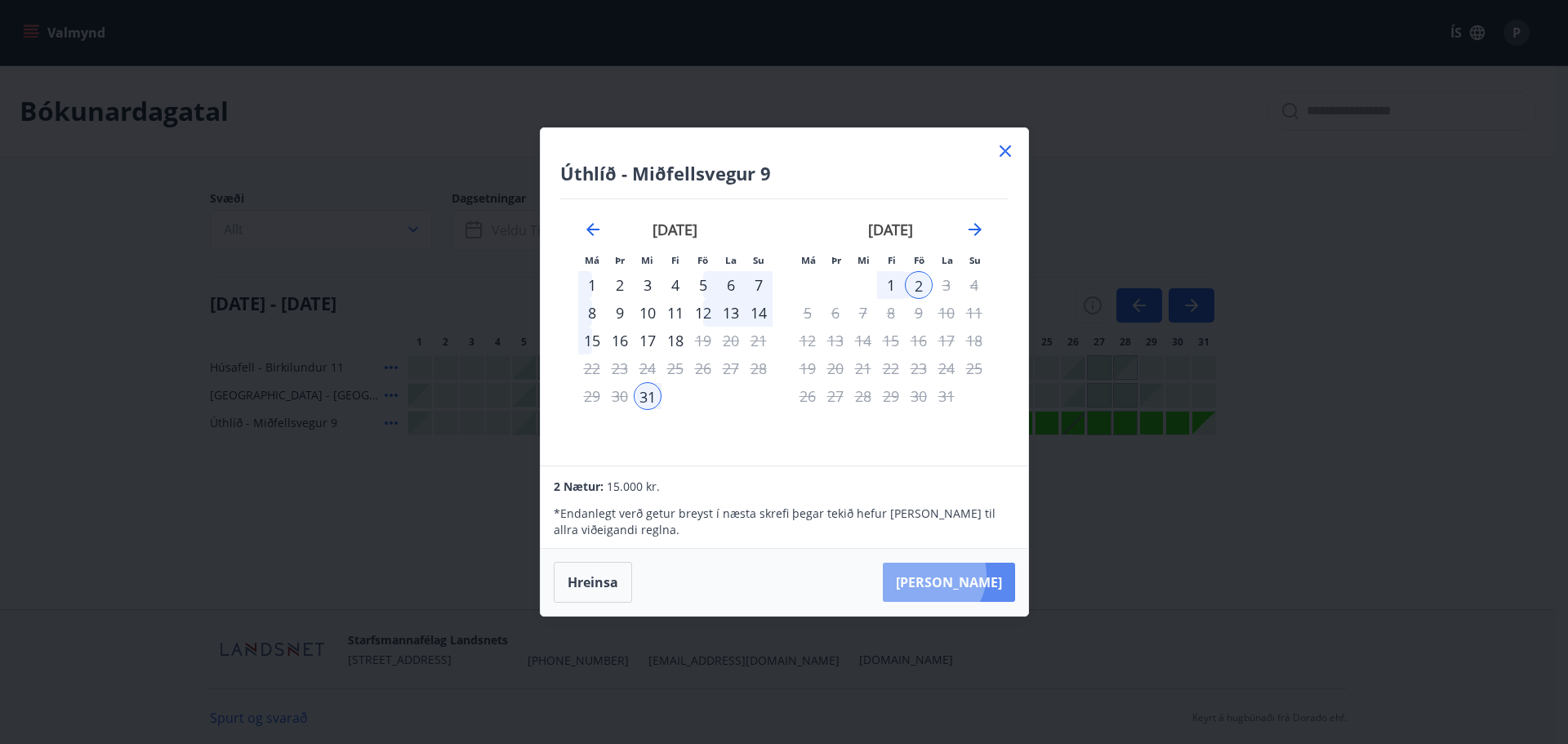
click at [983, 575] on button "[PERSON_NAME]" at bounding box center [949, 583] width 132 height 39
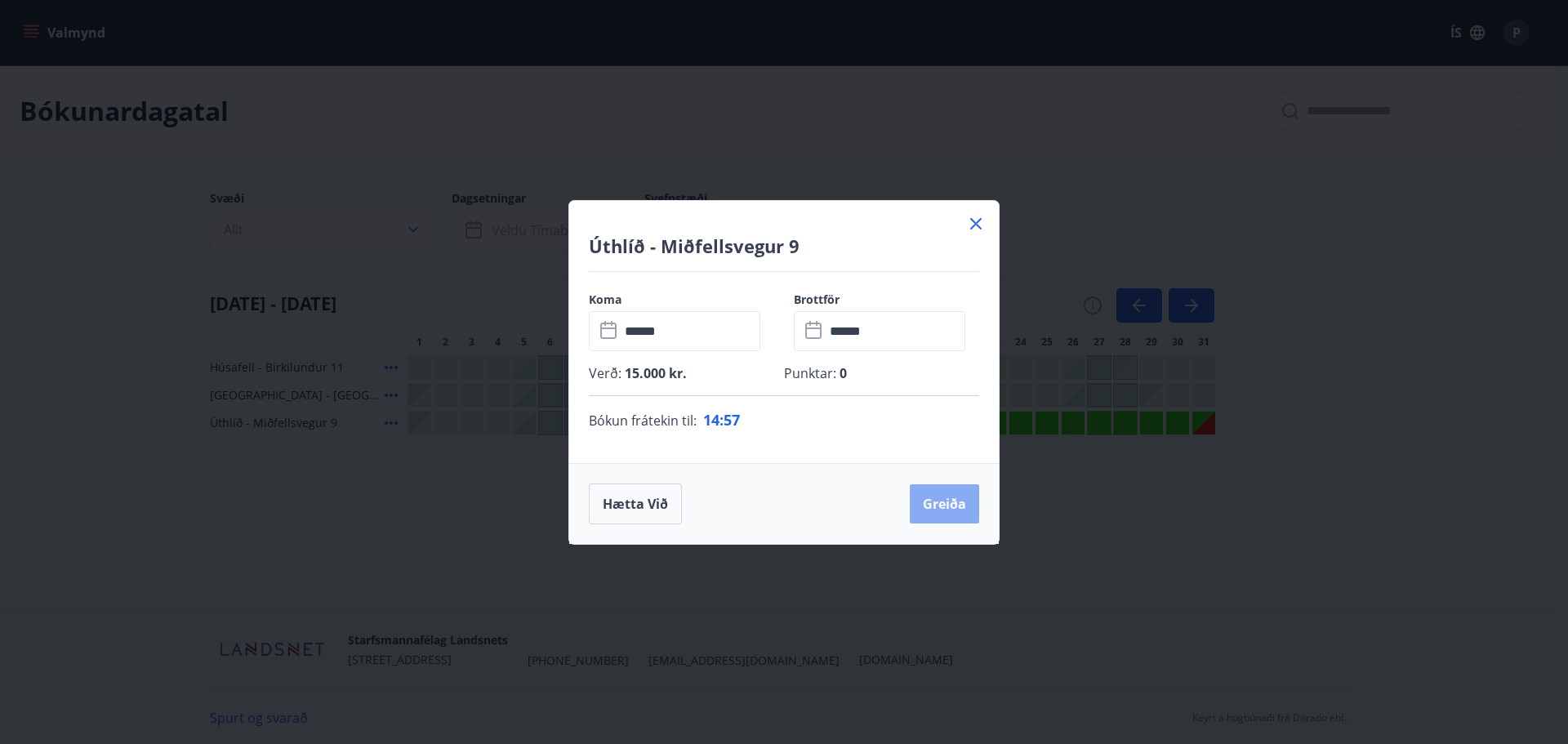
click at [948, 504] on button "Greiða" at bounding box center [944, 504] width 69 height 39
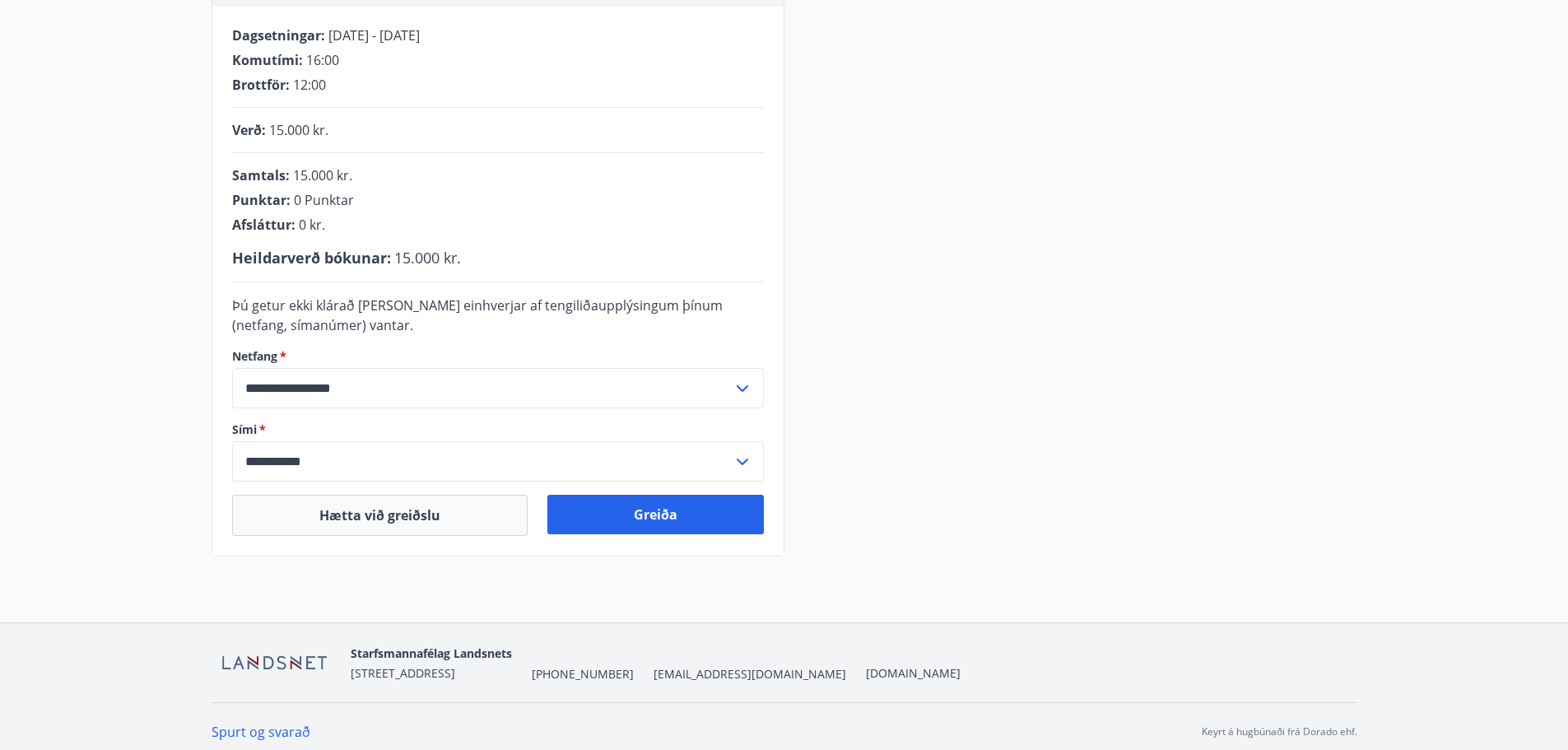
scroll to position [330, 0]
click at [666, 516] on button "Greiða" at bounding box center [656, 514] width 216 height 40
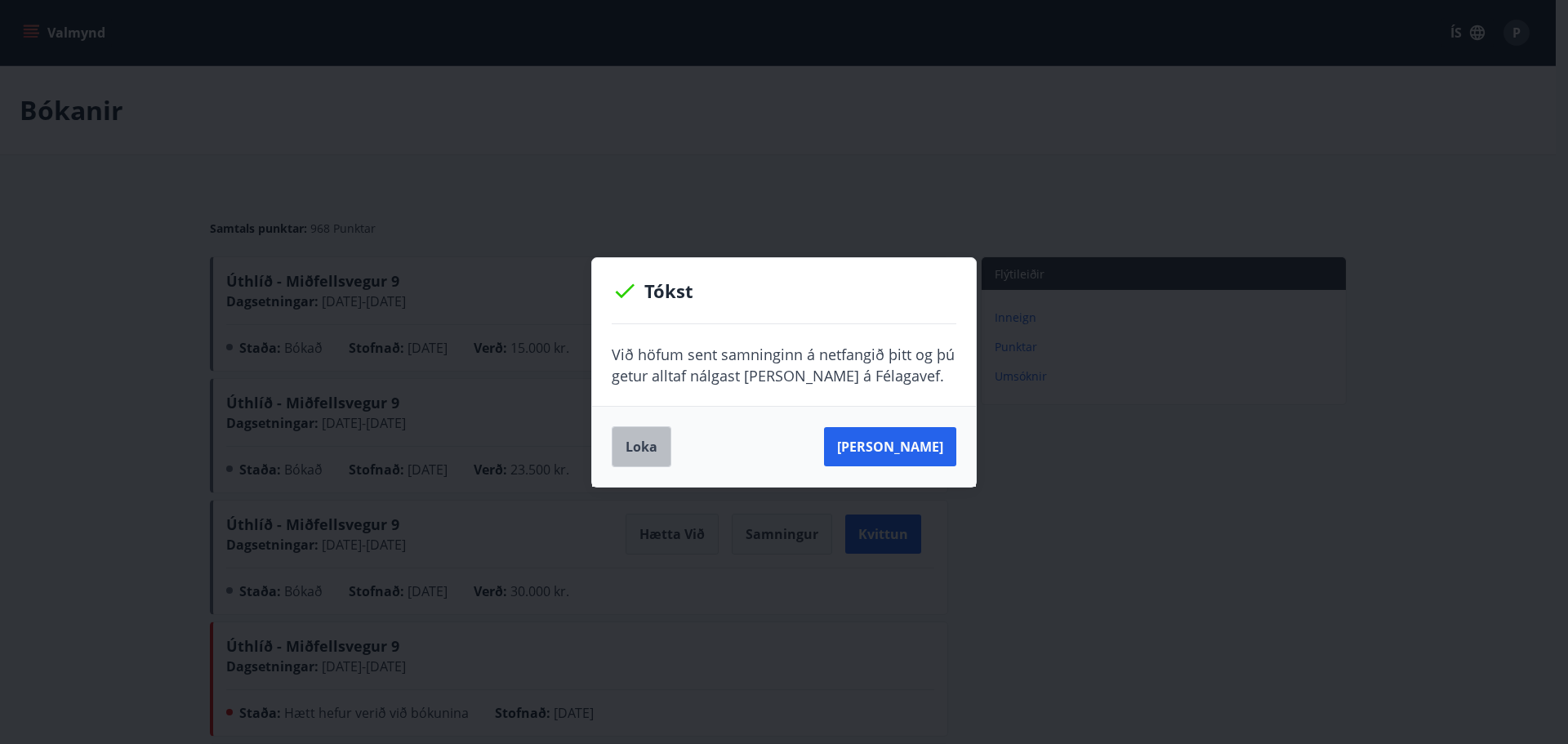
click at [660, 443] on button "Loka" at bounding box center [641, 446] width 60 height 41
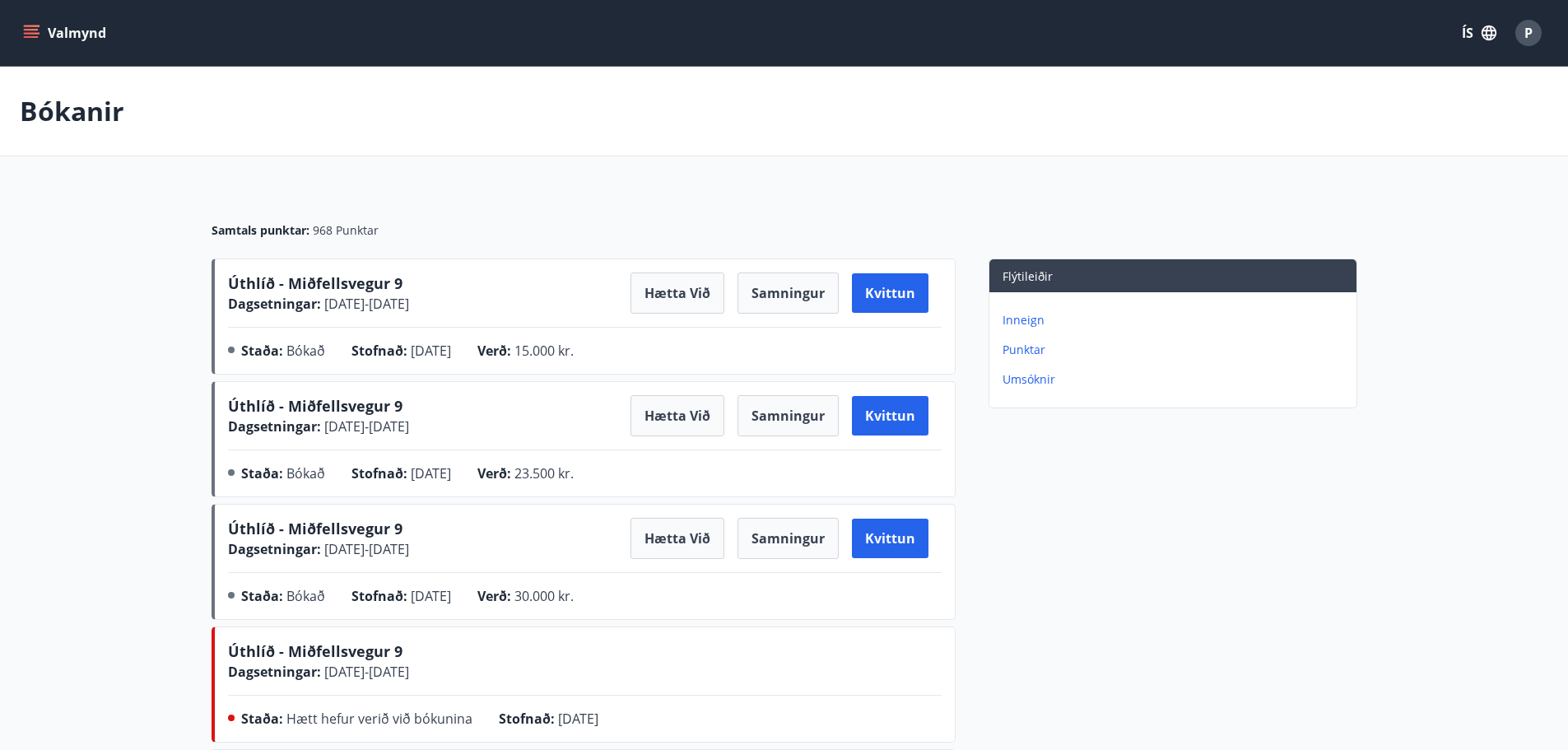
click at [28, 24] on icon "menu" at bounding box center [31, 32] width 16 height 16
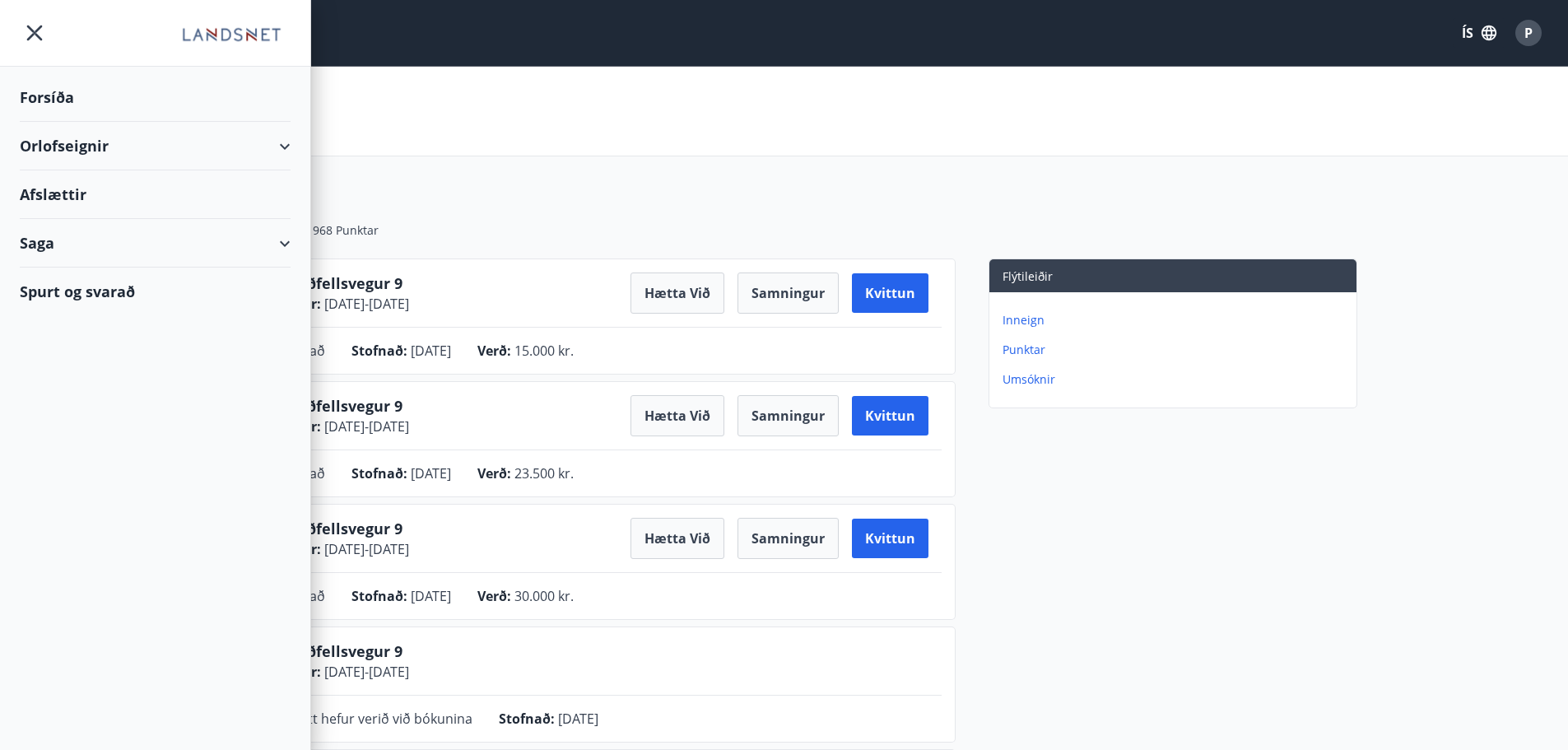
click at [57, 149] on div "Orlofseignir" at bounding box center [155, 146] width 271 height 49
click at [65, 225] on div "Bókunardagatal" at bounding box center [155, 222] width 244 height 34
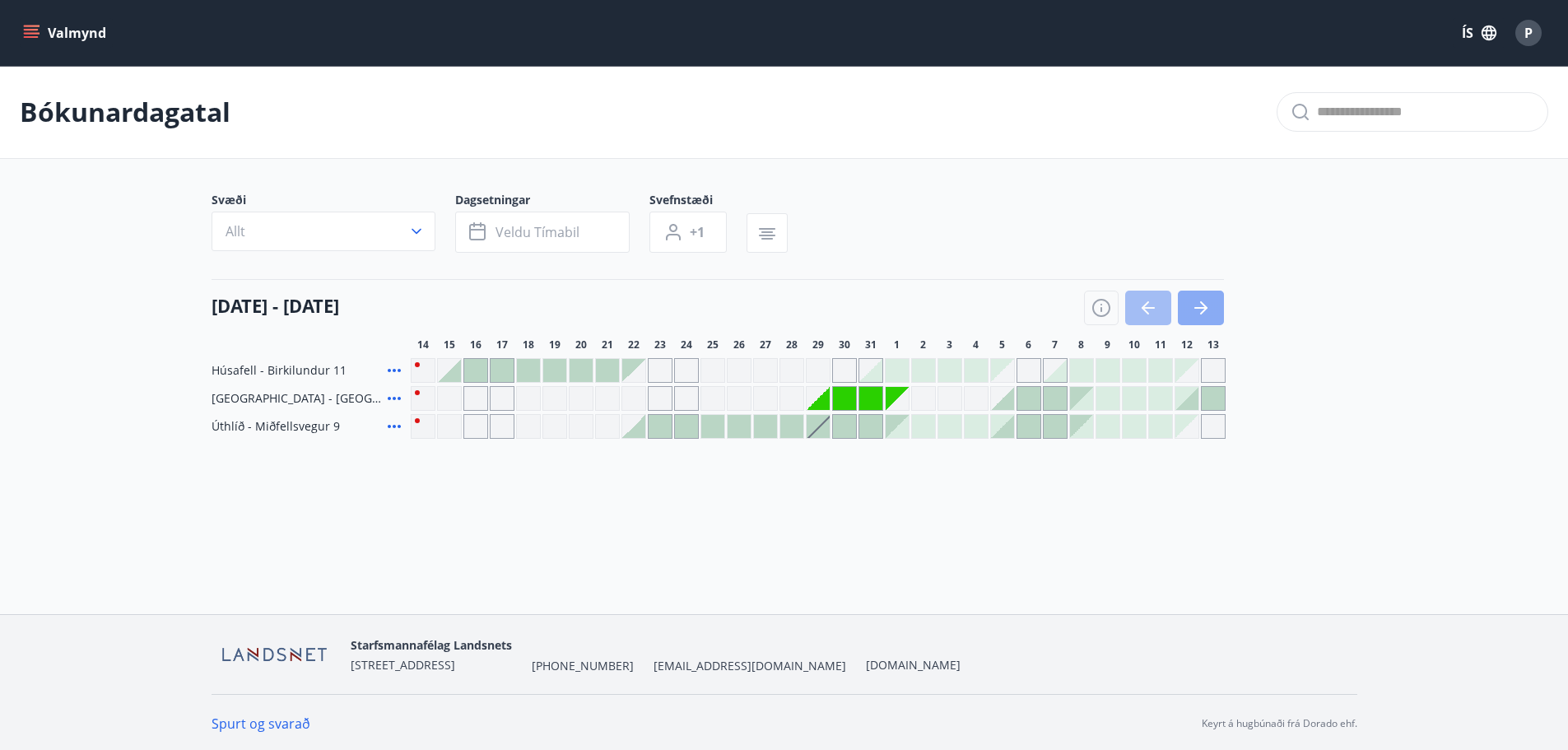
click at [1193, 303] on icon "button" at bounding box center [1201, 308] width 20 height 20
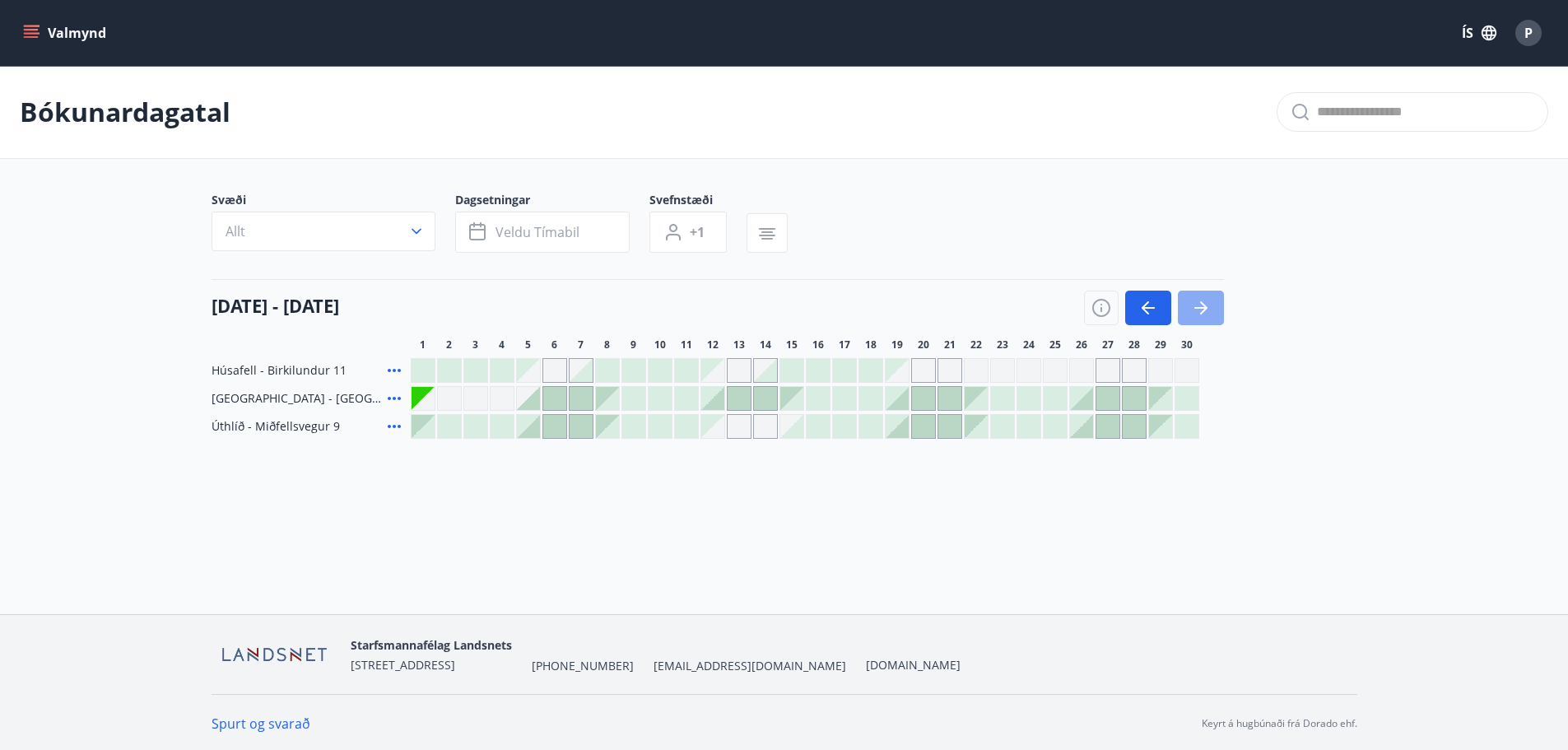
click at [1193, 303] on icon "button" at bounding box center [1201, 308] width 20 height 20
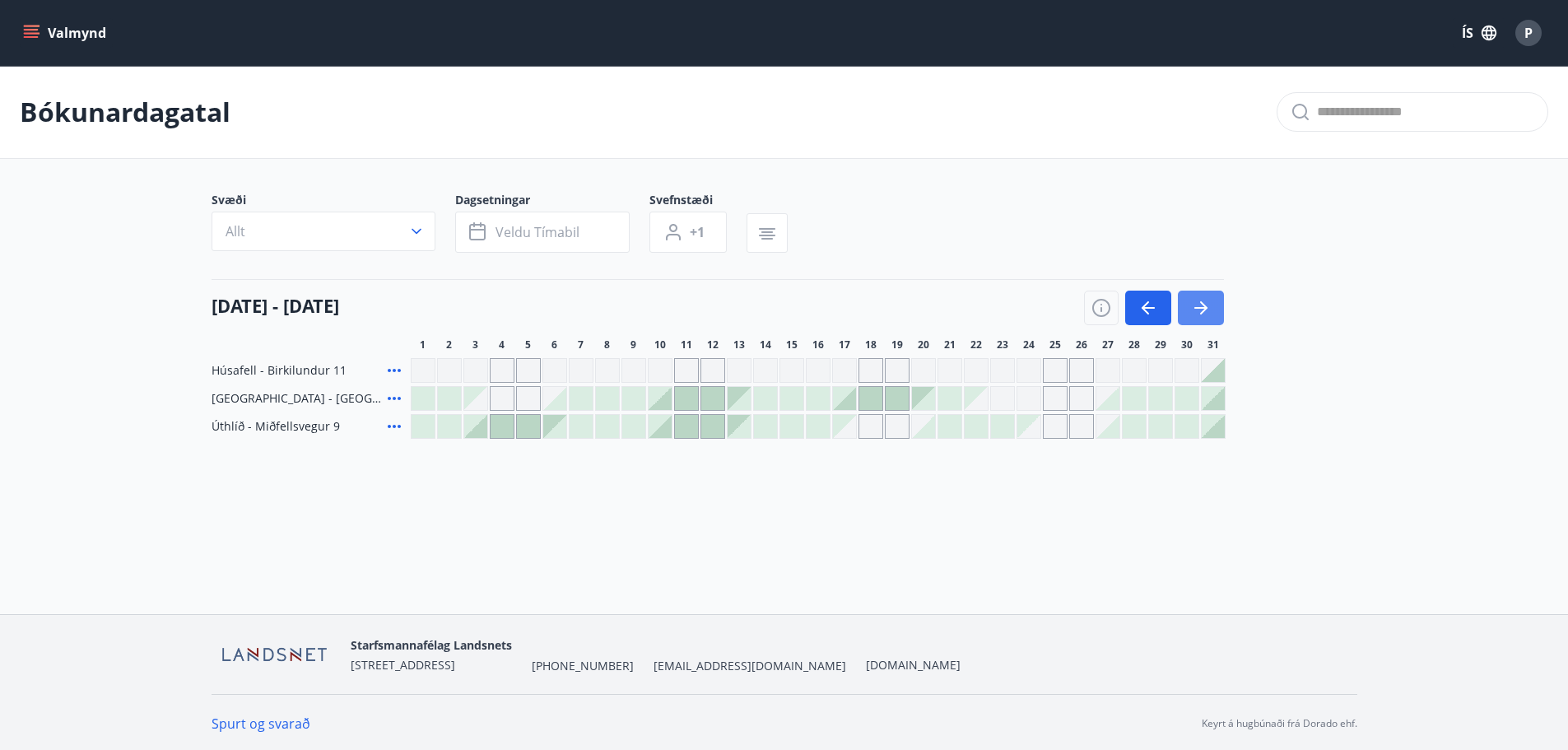
click at [1193, 303] on icon "button" at bounding box center [1201, 308] width 20 height 20
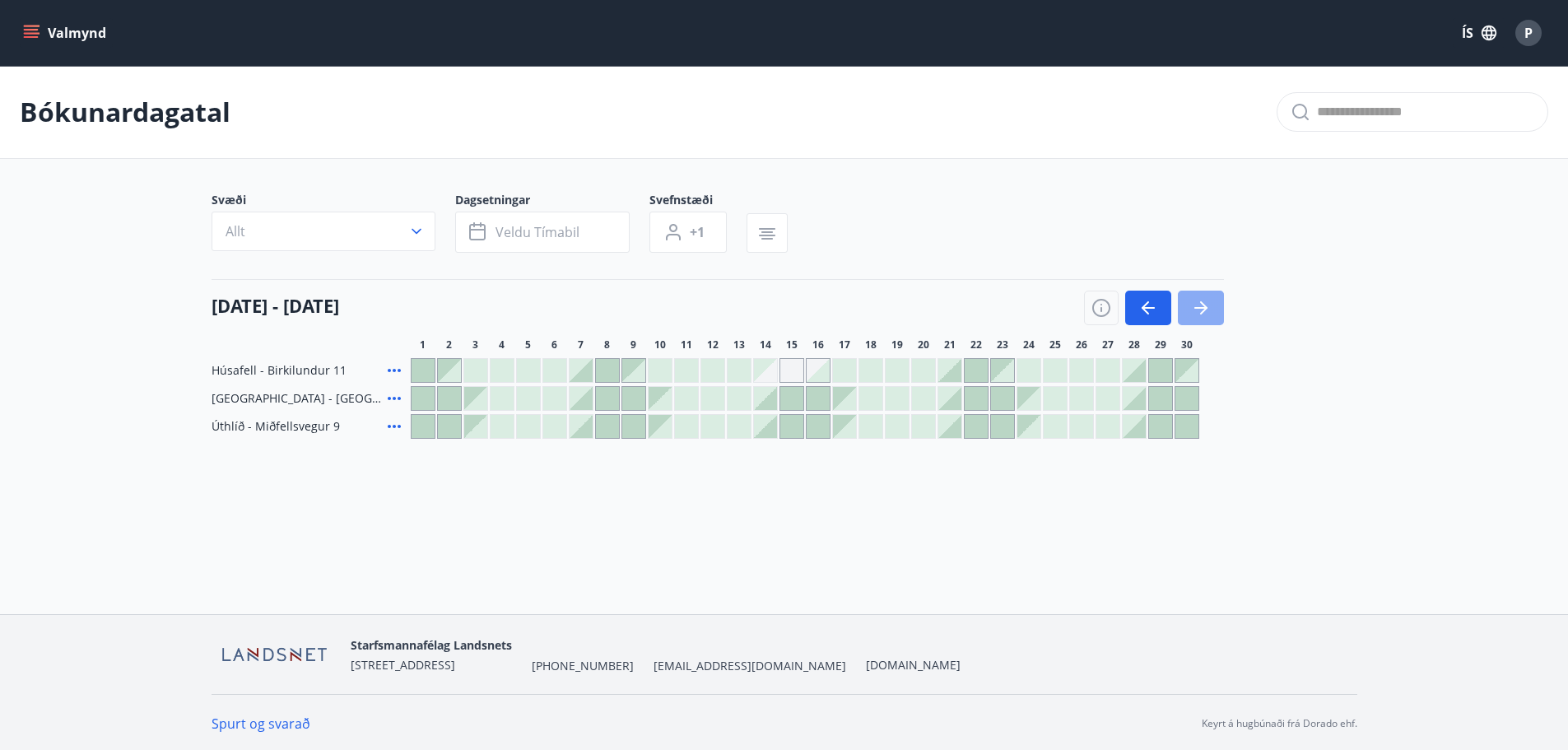
click at [1193, 303] on icon "button" at bounding box center [1201, 308] width 20 height 20
